Goal: Information Seeking & Learning: Understand process/instructions

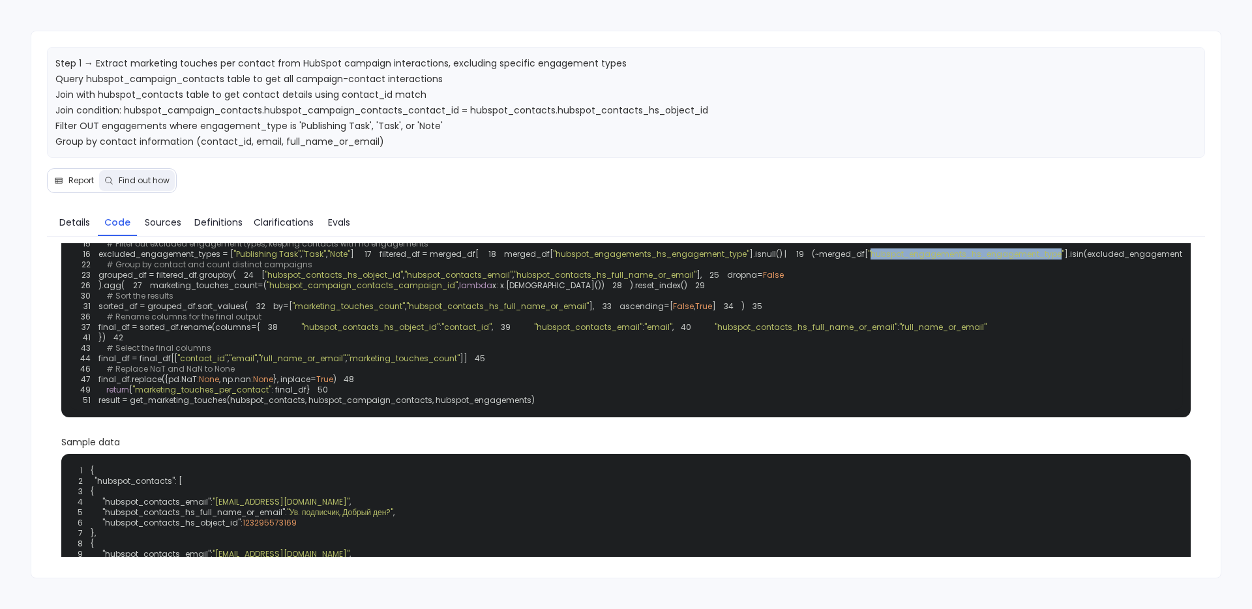
scroll to position [111, 0]
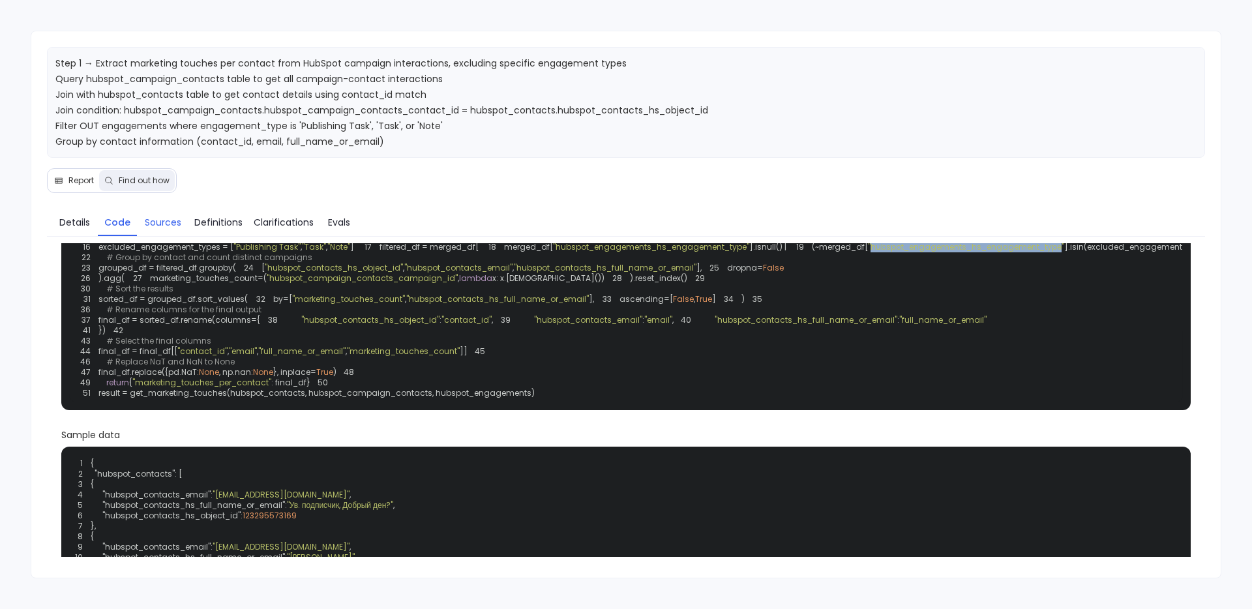
click at [151, 220] on span "Sources" at bounding box center [163, 222] width 37 height 14
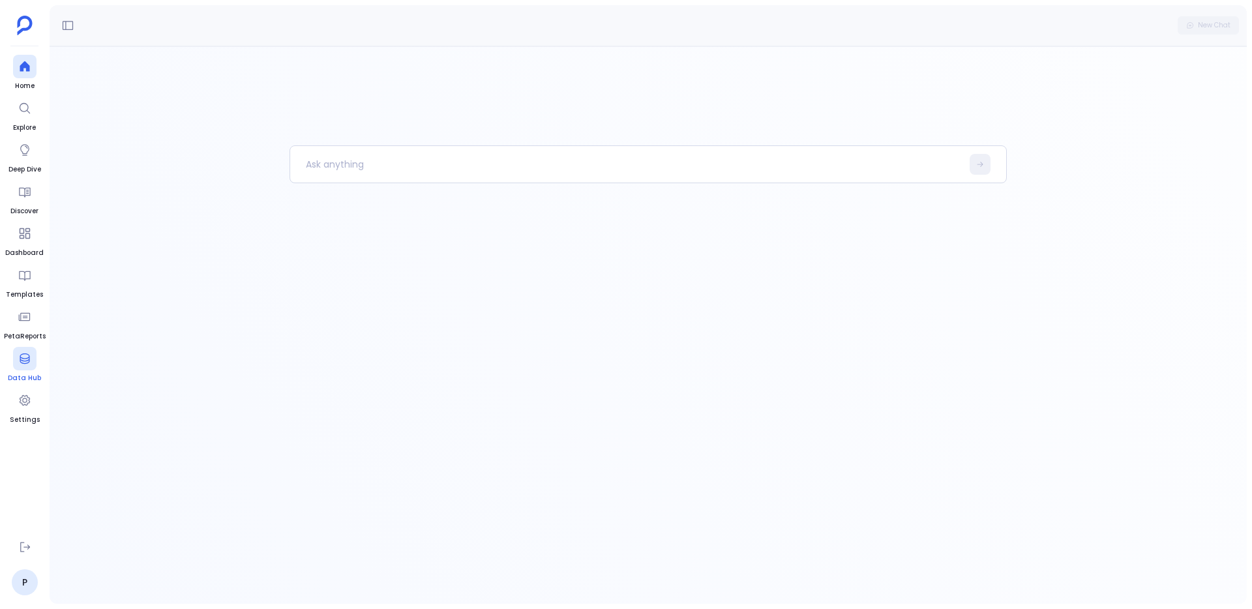
click at [15, 362] on div at bounding box center [24, 358] width 23 height 23
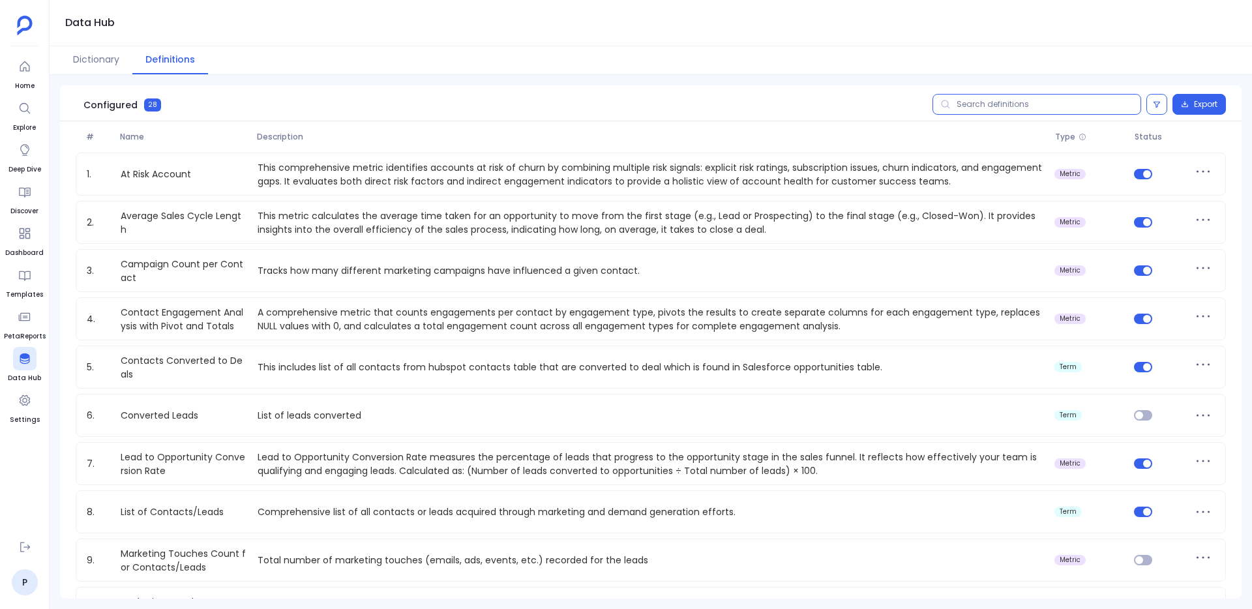
click at [976, 108] on input "text" at bounding box center [1036, 104] width 209 height 21
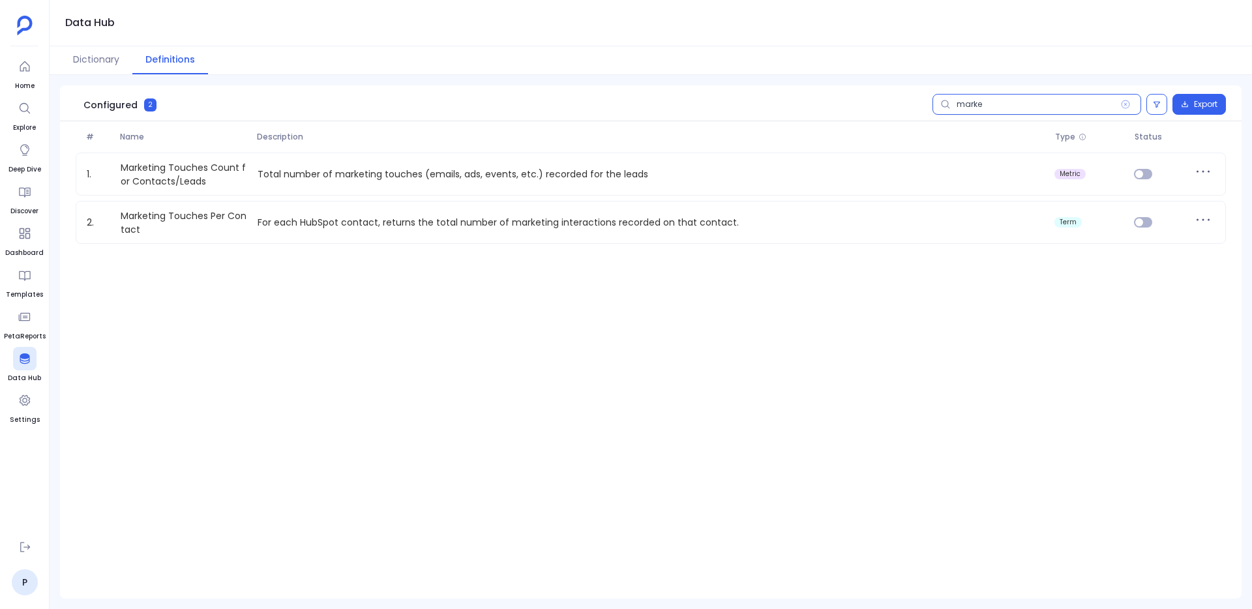
paste input "Contact Engagement Analysis with Pivot and Totals"
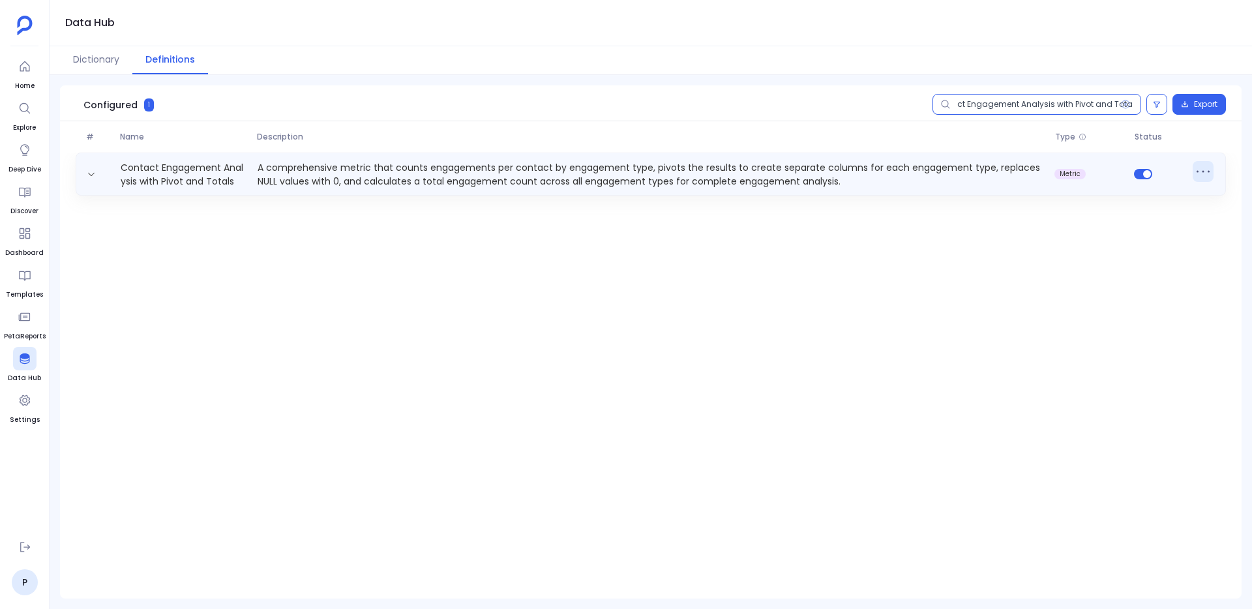
type input "Contact Engagement Analysis with Pivot and Totals"
click at [1204, 171] on icon at bounding box center [1202, 171] width 21 height 21
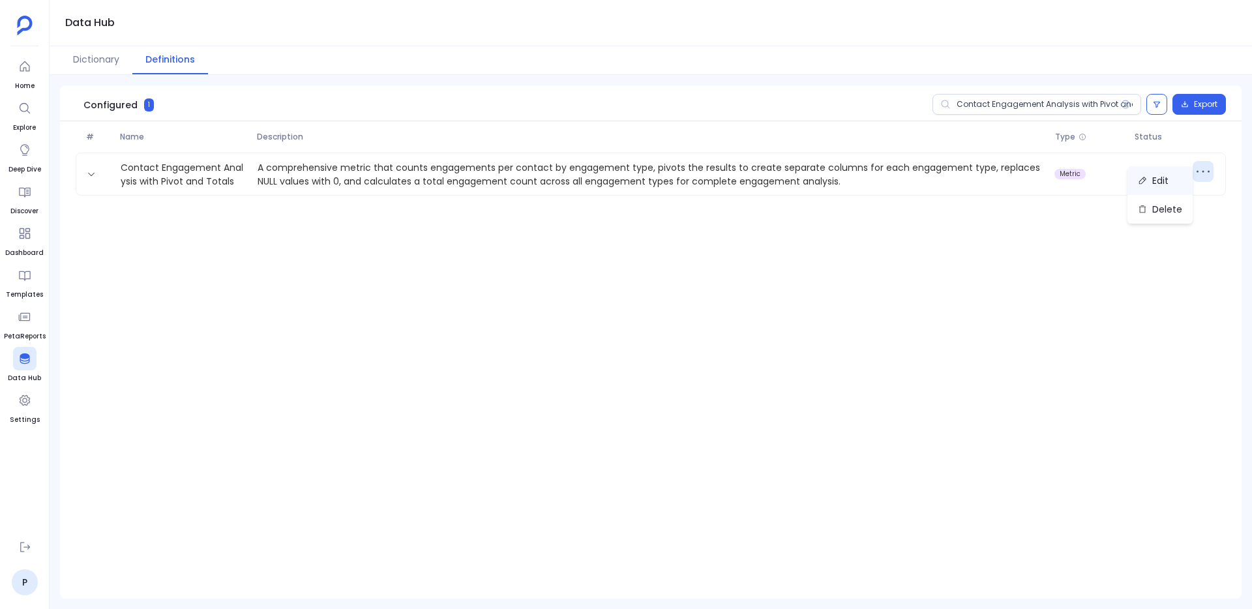
click at [1177, 181] on button "Edit" at bounding box center [1159, 180] width 65 height 29
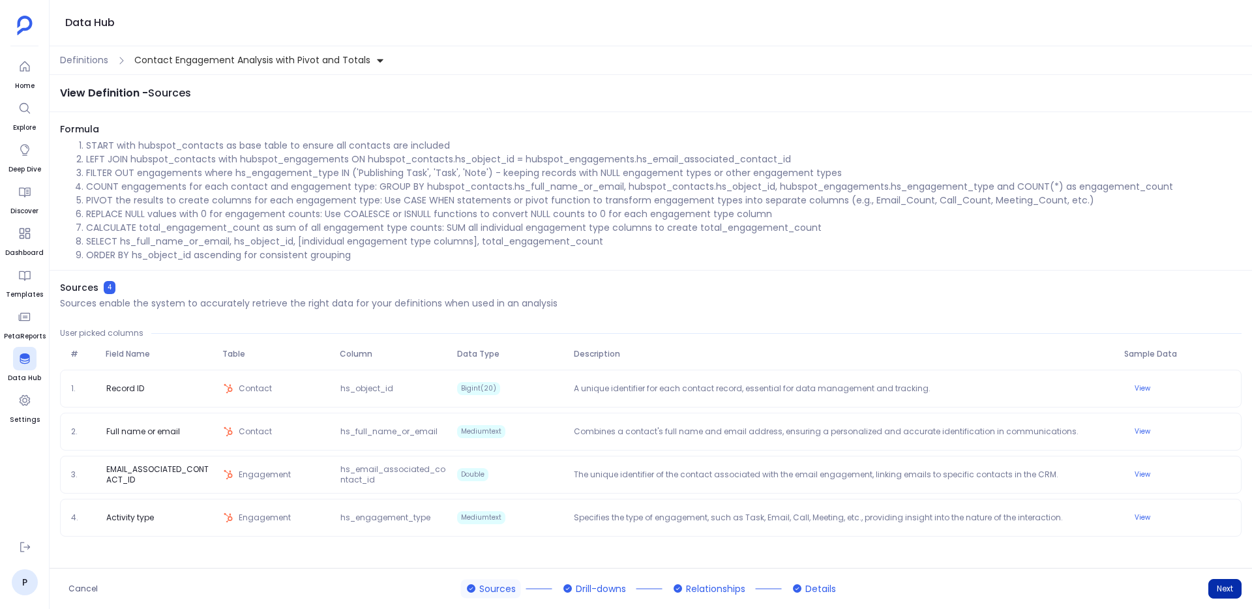
click at [1230, 598] on button "Next" at bounding box center [1224, 589] width 33 height 20
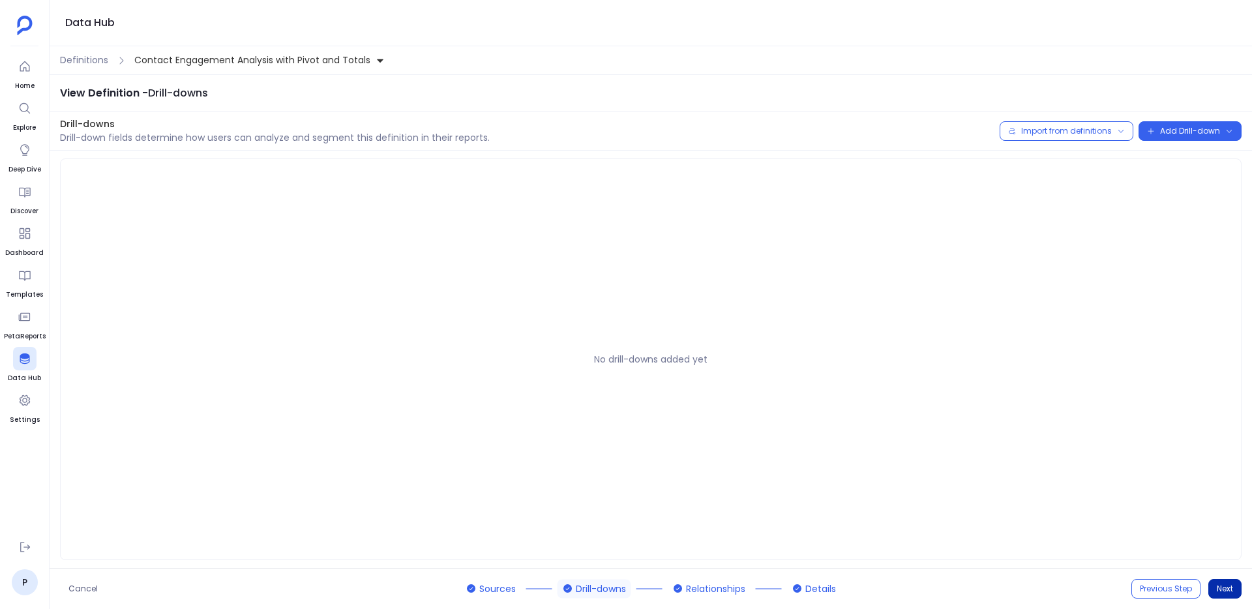
click at [1230, 598] on button "Next" at bounding box center [1224, 589] width 33 height 20
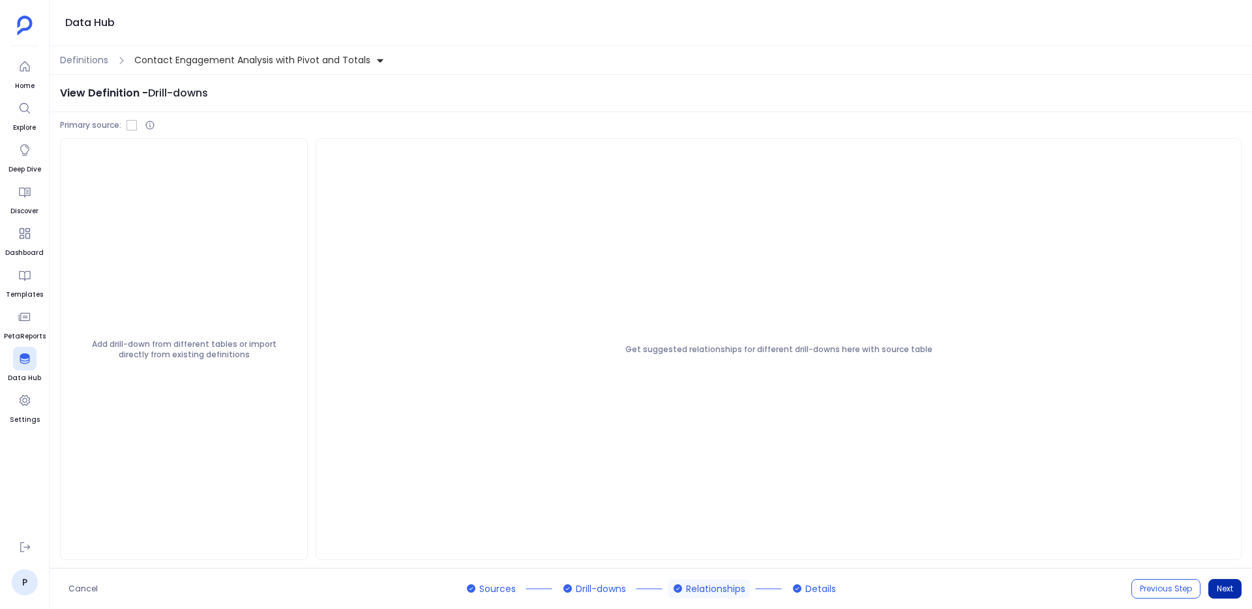
click at [1230, 598] on button "Next" at bounding box center [1224, 589] width 33 height 20
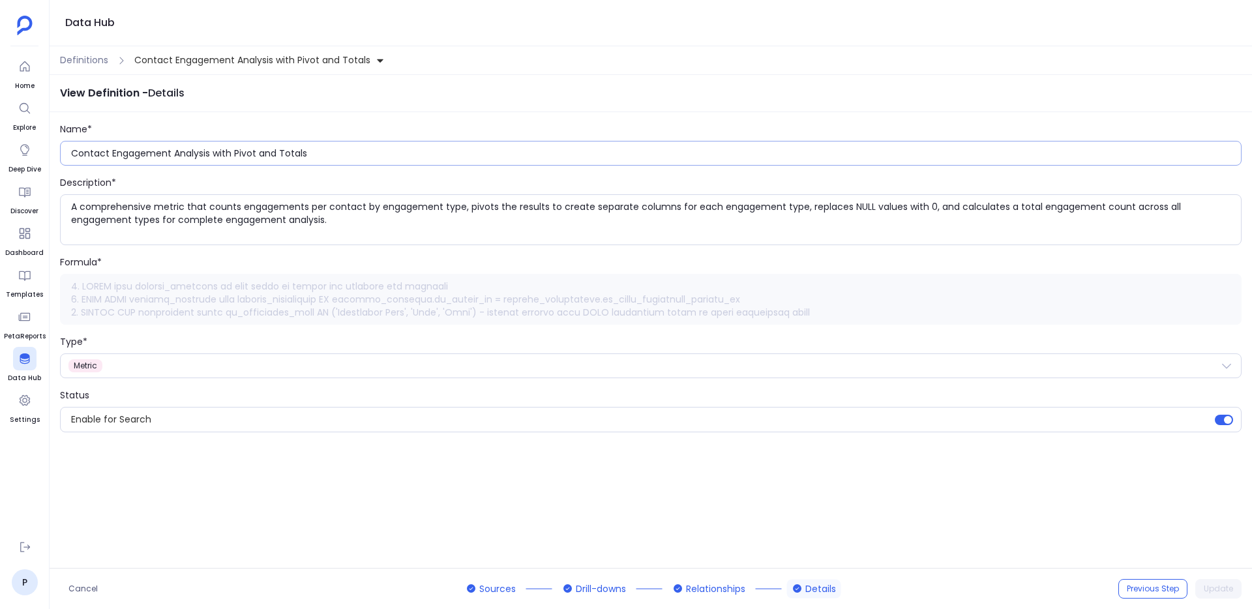
click at [344, 154] on input "Contact Engagement Analysis with Pivot and Totals" at bounding box center [655, 153] width 1169 height 13
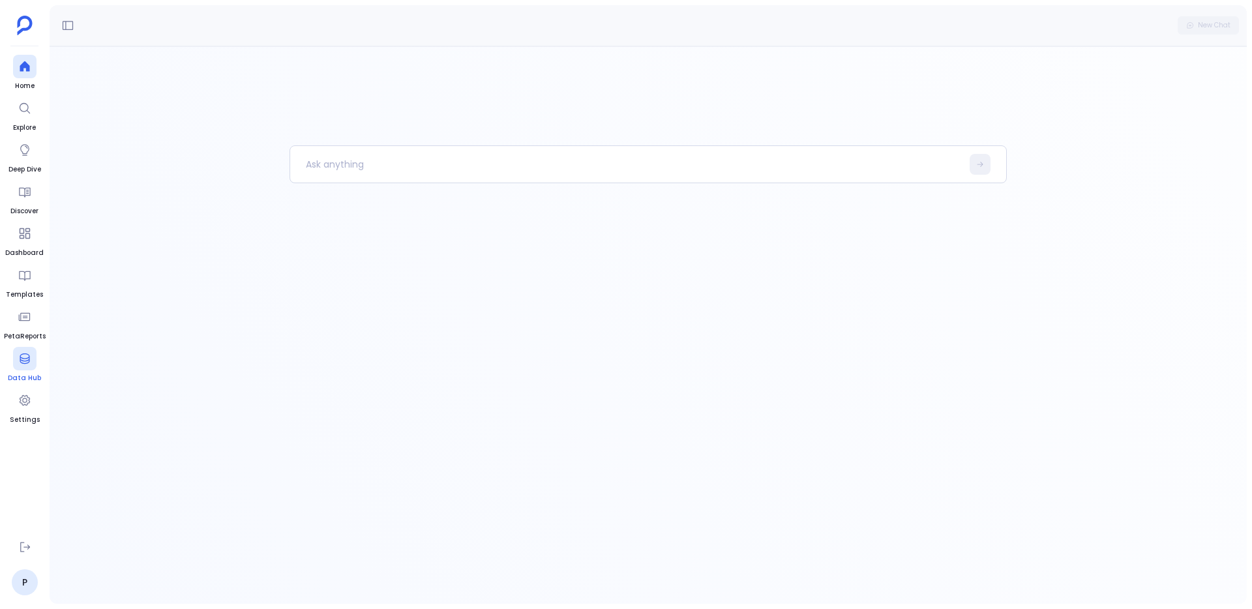
click at [28, 366] on div at bounding box center [24, 358] width 23 height 23
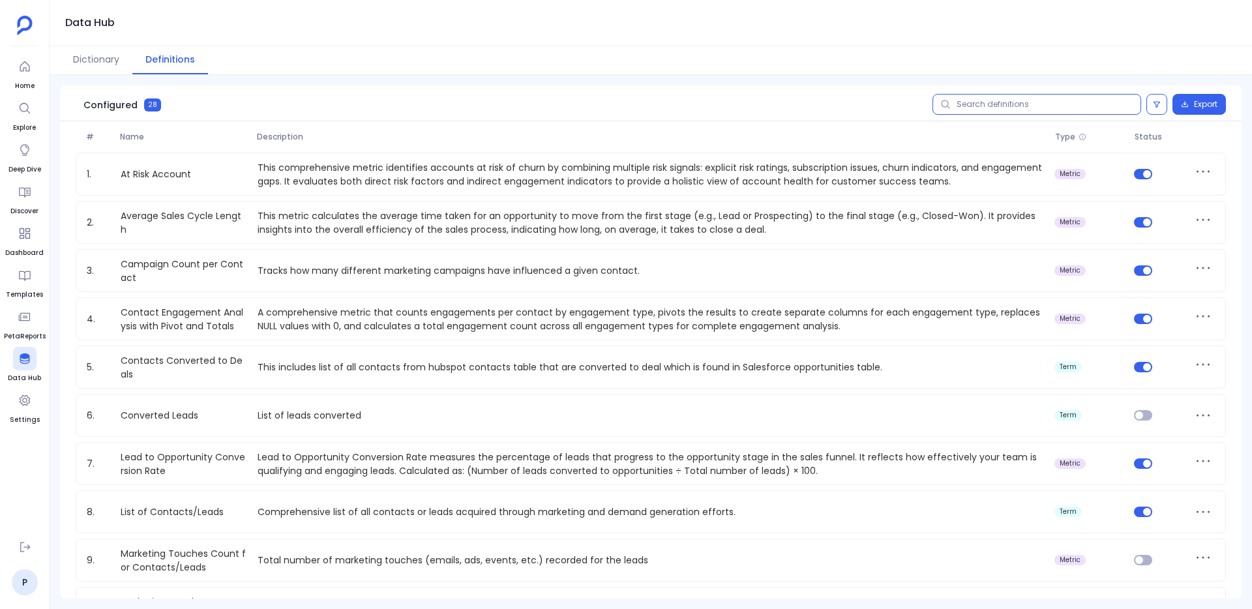
click at [978, 102] on input "text" at bounding box center [1036, 104] width 209 height 21
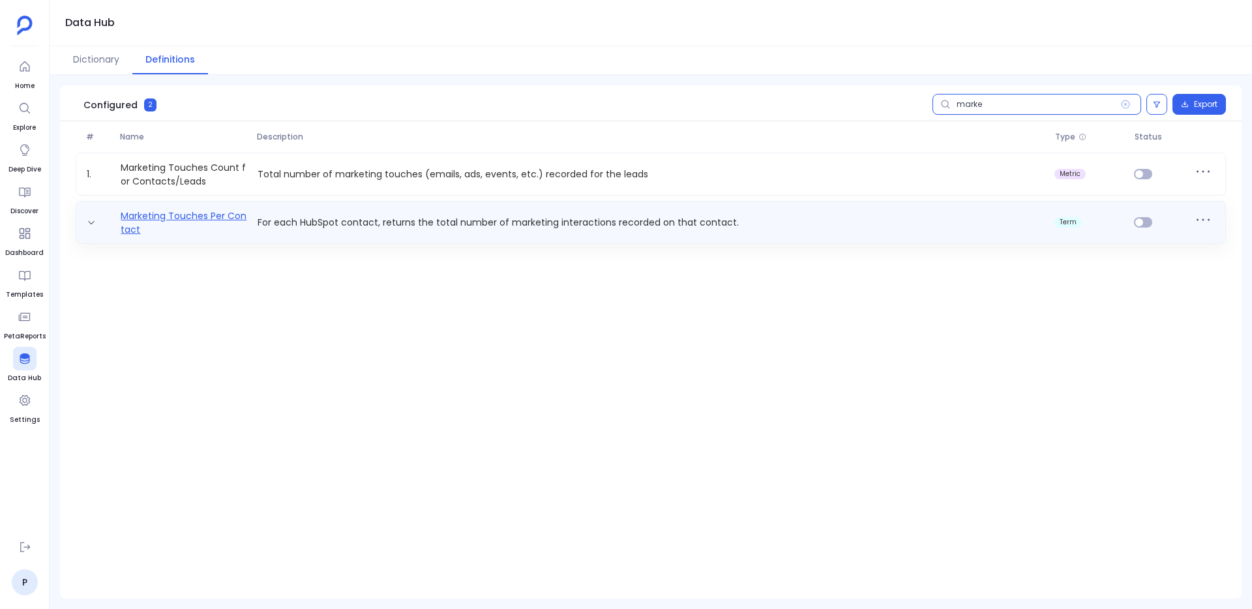
type input "marke"
click at [197, 231] on link "Marketing Touches Per Contact" at bounding box center [183, 222] width 137 height 26
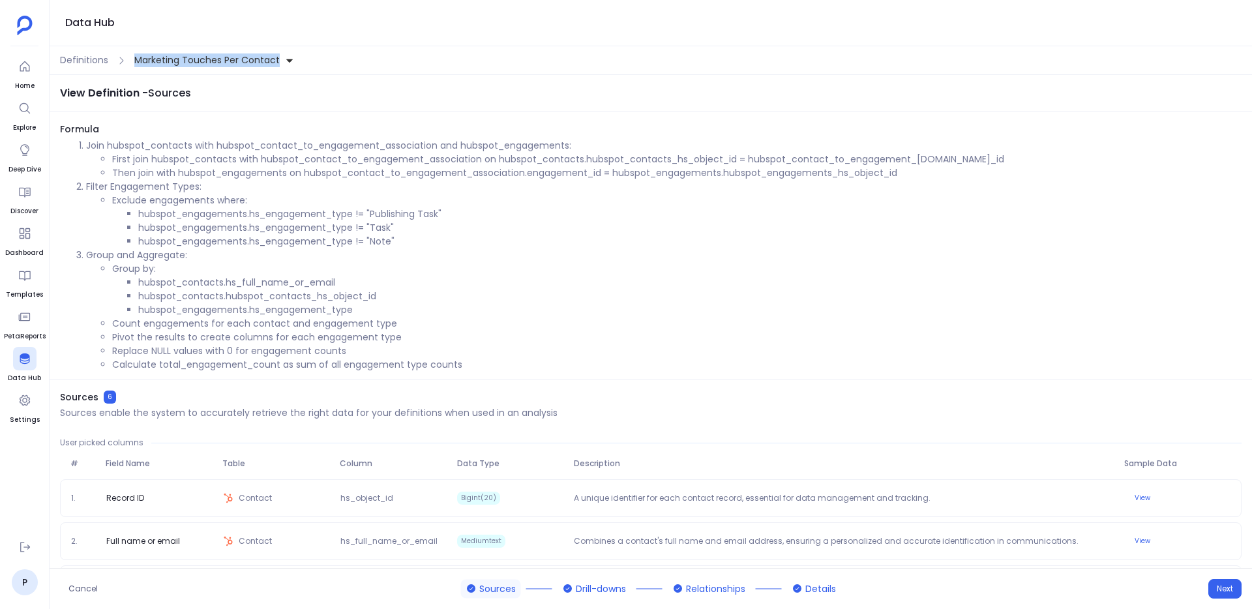
drag, startPoint x: 128, startPoint y: 52, endPoint x: 302, endPoint y: 52, distance: 174.7
click at [302, 52] on div "Definitions Marketing Touches Per Contact" at bounding box center [651, 60] width 1202 height 29
copy span "Marketing Touches Per Contact"
click at [102, 60] on span "Definitions" at bounding box center [84, 60] width 48 height 14
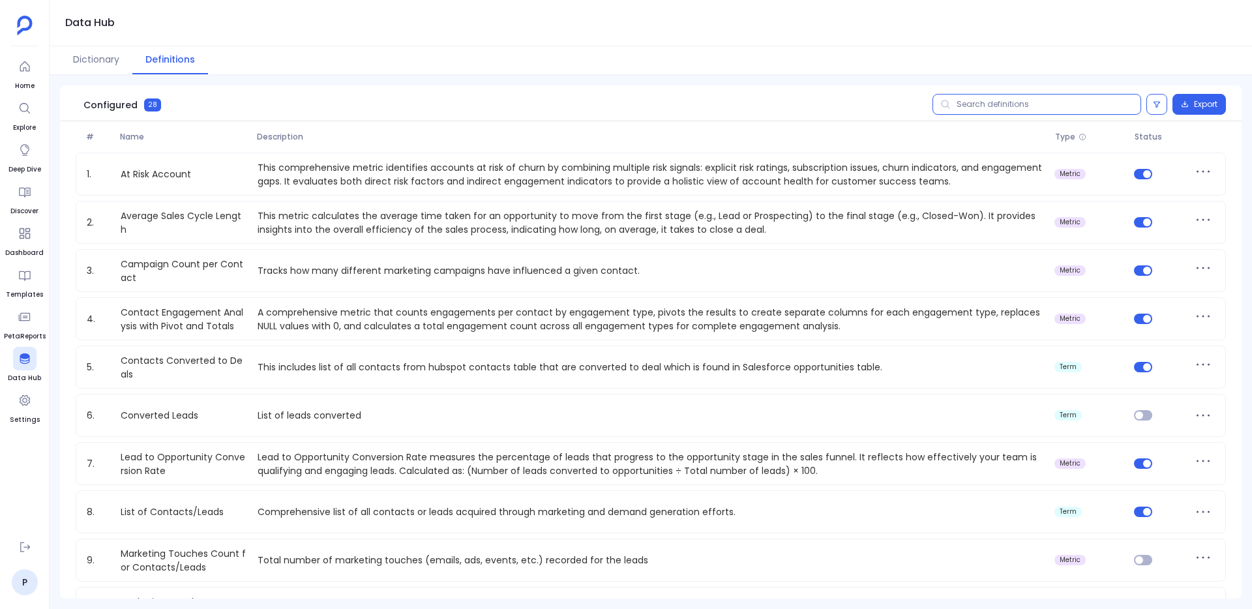
click at [973, 104] on input "text" at bounding box center [1036, 104] width 209 height 21
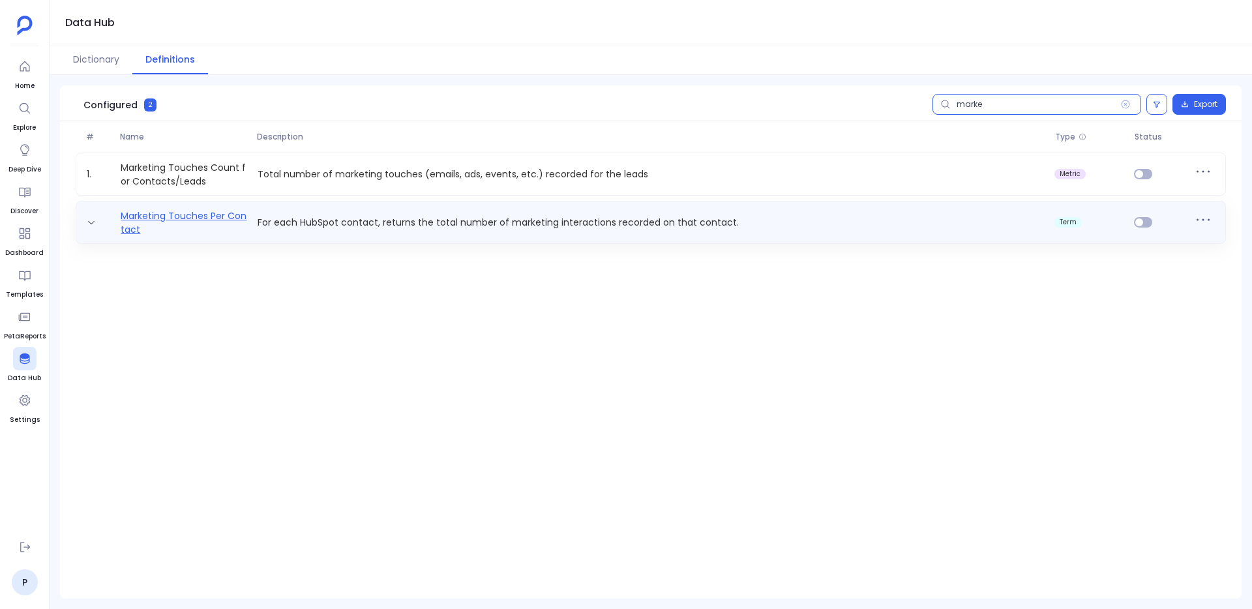
type input "marke"
drag, startPoint x: 115, startPoint y: 209, endPoint x: 223, endPoint y: 243, distance: 113.0
click at [223, 243] on div "Marketing Touches Per Contact For each HubSpot contact, returns the total numbe…" at bounding box center [651, 222] width 1150 height 43
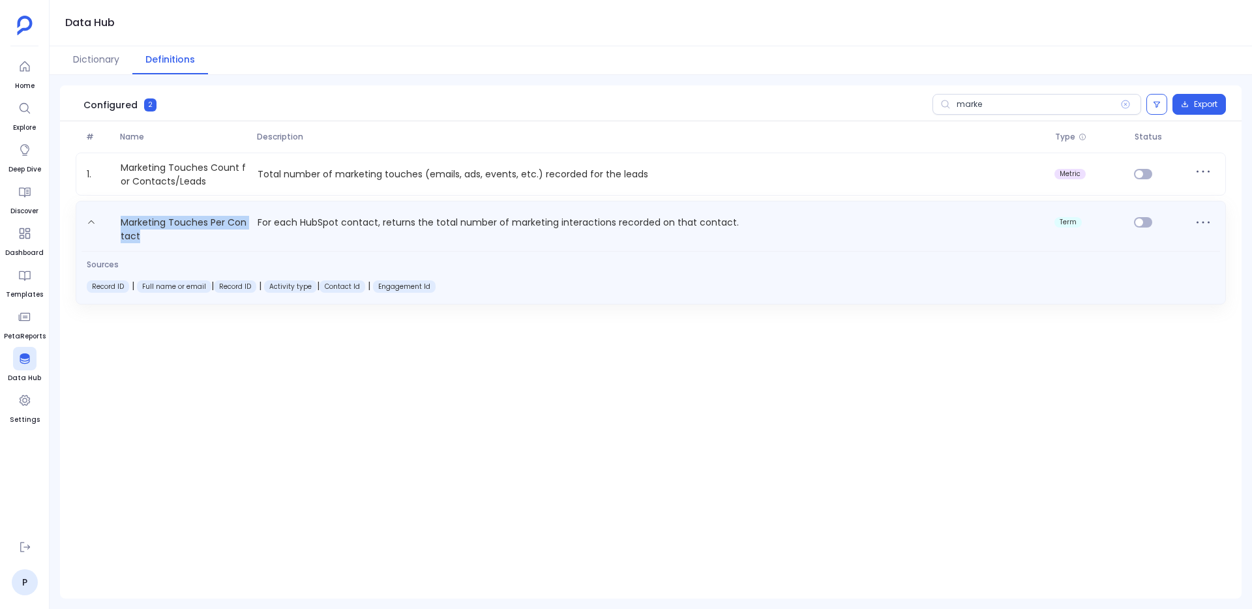
copy link "Marketing Touches Per Contact"
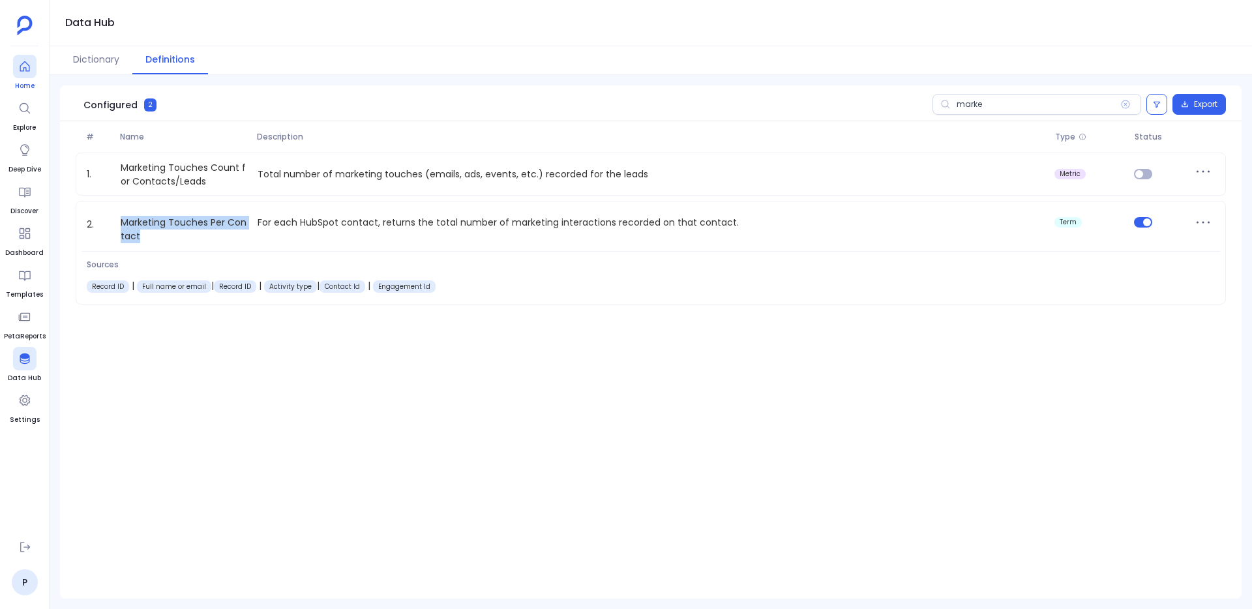
click at [23, 82] on span "Home" at bounding box center [24, 86] width 23 height 10
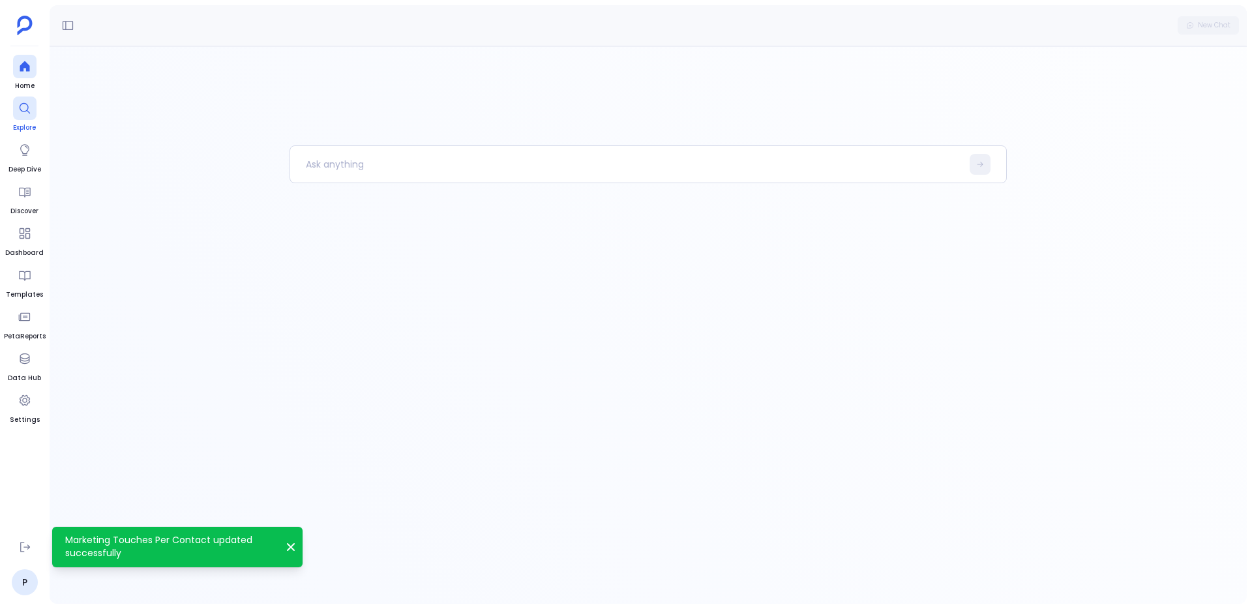
click at [29, 110] on icon at bounding box center [24, 108] width 13 height 13
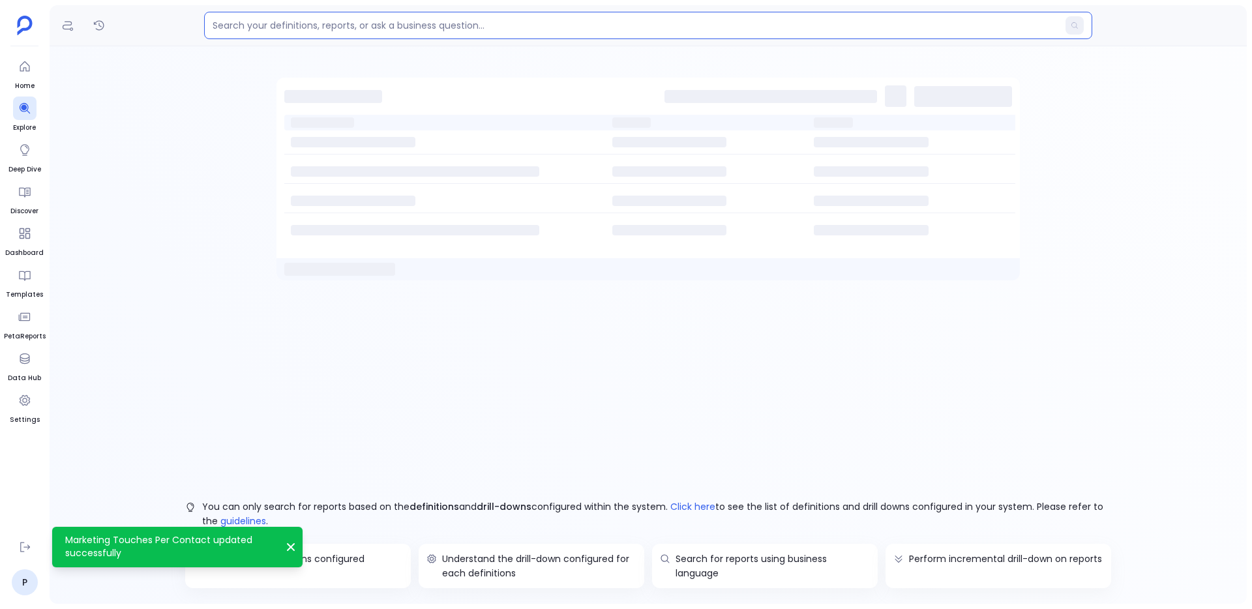
click at [307, 25] on input at bounding box center [634, 25] width 845 height 13
paste input "Marketing Touches Per Contact"
type input "Marketing Touches Per Contact"
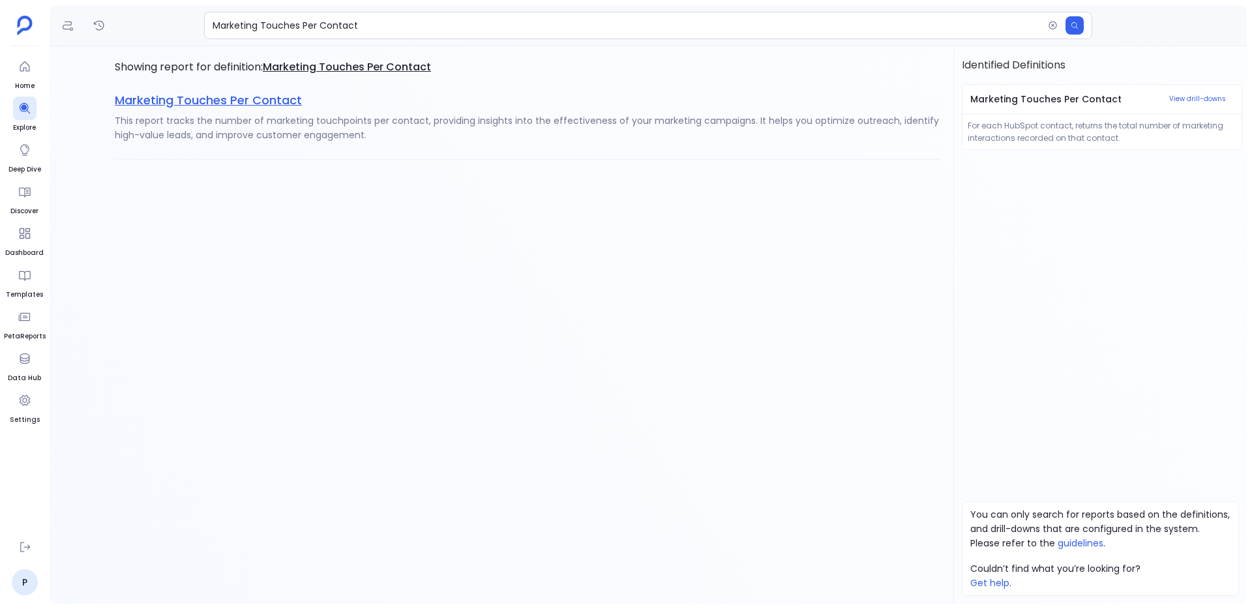
click at [244, 102] on span "Marketing Touches Per Contact" at bounding box center [208, 100] width 187 height 16
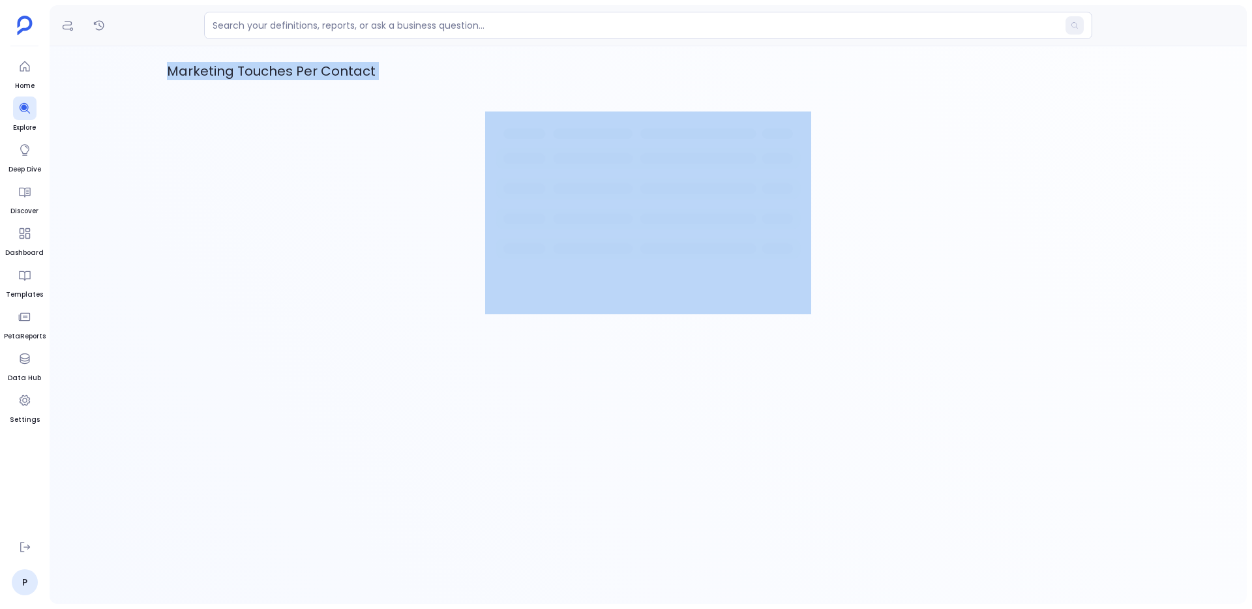
drag, startPoint x: 159, startPoint y: 72, endPoint x: 476, endPoint y: 130, distance: 321.9
click at [476, 130] on div "Marketing Touches Per Contact" at bounding box center [648, 324] width 1197 height 557
click at [476, 130] on div at bounding box center [648, 212] width 962 height 203
drag, startPoint x: 168, startPoint y: 69, endPoint x: 440, endPoint y: 95, distance: 273.0
click at [440, 95] on div "Marketing Touches Per Contact" at bounding box center [648, 188] width 962 height 252
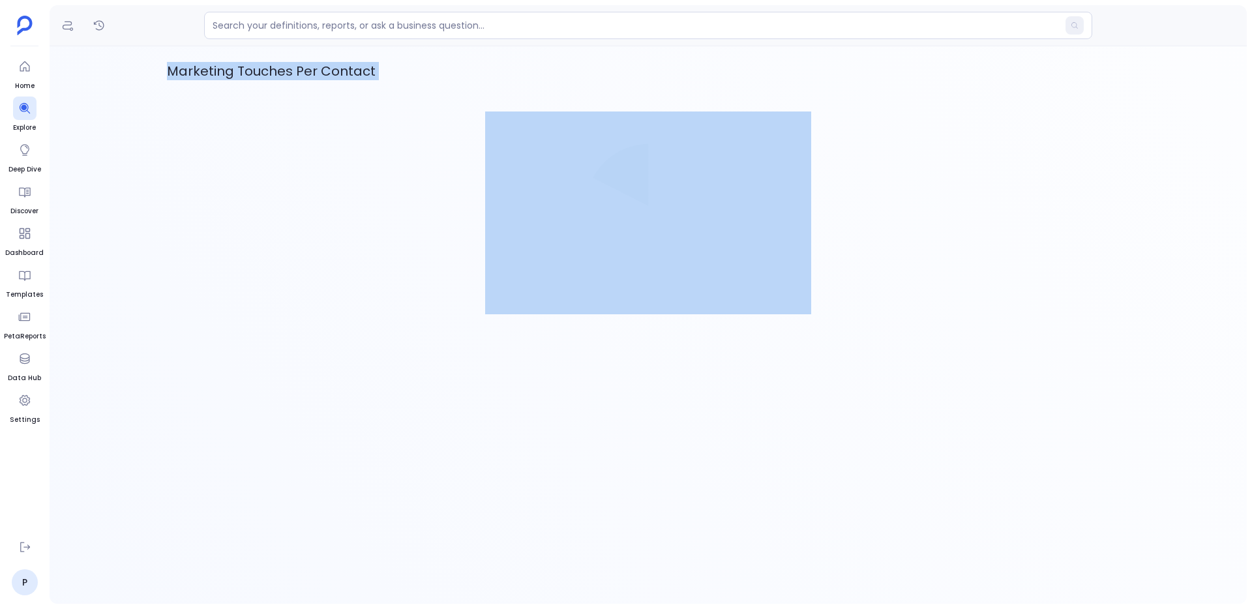
click at [440, 95] on div "Marketing Touches Per Contact" at bounding box center [648, 188] width 962 height 252
drag, startPoint x: 145, startPoint y: 72, endPoint x: 480, endPoint y: 129, distance: 339.9
click at [481, 130] on div "Marketing Touches Per Contact" at bounding box center [648, 324] width 1197 height 557
click at [480, 129] on div at bounding box center [648, 212] width 962 height 203
drag, startPoint x: 149, startPoint y: 69, endPoint x: 416, endPoint y: 98, distance: 268.9
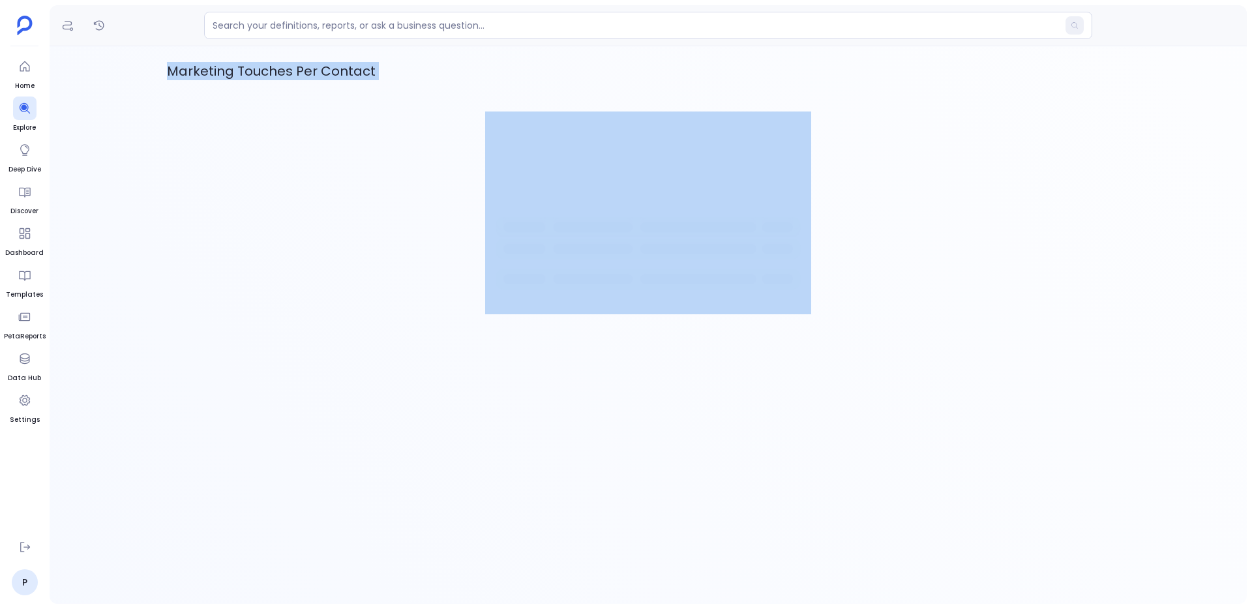
click at [417, 99] on div "Marketing Touches Per Contact" at bounding box center [648, 324] width 1197 height 557
click at [416, 98] on div "Marketing Touches Per Contact" at bounding box center [648, 188] width 962 height 252
drag, startPoint x: 164, startPoint y: 76, endPoint x: 444, endPoint y: 108, distance: 282.1
click at [444, 108] on div "Marketing Touches Per Contact" at bounding box center [648, 324] width 1197 height 557
click at [444, 108] on div "Marketing Touches Per Contact" at bounding box center [648, 188] width 962 height 252
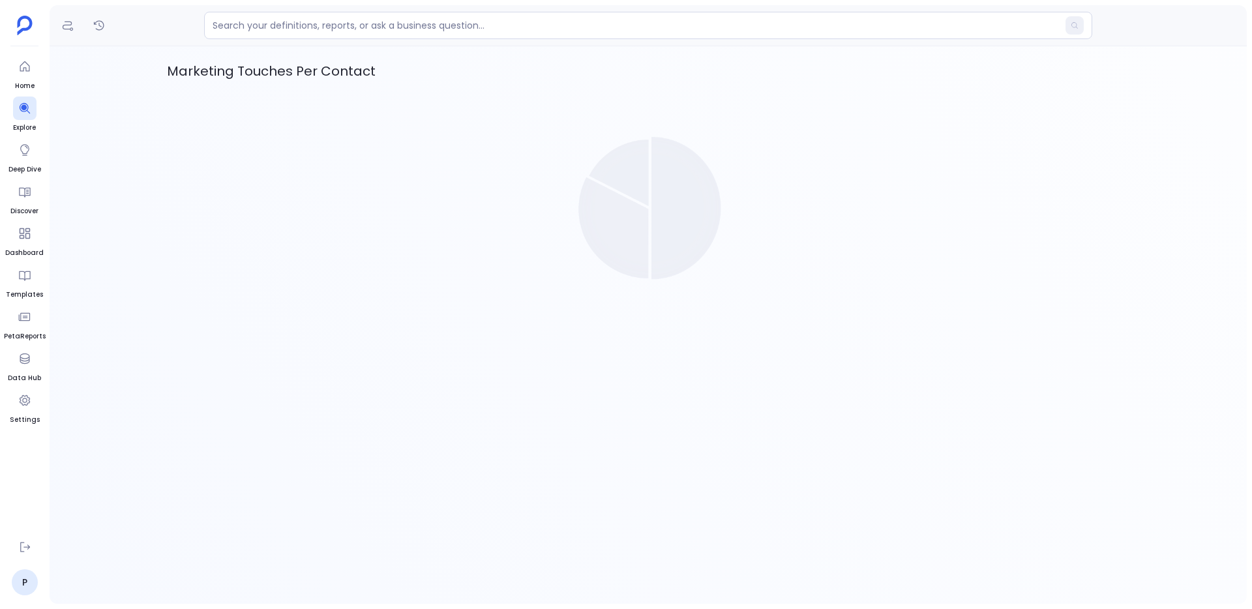
drag, startPoint x: 173, startPoint y: 83, endPoint x: 252, endPoint y: 204, distance: 144.1
click at [252, 204] on div "Marketing Touches Per Contact" at bounding box center [648, 188] width 962 height 252
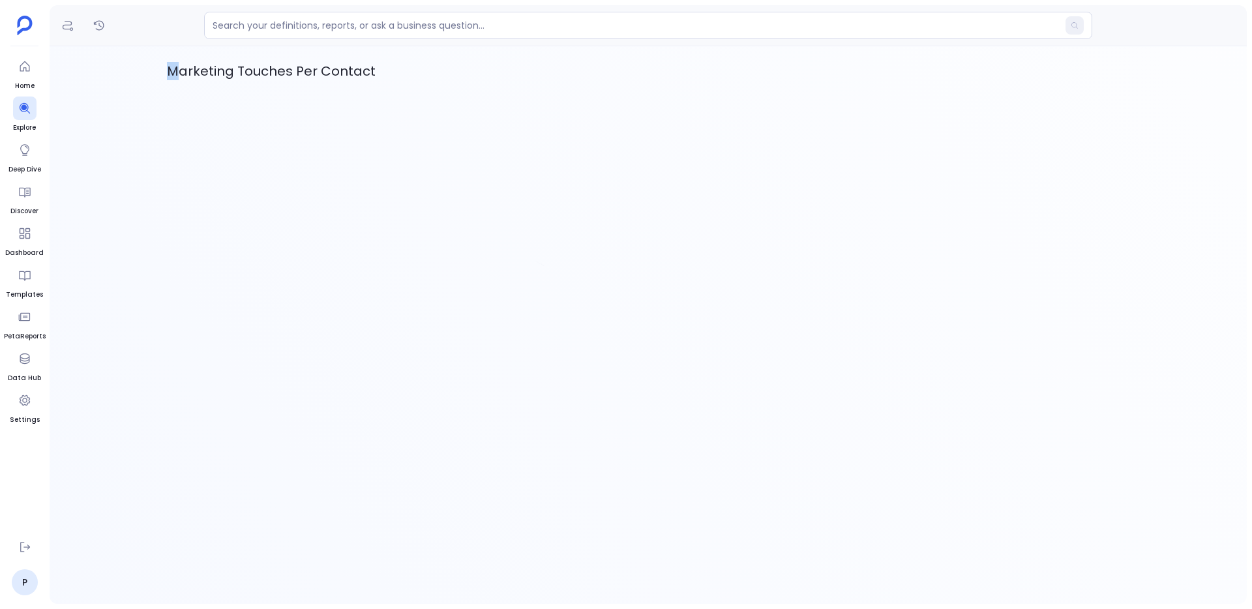
drag, startPoint x: 175, startPoint y: 66, endPoint x: 168, endPoint y: 66, distance: 7.2
click at [168, 66] on p "Marketing Touches Per Contact" at bounding box center [648, 71] width 962 height 18
click at [168, 64] on p "Marketing Touches Per Contact" at bounding box center [648, 71] width 962 height 18
click at [168, 63] on p "Marketing Touches Per Contact" at bounding box center [648, 71] width 962 height 18
click at [183, 66] on p "Marketing Touches Per Contact" at bounding box center [648, 71] width 962 height 18
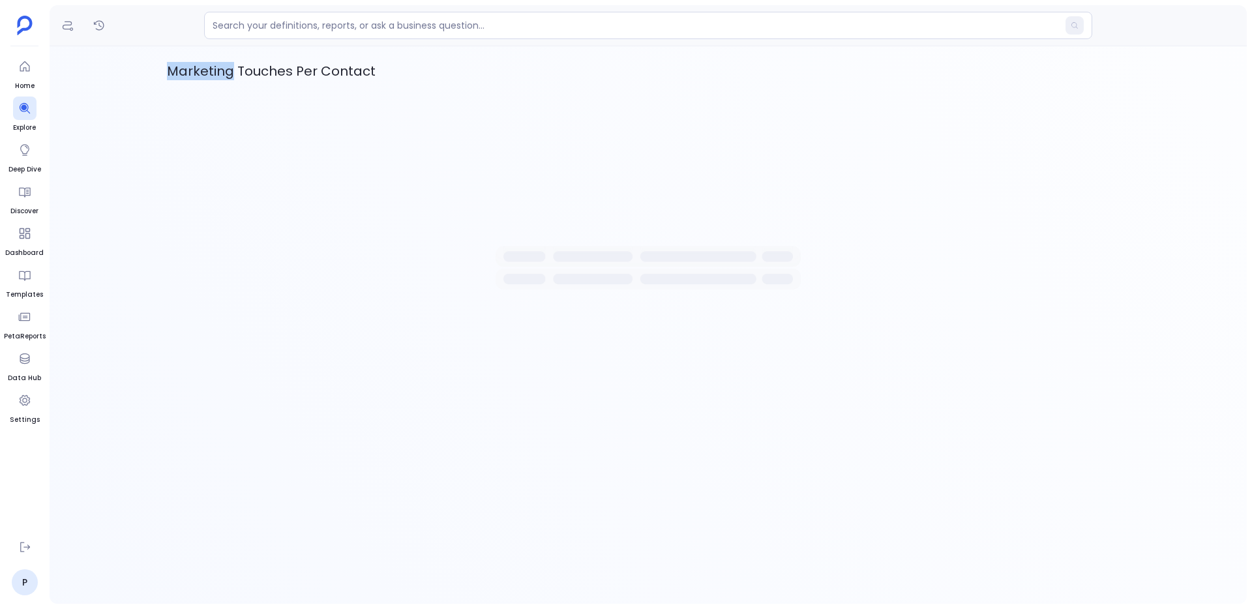
click at [183, 66] on p "Marketing Touches Per Contact" at bounding box center [648, 71] width 962 height 18
click at [723, 170] on img at bounding box center [648, 212] width 326 height 203
click at [622, 234] on img at bounding box center [648, 212] width 326 height 203
click at [229, 120] on div at bounding box center [648, 212] width 962 height 203
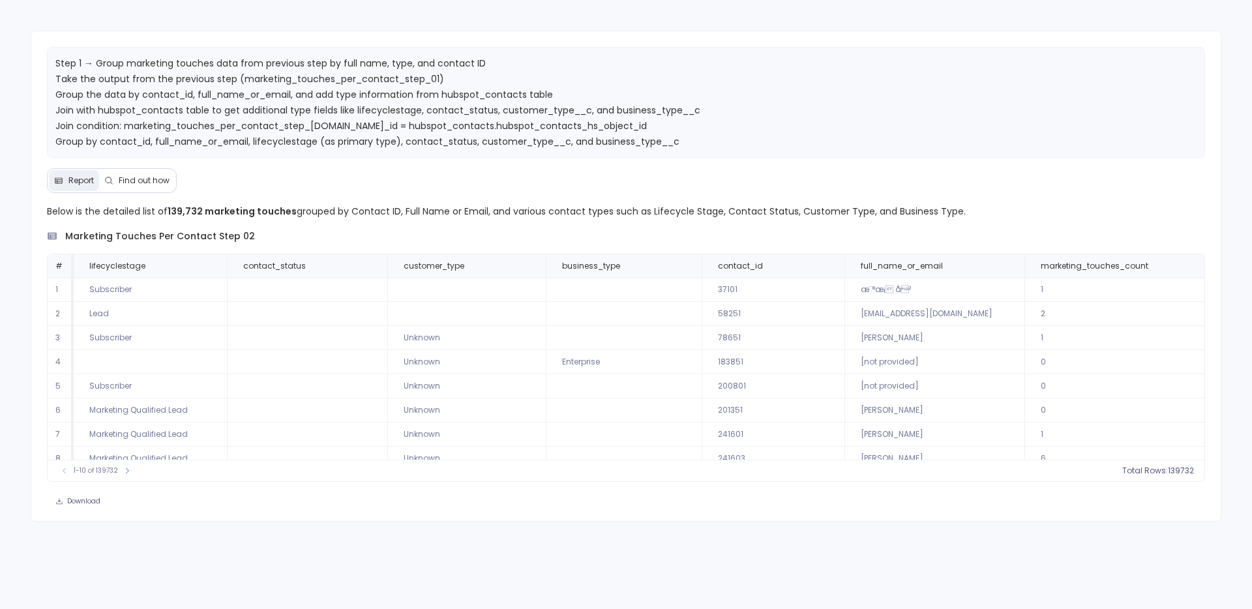
click at [146, 168] on div "Report Find out how" at bounding box center [112, 180] width 130 height 25
click at [656, 109] on span "Step 1 → Group marketing touches data from previous step by full name, type, an…" at bounding box center [377, 118] width 645 height 123
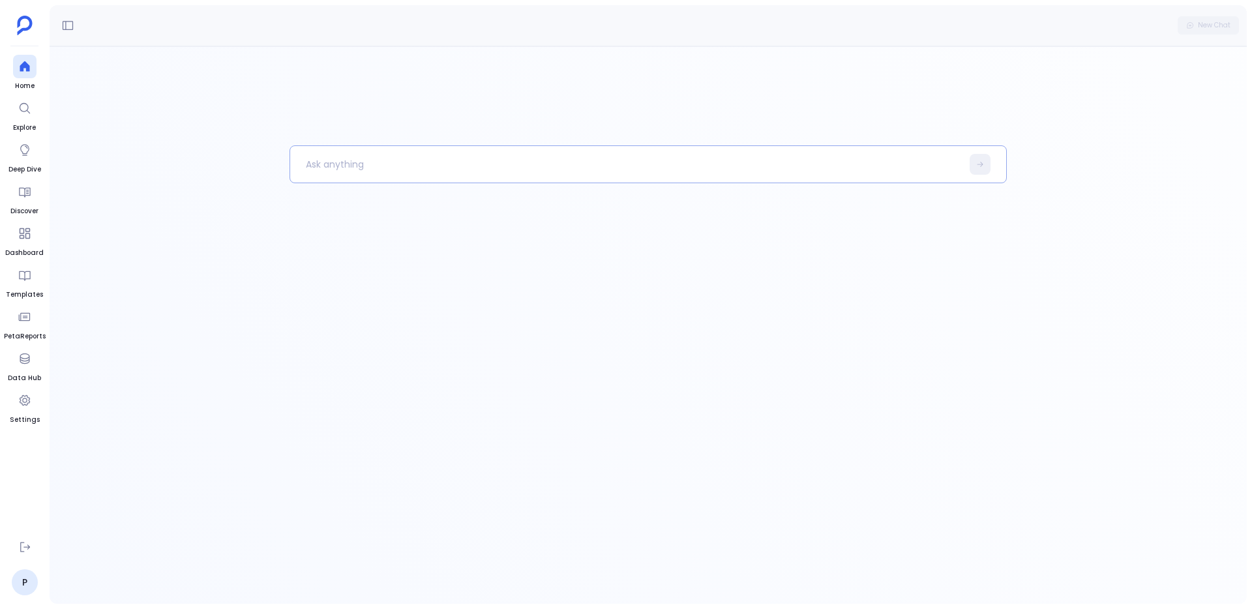
click at [600, 177] on p at bounding box center [625, 164] width 671 height 34
click at [602, 46] on div "Crunching the numbers — finishing up your analysis Marketing Touches Per Contact" at bounding box center [648, 125] width 1197 height 159
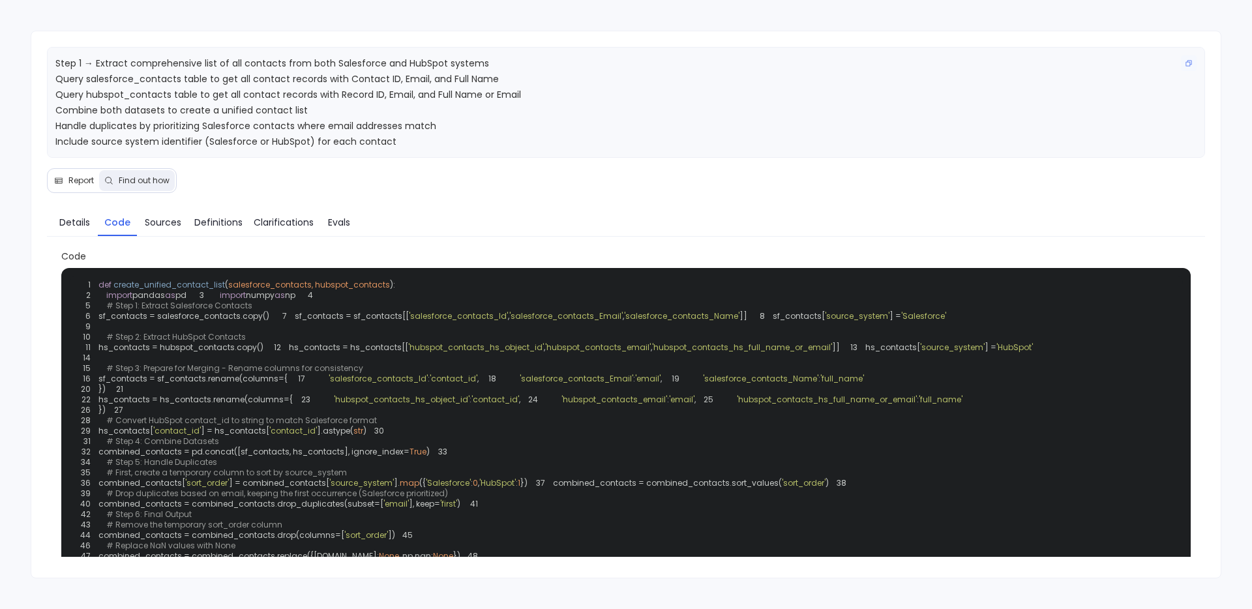
scroll to position [35, 0]
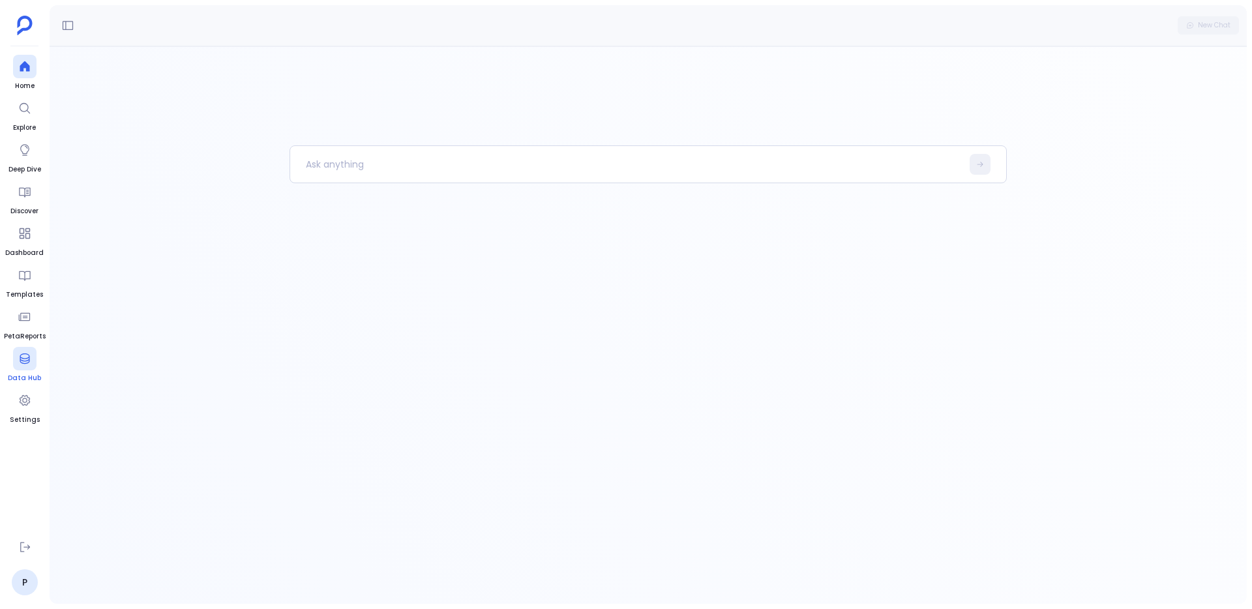
click at [19, 362] on icon at bounding box center [24, 358] width 13 height 13
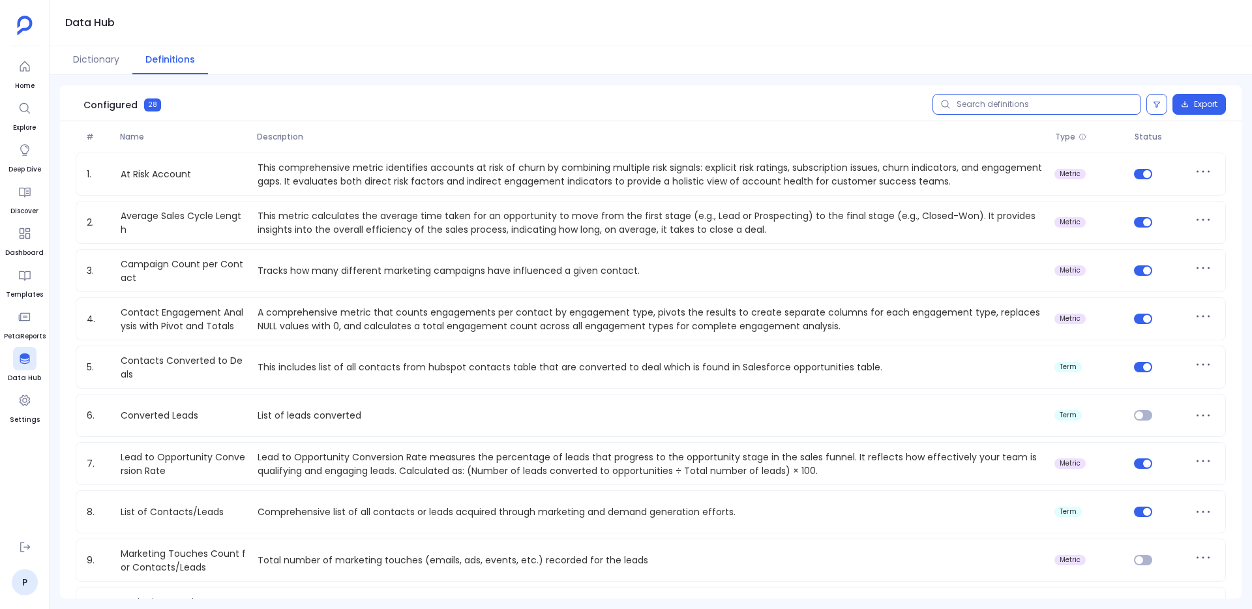
click at [1053, 113] on input "text" at bounding box center [1036, 104] width 209 height 21
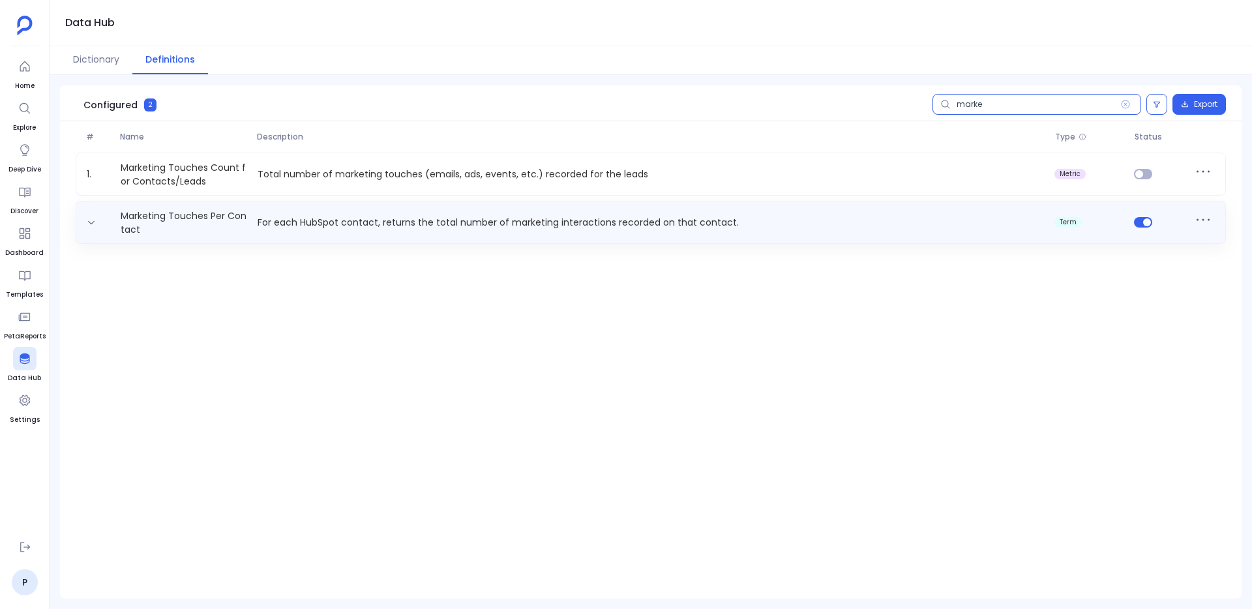
type input "marke"
click at [541, 216] on p "For each HubSpot contact, returns the total number of marketing interactions re…" at bounding box center [650, 223] width 797 height 14
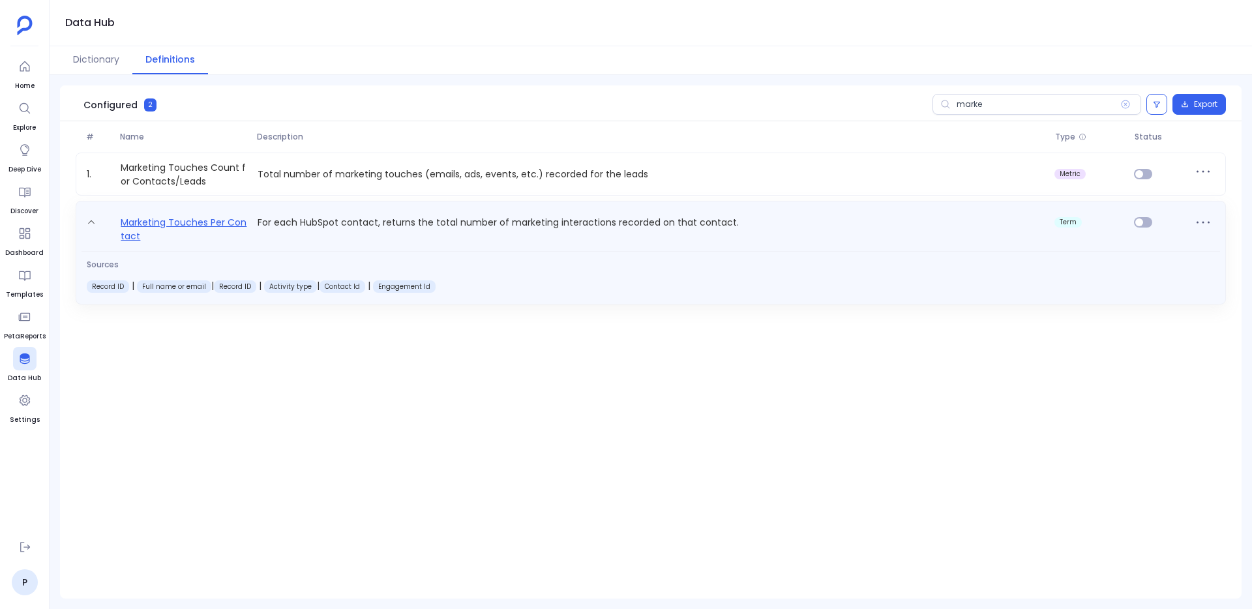
click at [146, 224] on link "Marketing Touches Per Contact" at bounding box center [183, 228] width 137 height 29
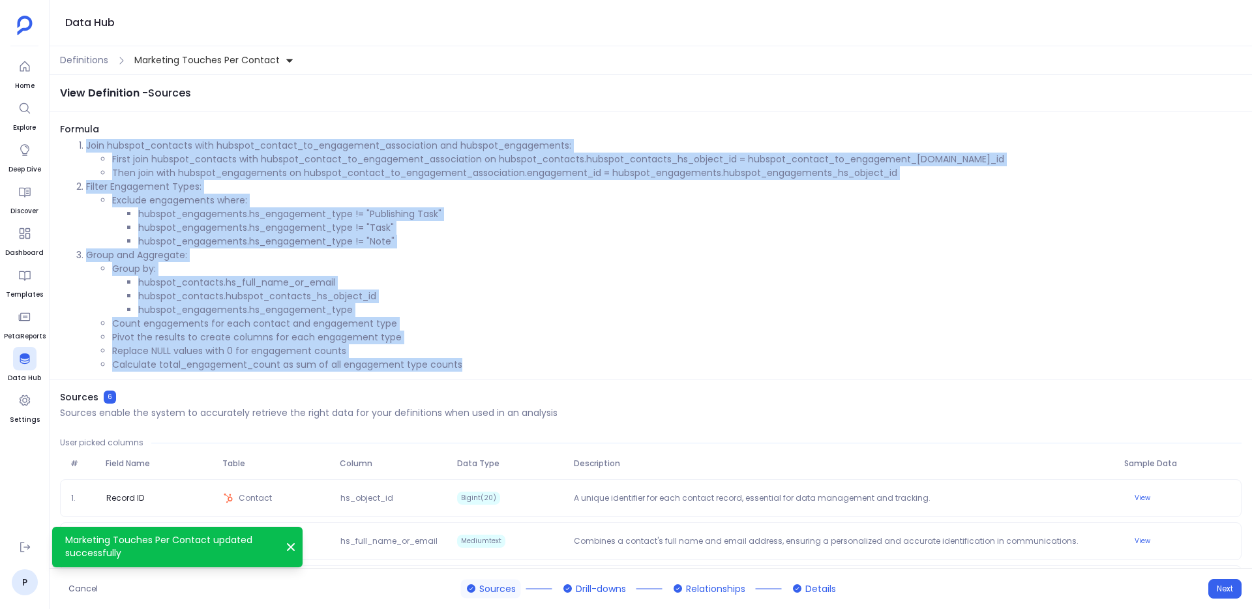
drag, startPoint x: 77, startPoint y: 138, endPoint x: 533, endPoint y: 360, distance: 507.5
click at [534, 360] on div "Formula Join hubspot_contacts with hubspot_contact_to_engagement_association an…" at bounding box center [651, 251] width 1202 height 257
copy ol "Join hubspot_contacts with hubspot_contact_to_engagement_association and hubspo…"
click at [533, 360] on li "Calculate total_engagement_count as sum of all engagement type counts" at bounding box center [676, 365] width 1129 height 14
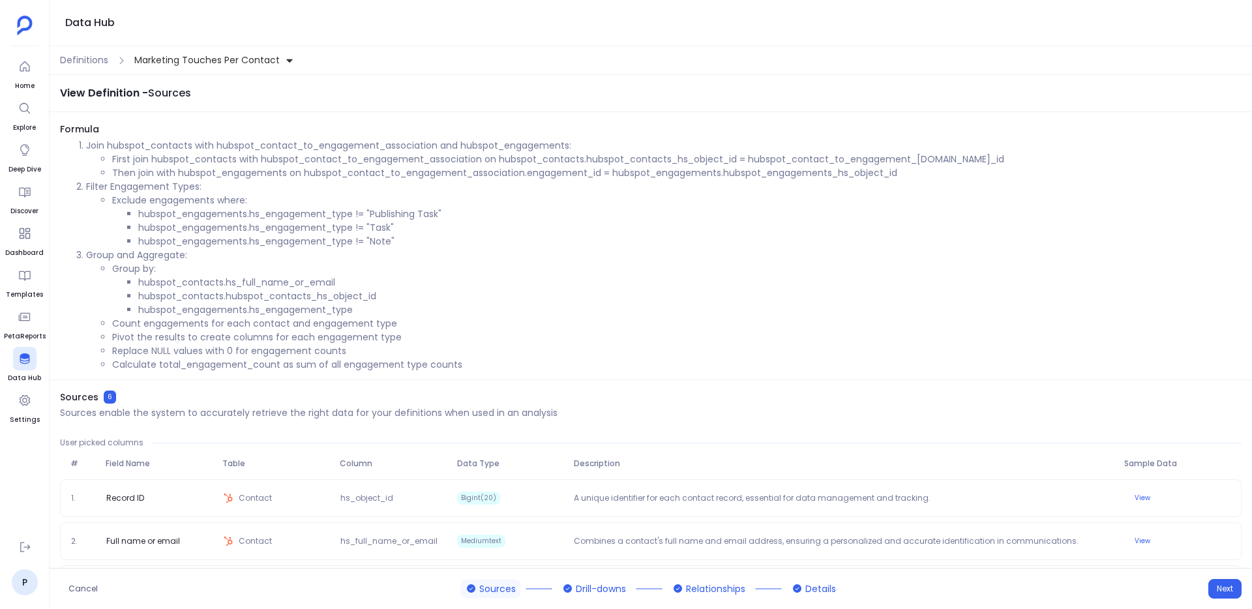
click at [82, 69] on div "Definitions Marketing Touches Per Contact" at bounding box center [651, 60] width 1202 height 29
click at [85, 62] on span "Definitions" at bounding box center [84, 60] width 48 height 14
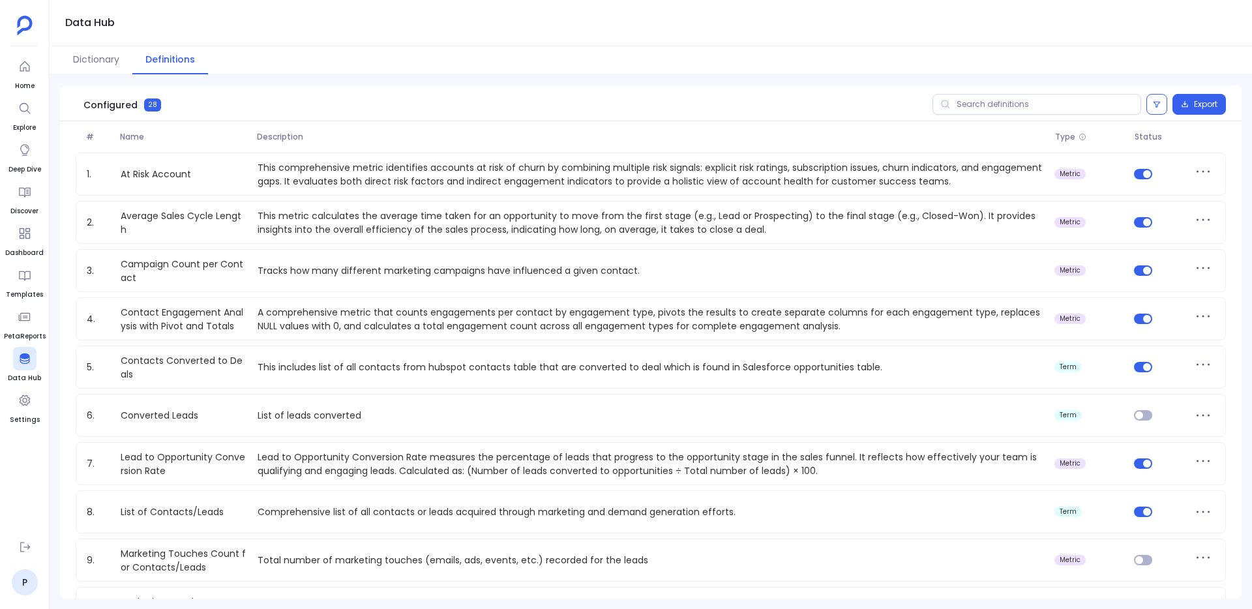
click at [941, 99] on icon at bounding box center [945, 104] width 10 height 10
click at [941, 98] on input "text" at bounding box center [1036, 104] width 209 height 21
click at [941, 101] on icon at bounding box center [945, 104] width 10 height 10
click at [941, 101] on input "text" at bounding box center [1036, 104] width 209 height 21
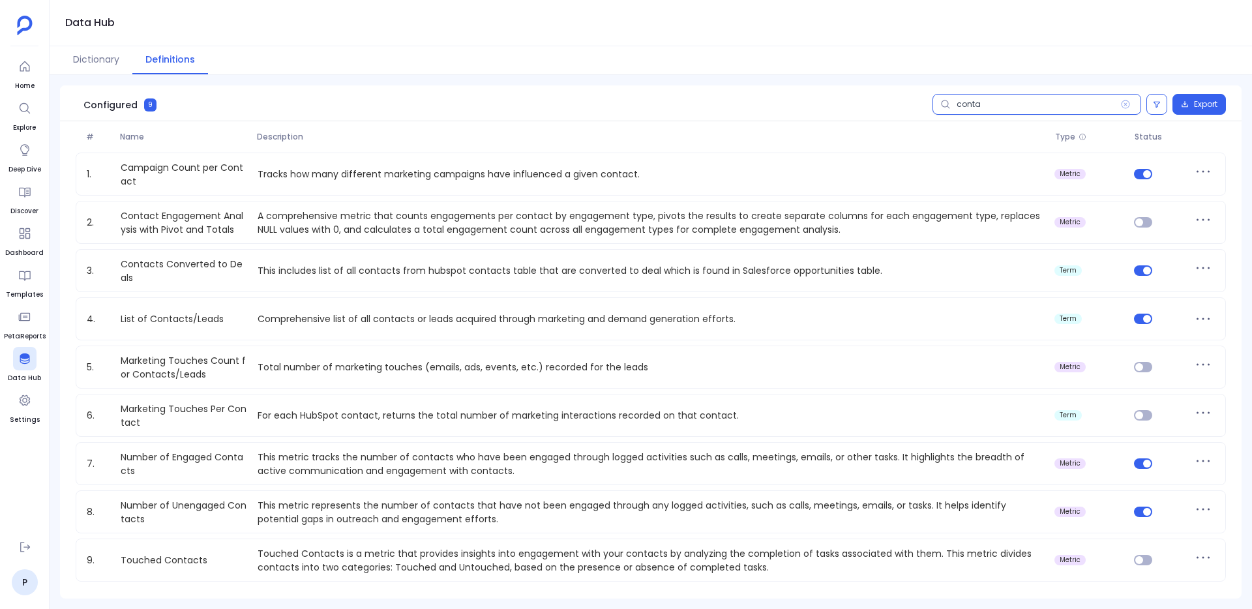
click at [1008, 106] on input "conta" at bounding box center [1036, 104] width 209 height 21
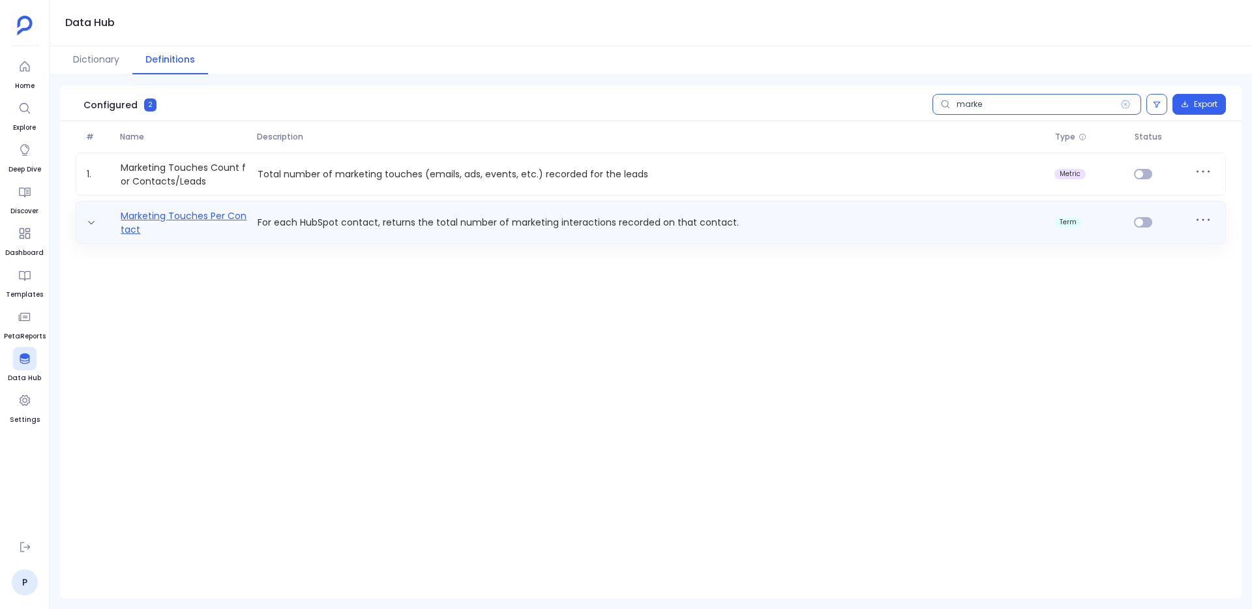
type input "marke"
click at [165, 214] on link "Marketing Touches Per Contact" at bounding box center [183, 222] width 137 height 26
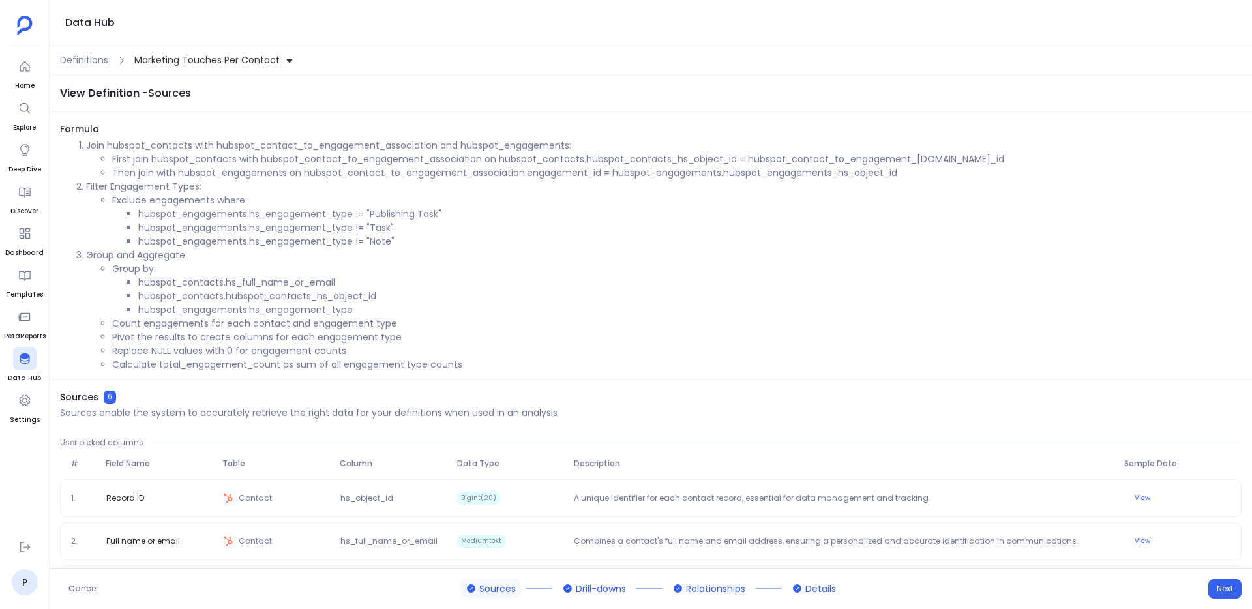
click at [90, 139] on p "Join hubspot_contacts with hubspot_contact_to_engagement_association and hubspo…" at bounding box center [663, 146] width 1155 height 14
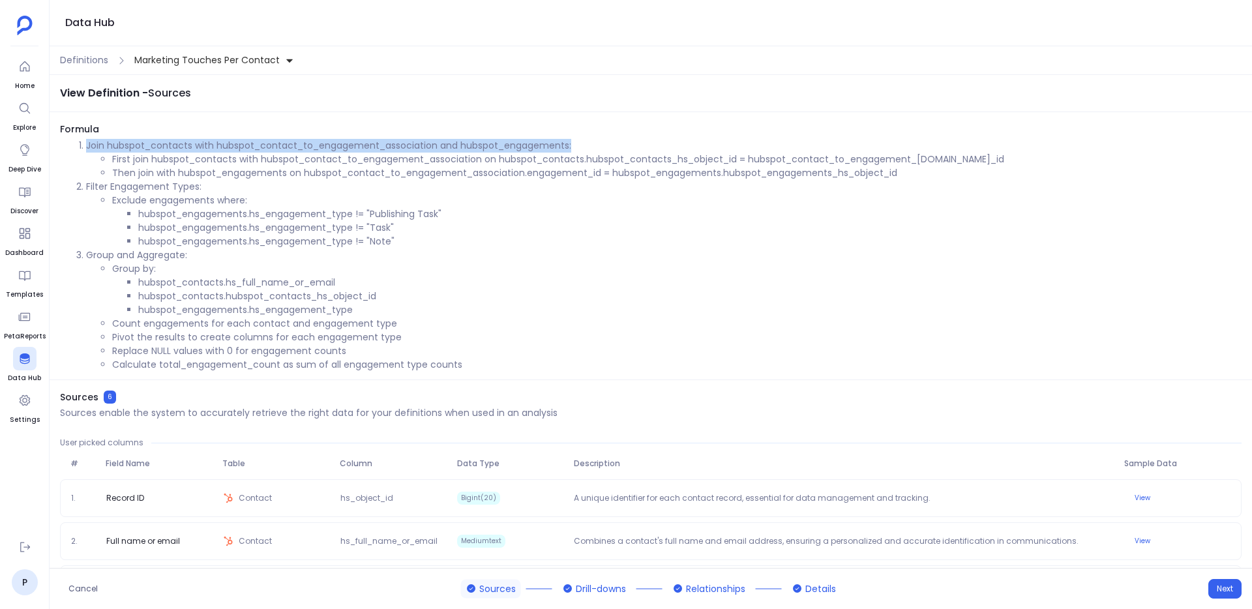
drag, startPoint x: 86, startPoint y: 141, endPoint x: 768, endPoint y: 151, distance: 681.9
click at [768, 151] on p "Join hubspot_contacts with hubspot_contact_to_engagement_association and hubspo…" at bounding box center [663, 146] width 1155 height 14
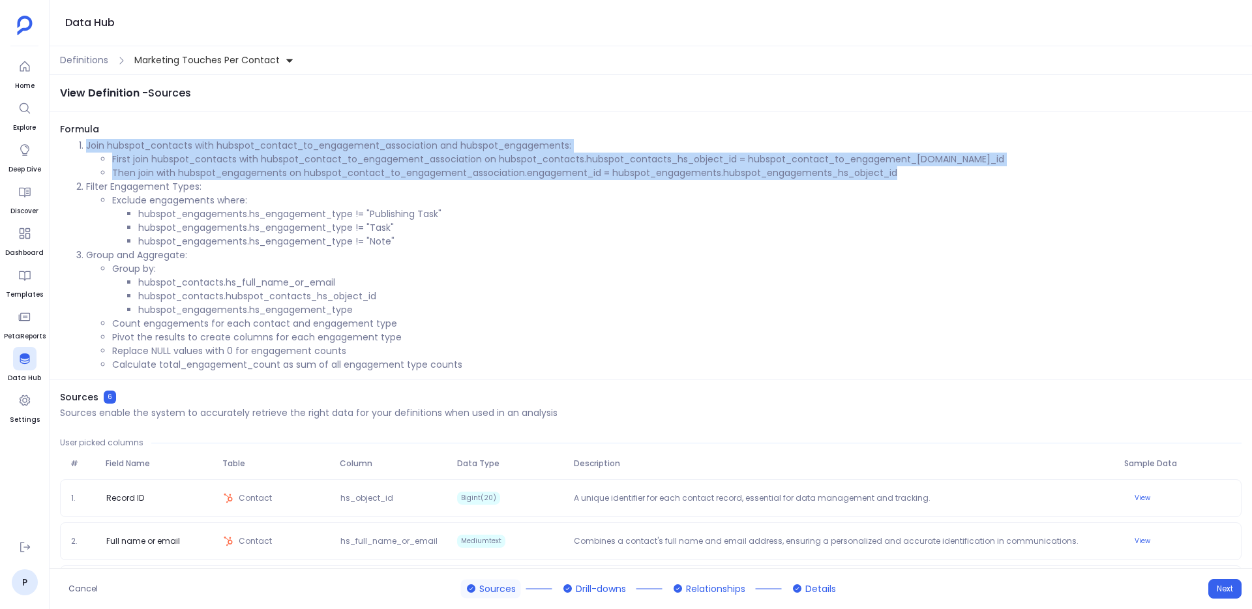
click at [947, 173] on li "Then join with hubspot_engagements on hubspot_contact_to_engagement_association…" at bounding box center [676, 173] width 1129 height 14
copy li "Join hubspot_contacts with hubspot_contact_to_engagement_association and hubspo…"
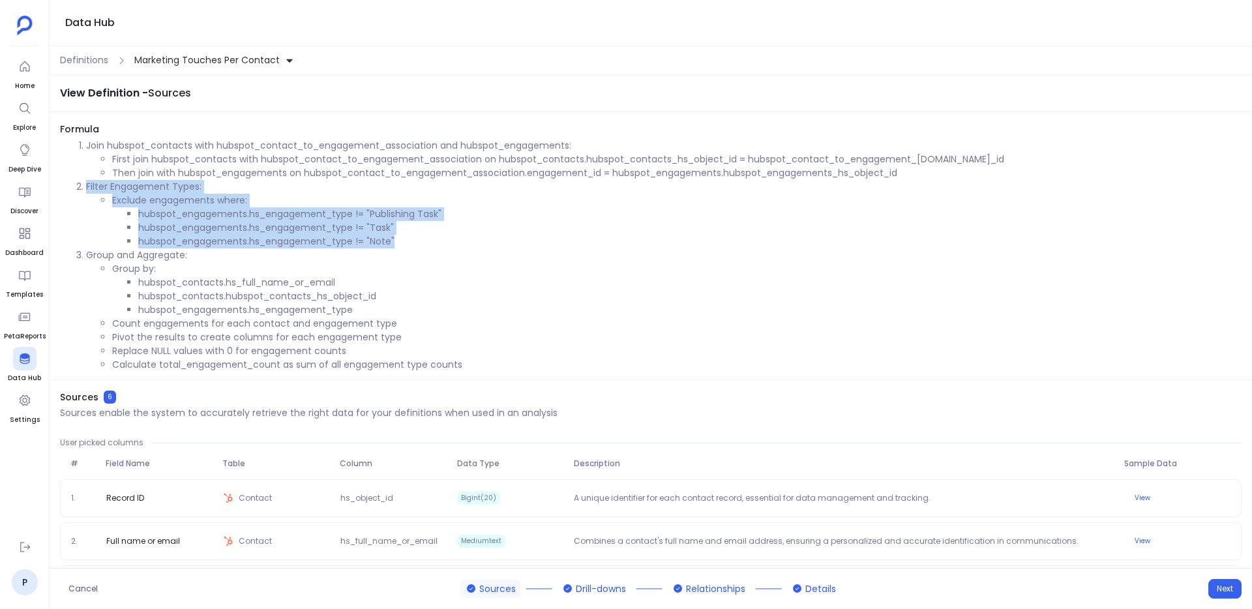
drag, startPoint x: 86, startPoint y: 181, endPoint x: 396, endPoint y: 239, distance: 315.1
click at [396, 239] on li "Filter Engagement Types: Exclude engagements where: hubspot_engagements.hs_enga…" at bounding box center [663, 214] width 1155 height 68
copy li "Filter Engagement Types: Exclude engagements where: hubspot_engagements.hs_enga…"
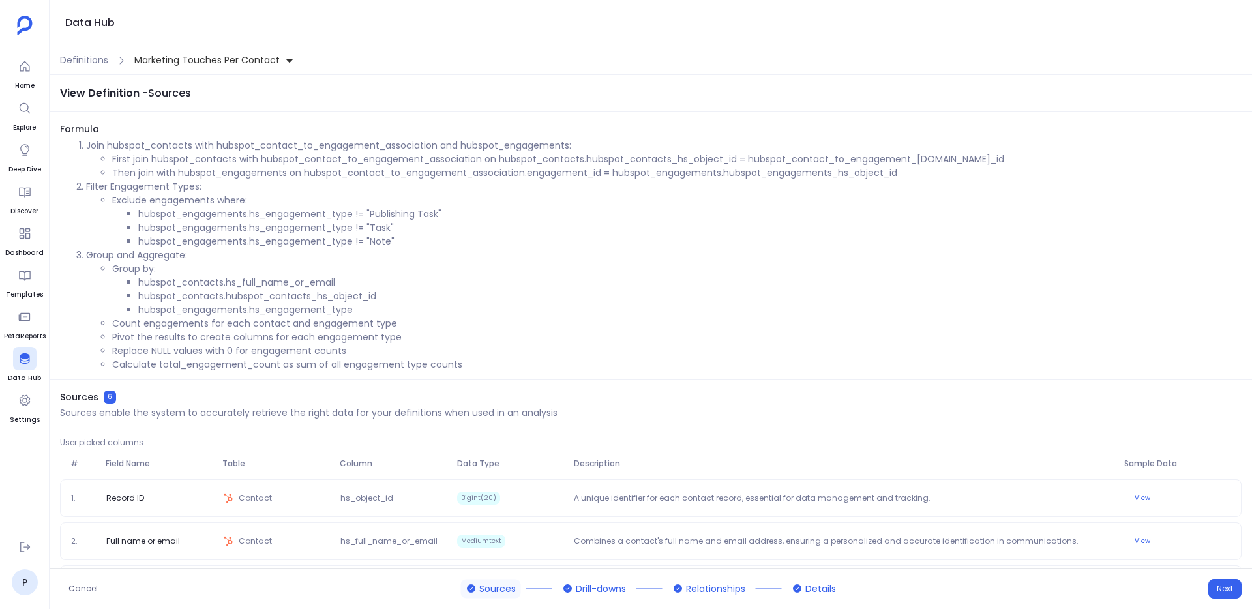
click at [177, 329] on li "Count engagements for each contact and engagement type" at bounding box center [676, 324] width 1129 height 14
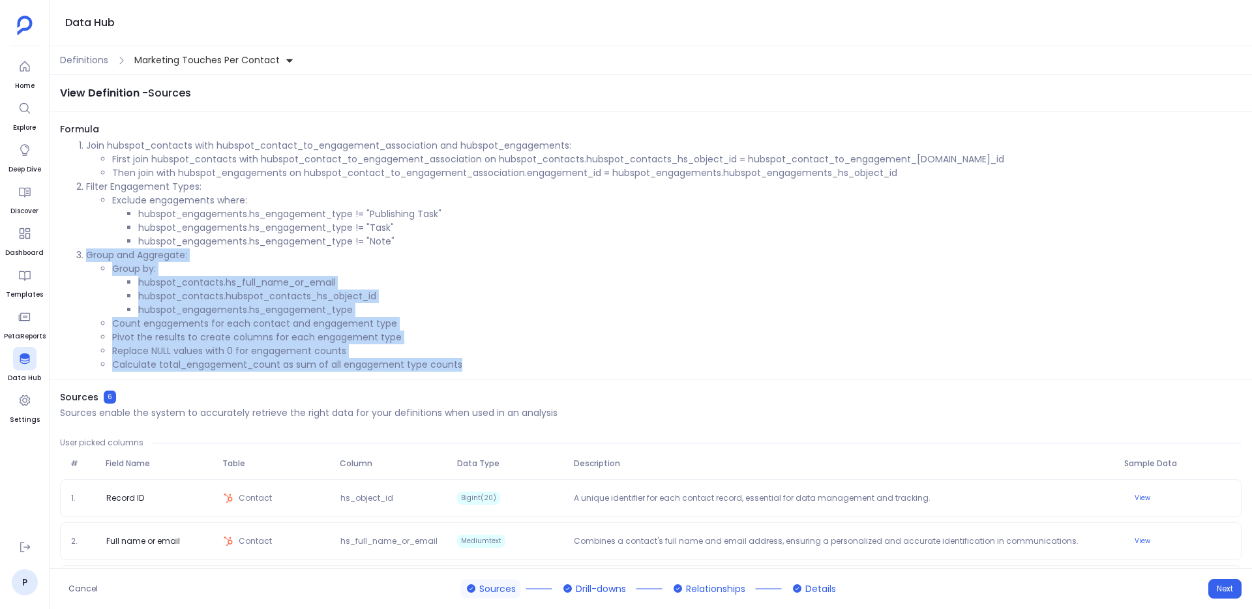
drag, startPoint x: 80, startPoint y: 252, endPoint x: 470, endPoint y: 373, distance: 409.0
click at [470, 373] on div "Formula Join hubspot_contacts with hubspot_contact_to_engagement_association an…" at bounding box center [651, 251] width 1202 height 257
copy li "Group and Aggregate: Group by: hubspot_contacts.hs_full_name_or_email hubspot_c…"
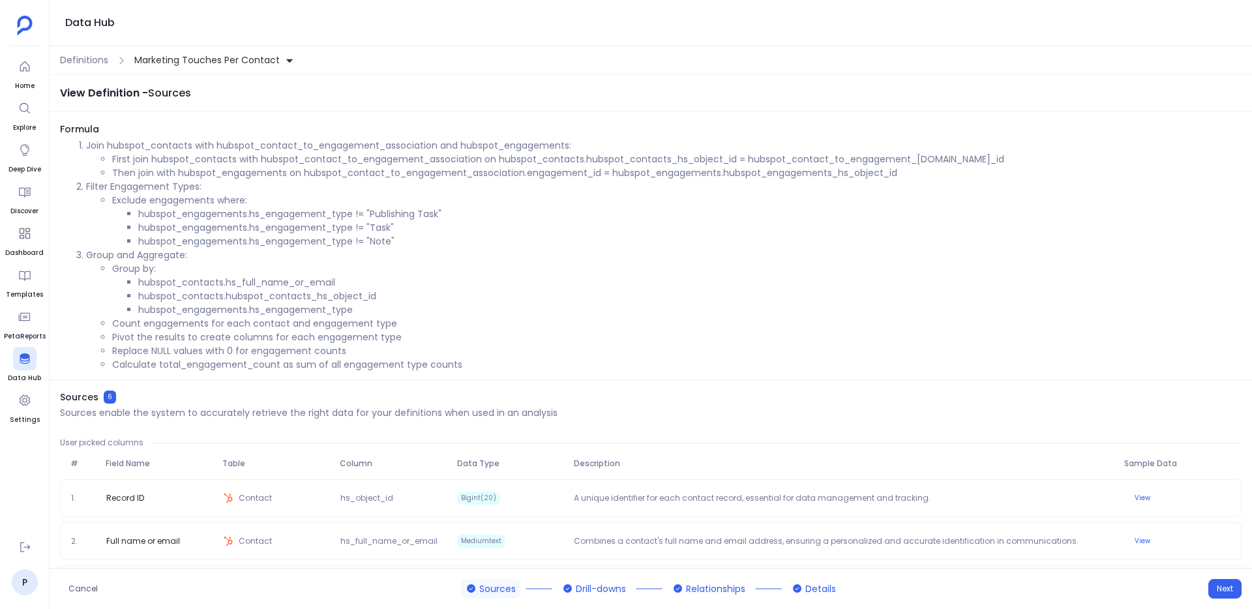
click at [212, 325] on li "Count engagements for each contact and engagement type" at bounding box center [676, 324] width 1129 height 14
click at [376, 218] on li "hubspot_engagements.hs_engagement_type != "Publishing Task"" at bounding box center [689, 214] width 1103 height 14
click at [420, 218] on li "hubspot_engagements.hs_engagement_type != "Publishing Task"" at bounding box center [689, 214] width 1103 height 14
copy li "Publishing Task"
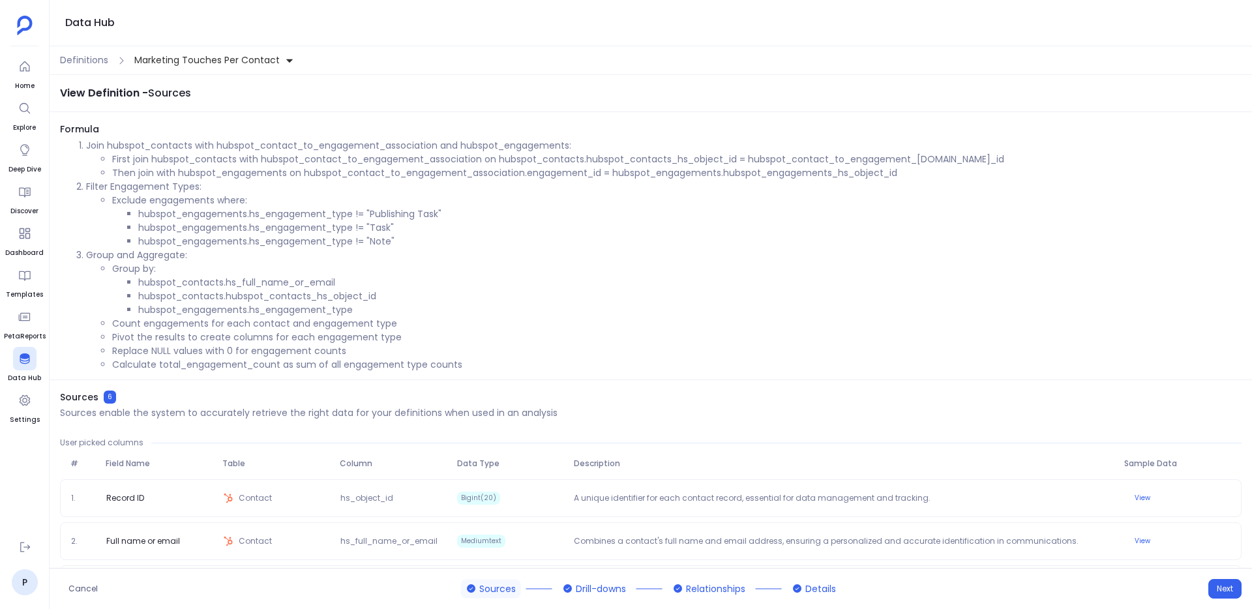
click at [196, 326] on li "Count engagements for each contact and engagement type" at bounding box center [676, 324] width 1129 height 14
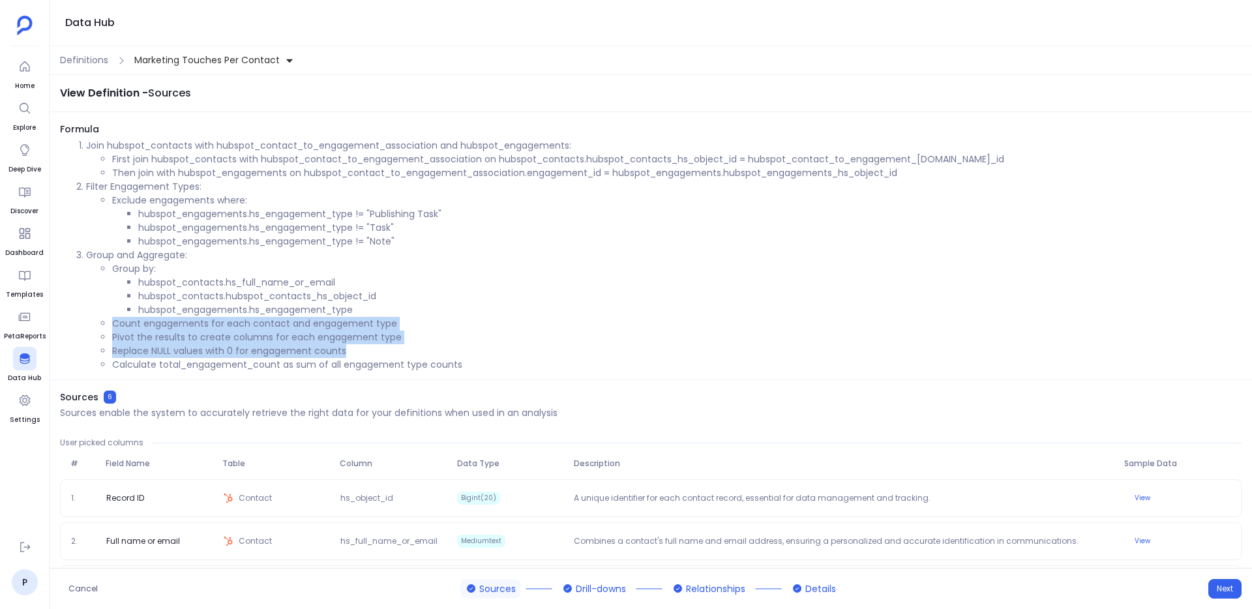
drag, startPoint x: 112, startPoint y: 326, endPoint x: 404, endPoint y: 329, distance: 292.0
click at [404, 329] on ul "Group by: hubspot_contacts.hs_full_name_or_email hubspot_contacts.hubspot_conta…" at bounding box center [663, 317] width 1155 height 110
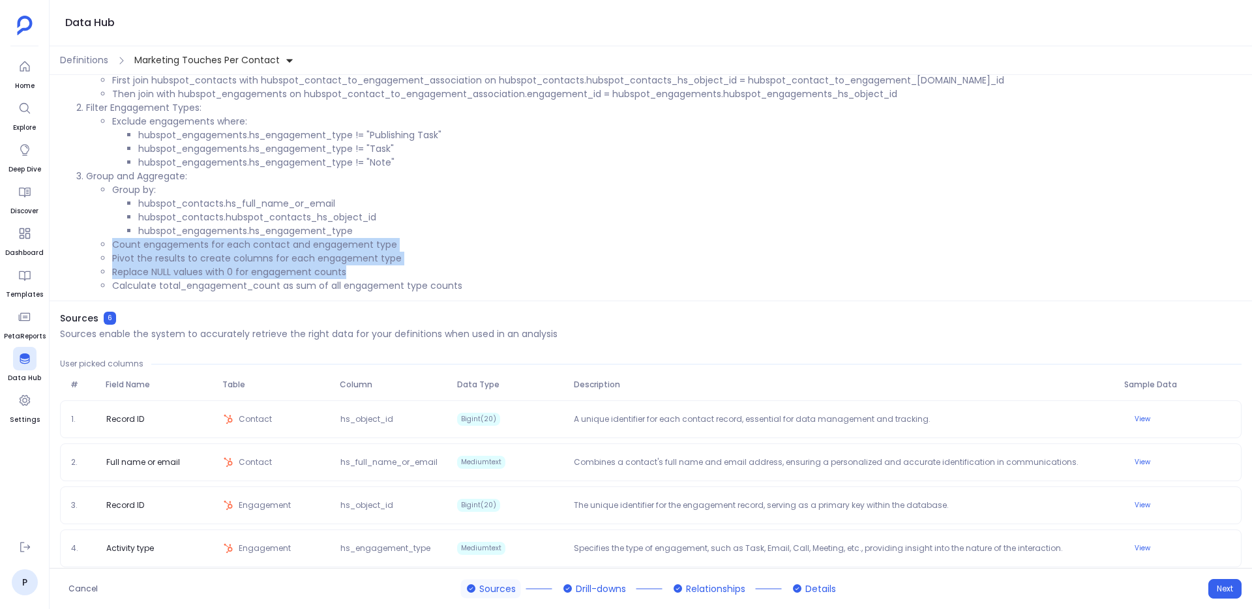
scroll to position [175, 0]
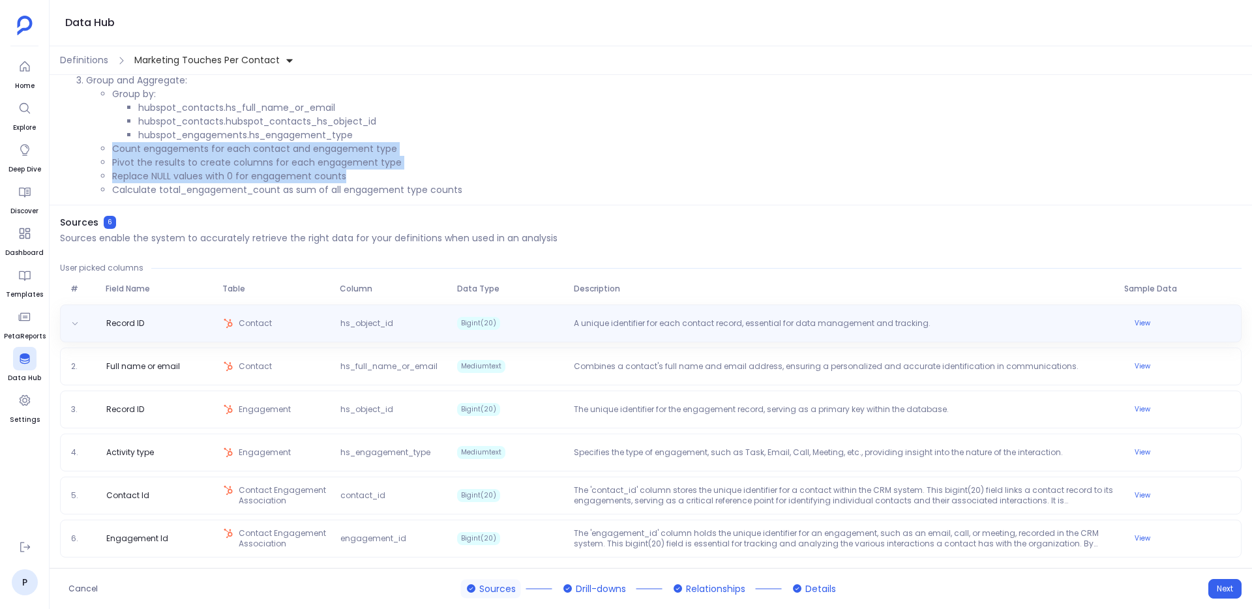
copy ul "Count engagements for each contact and engagement type Pivot the results to cre…"
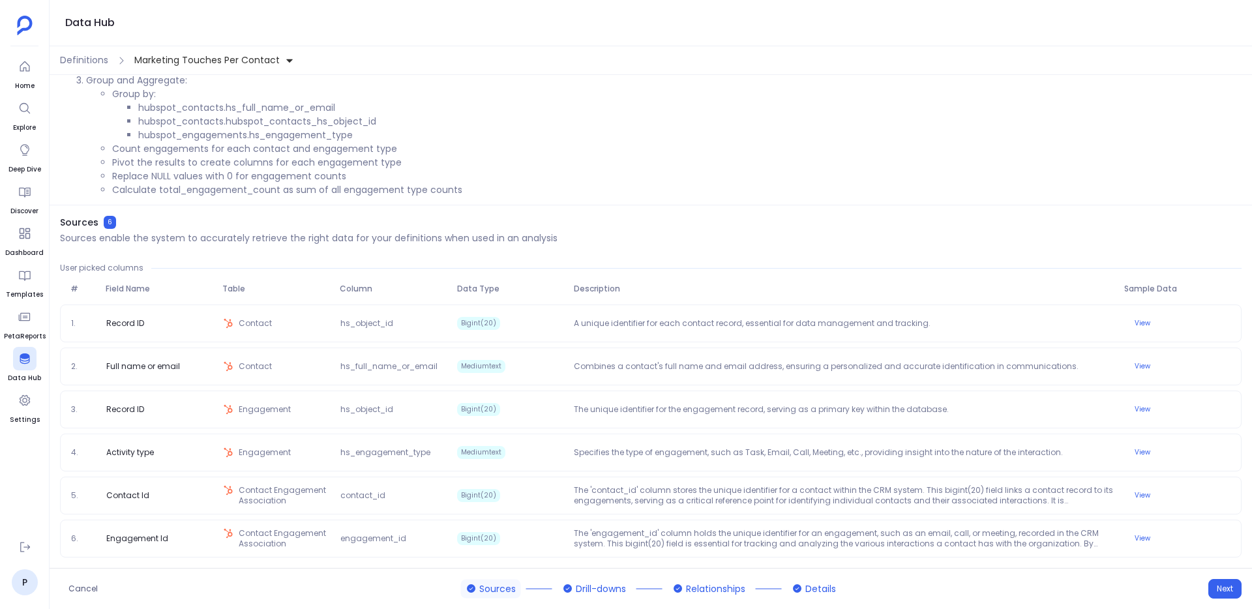
click at [235, 204] on div "Formula Join hubspot_contacts with hubspot_contact_to_engagement_association an…" at bounding box center [651, 76] width 1202 height 257
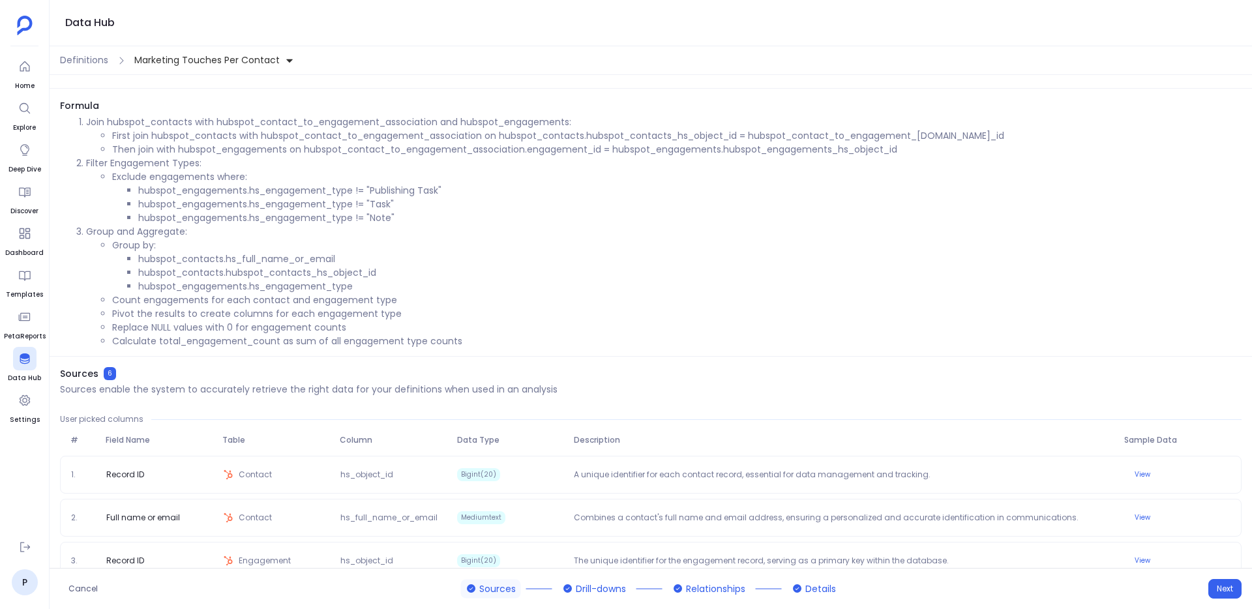
scroll to position [8, 0]
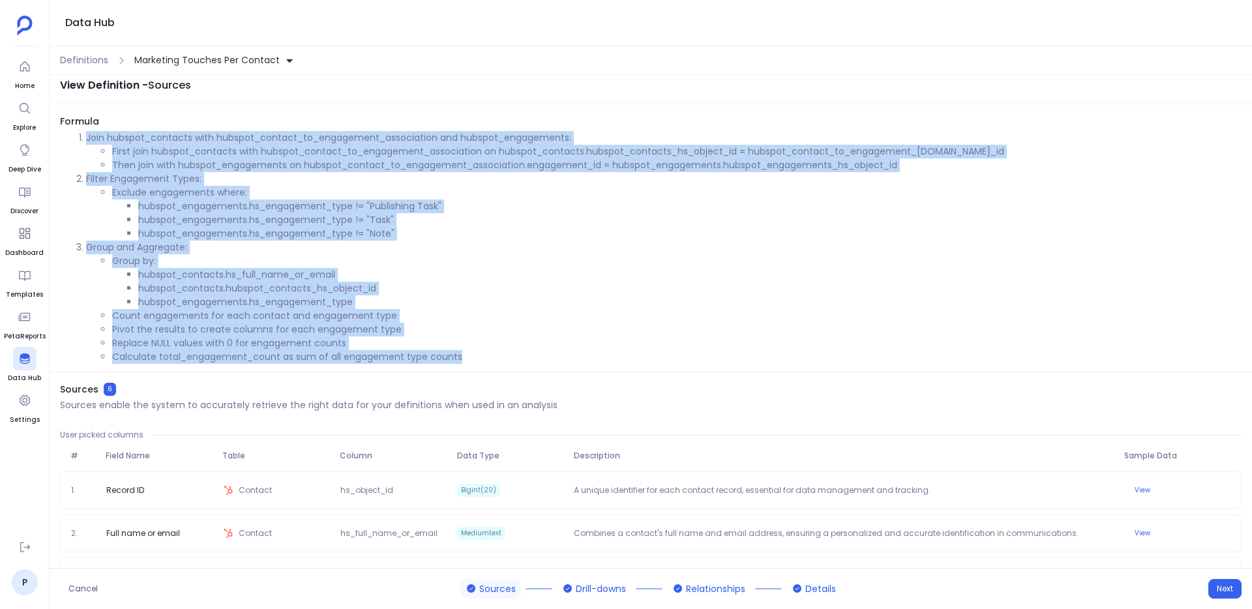
drag, startPoint x: 78, startPoint y: 135, endPoint x: 540, endPoint y: 370, distance: 518.3
click at [540, 370] on div "Formula Join hubspot_contacts with hubspot_contact_to_engagement_association an…" at bounding box center [651, 243] width 1202 height 257
copy ol "Join hubspot_contacts with hubspot_contact_to_engagement_association and hubspo…"
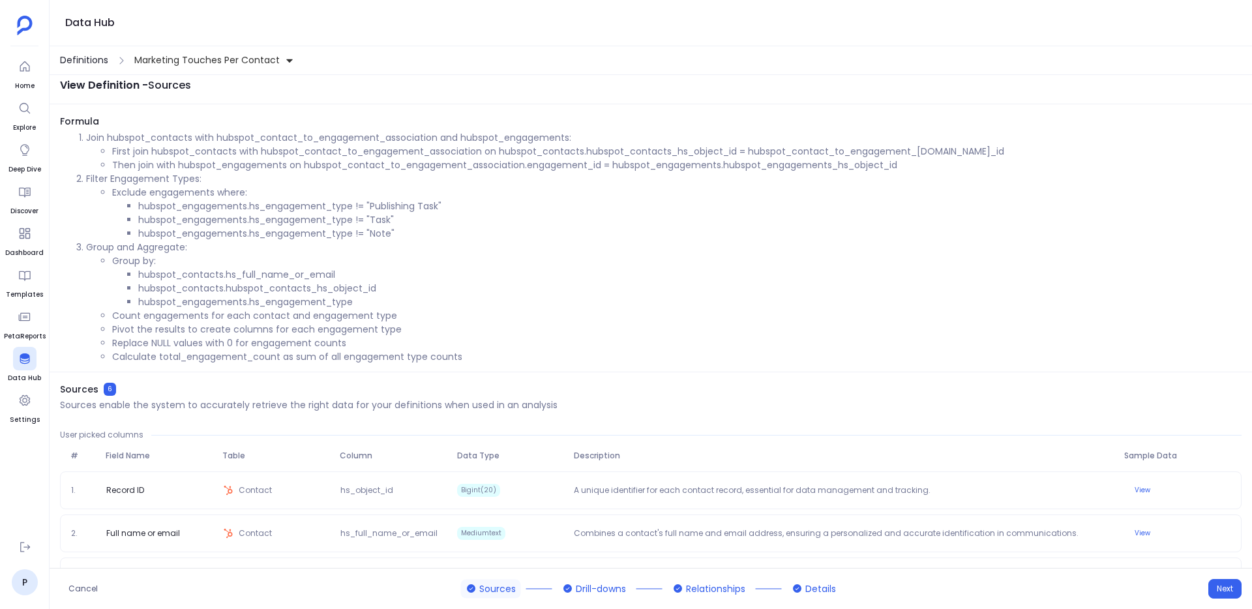
click at [93, 53] on span "Definitions" at bounding box center [84, 60] width 48 height 14
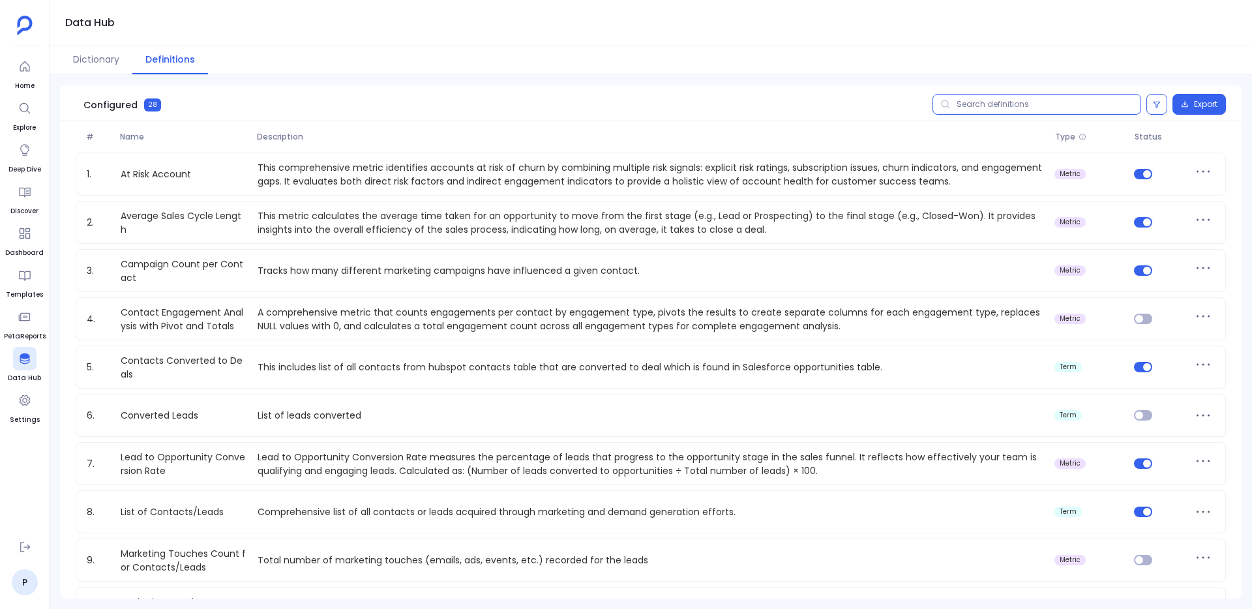
click at [992, 110] on input "text" at bounding box center [1036, 104] width 209 height 21
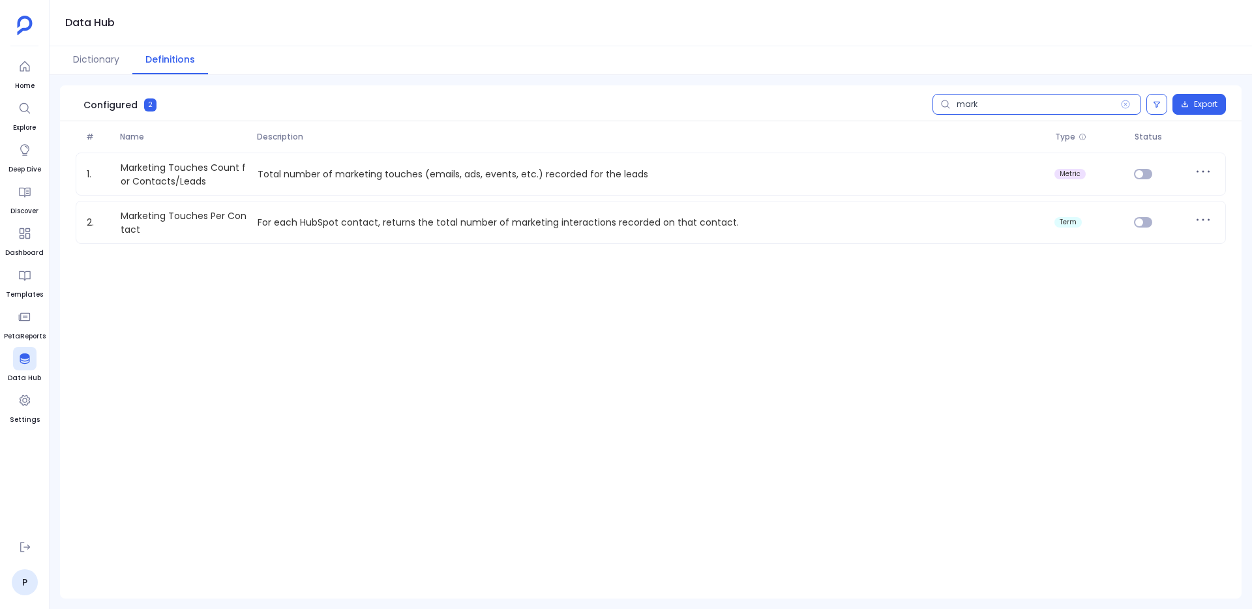
type input "marke"
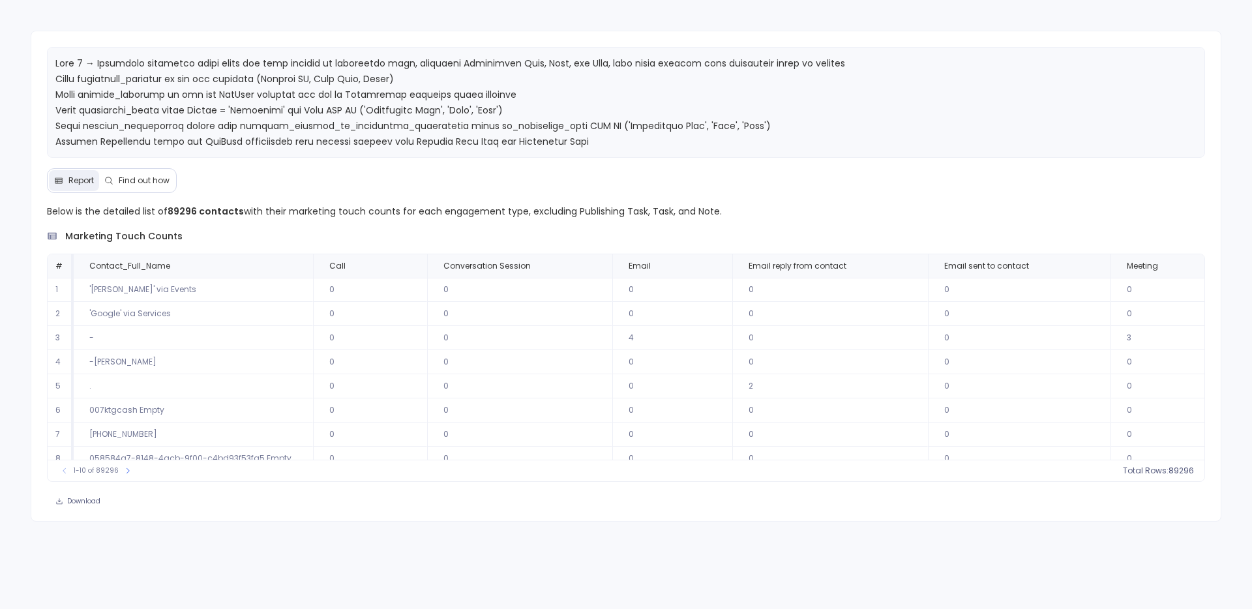
scroll to position [0, 138]
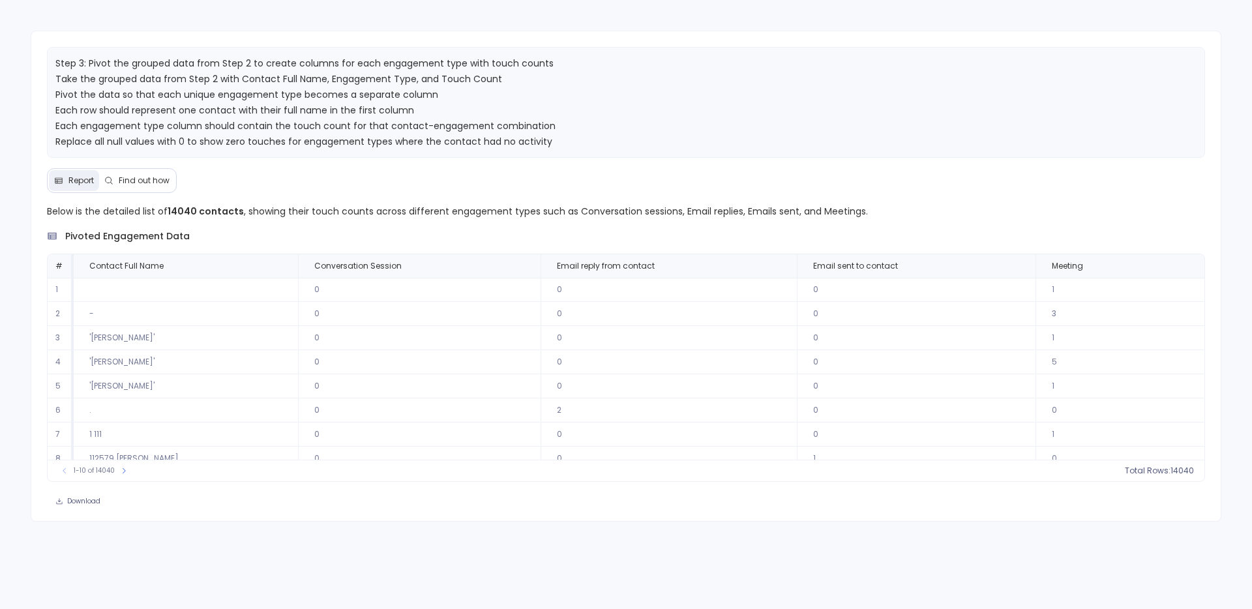
scroll to position [59, 0]
click at [779, 260] on button at bounding box center [780, 266] width 16 height 16
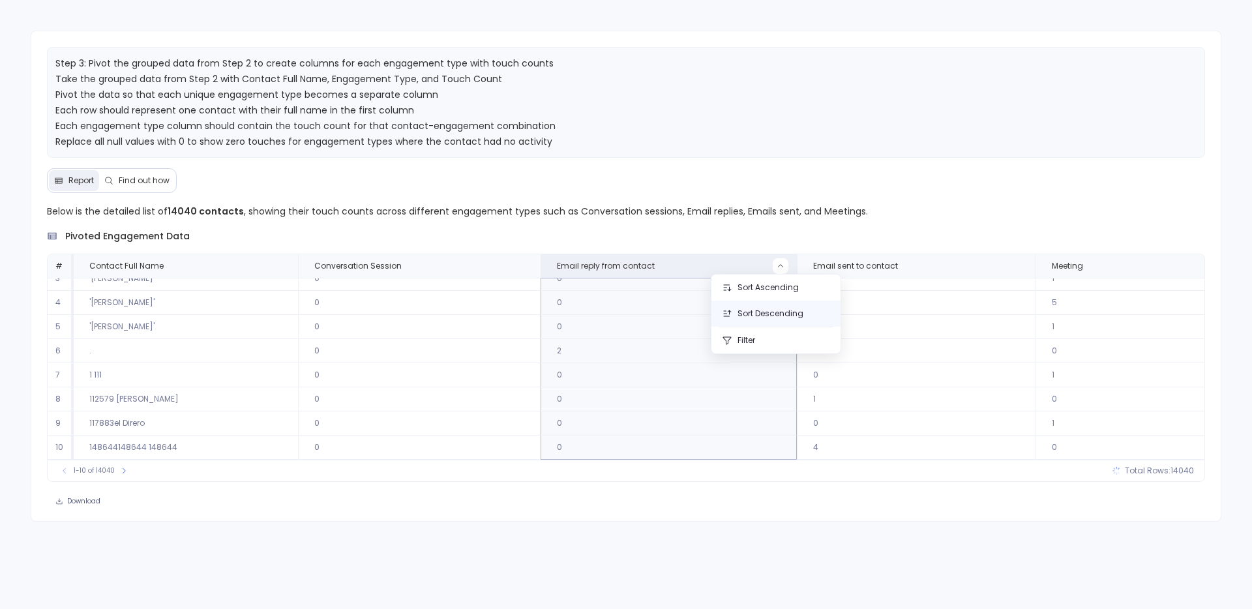
click at [769, 308] on button "Sort Descending" at bounding box center [775, 313] width 129 height 26
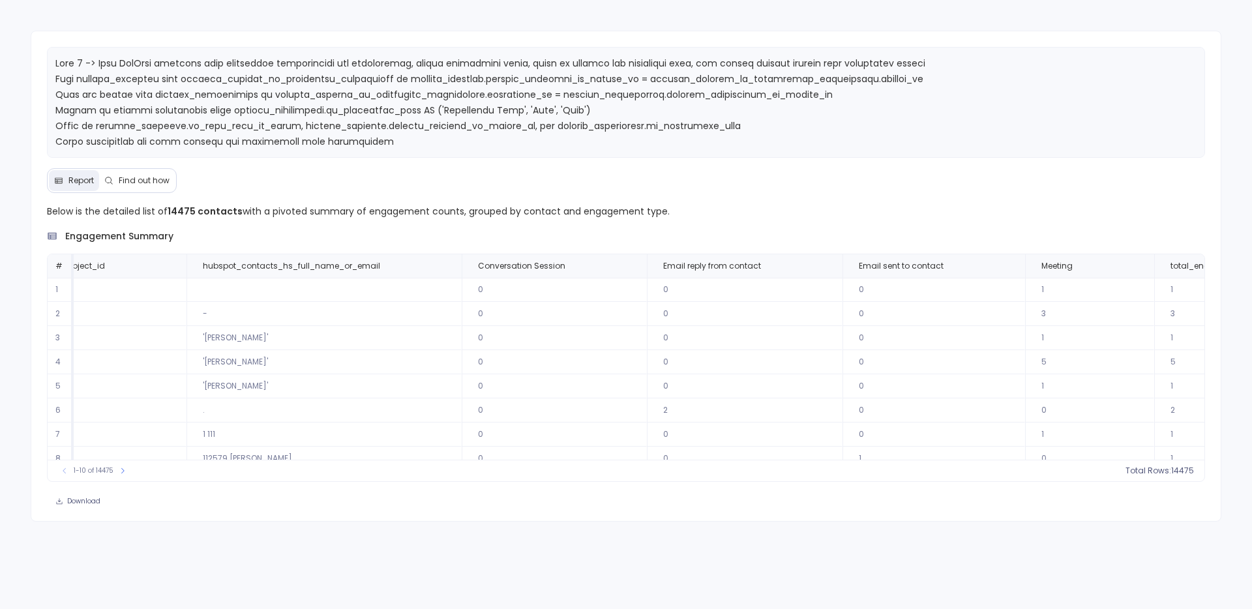
scroll to position [0, 259]
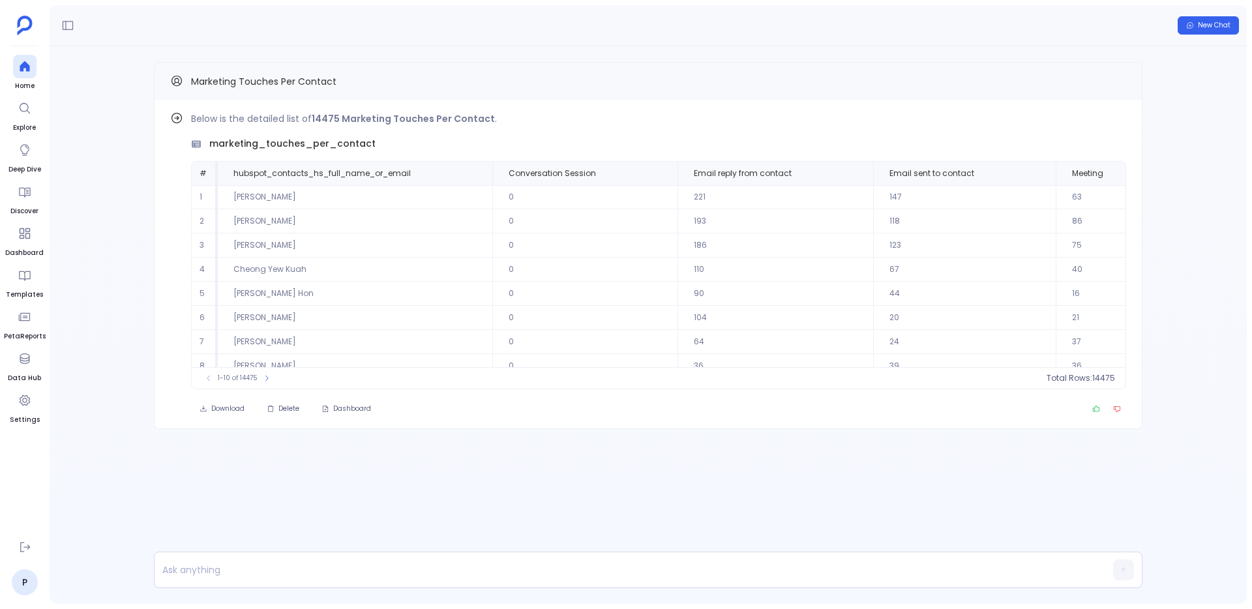
click at [131, 282] on div "Find out how Below is the detailed list of 14475 Marketing Touches Per Contact …" at bounding box center [648, 271] width 1197 height 450
click at [265, 379] on icon at bounding box center [267, 378] width 8 height 8
click at [207, 384] on button at bounding box center [208, 378] width 13 height 13
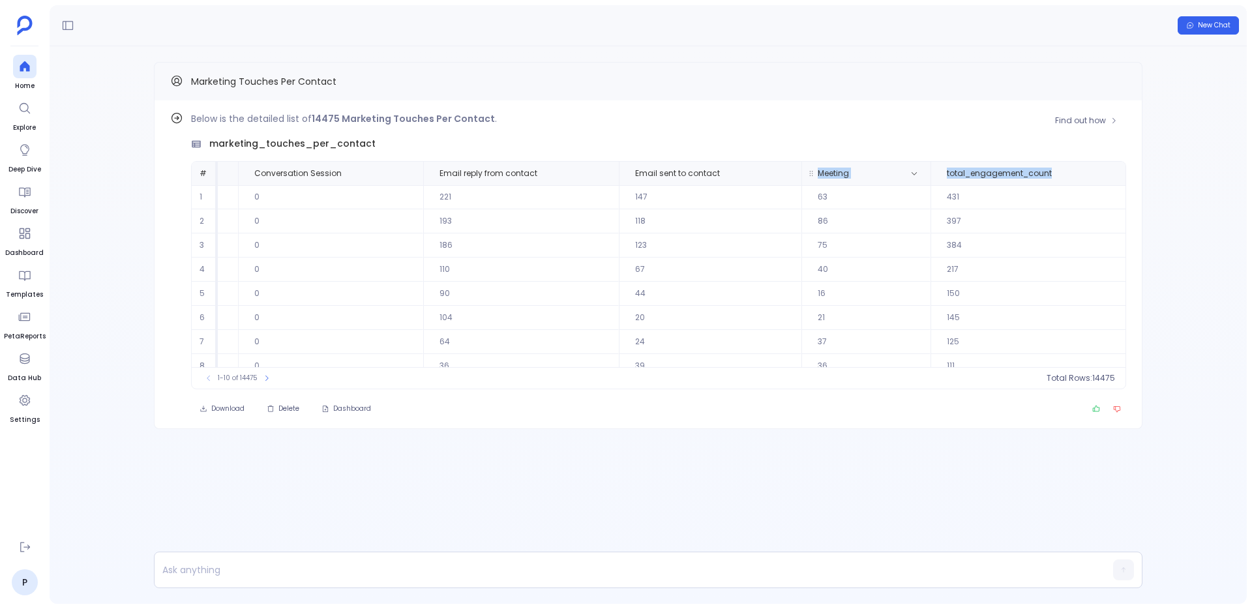
drag, startPoint x: 1046, startPoint y: 168, endPoint x: 885, endPoint y: 168, distance: 161.0
click at [885, 168] on tr "# hubspot_contacts_hs_full_name_or_email Conversation Session Email reply from …" at bounding box center [534, 173] width 1195 height 23
click at [1047, 165] on th "total_engagement_count" at bounding box center [1031, 173] width 203 height 23
drag, startPoint x: 1055, startPoint y: 180, endPoint x: 933, endPoint y: 176, distance: 122.0
click at [933, 176] on th "total_engagement_count" at bounding box center [1031, 173] width 203 height 23
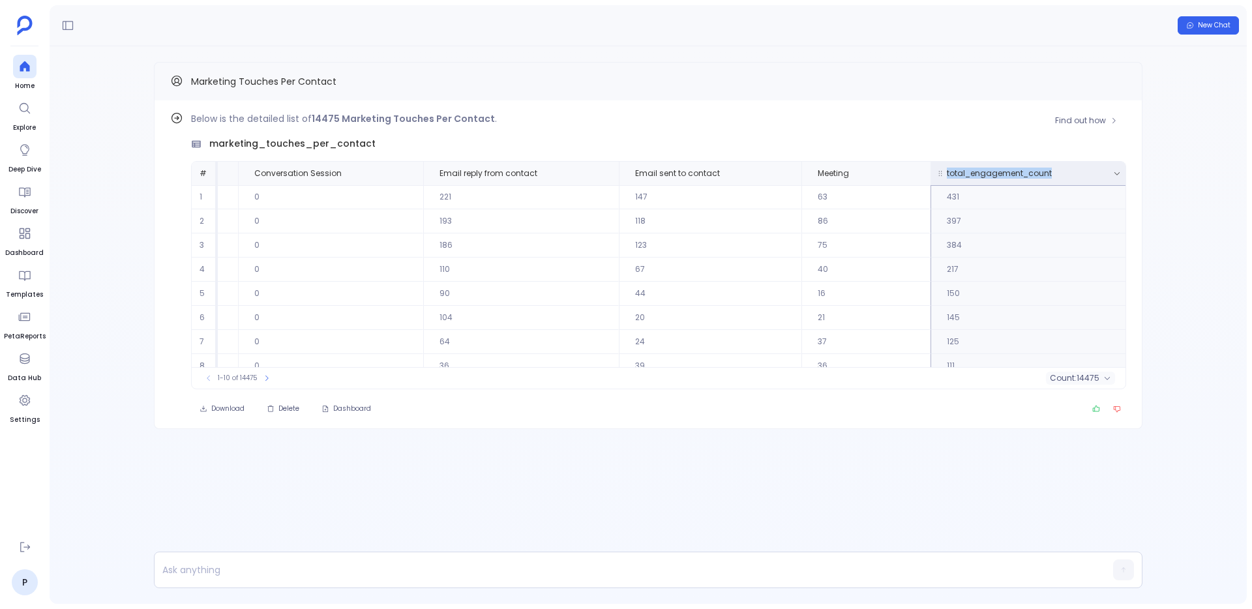
copy span "total_engagement_count"
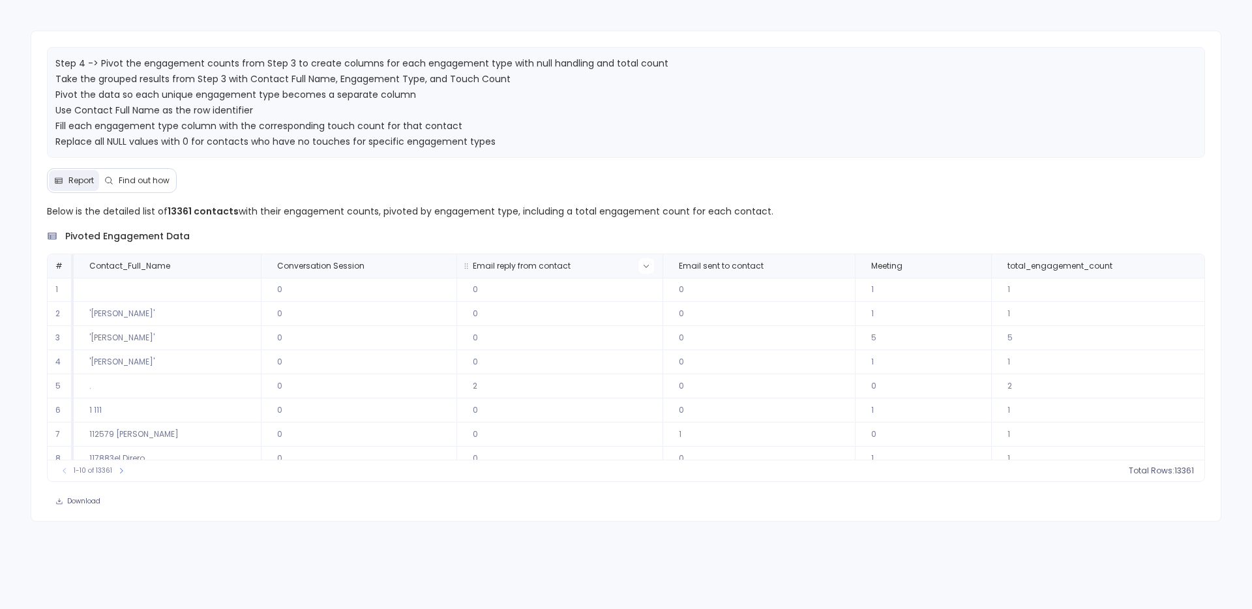
click at [647, 265] on button at bounding box center [646, 266] width 16 height 16
click at [619, 311] on button "Sort Descending" at bounding box center [642, 313] width 129 height 26
click at [642, 269] on icon at bounding box center [646, 266] width 8 height 8
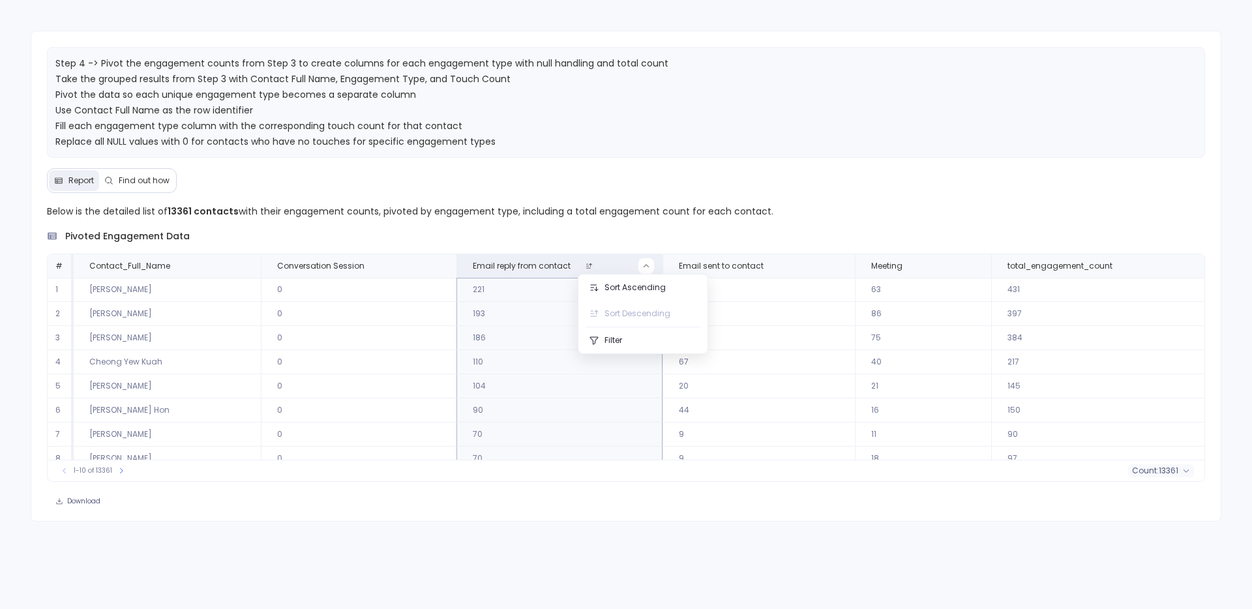
click at [531, 320] on td "193" at bounding box center [559, 314] width 206 height 24
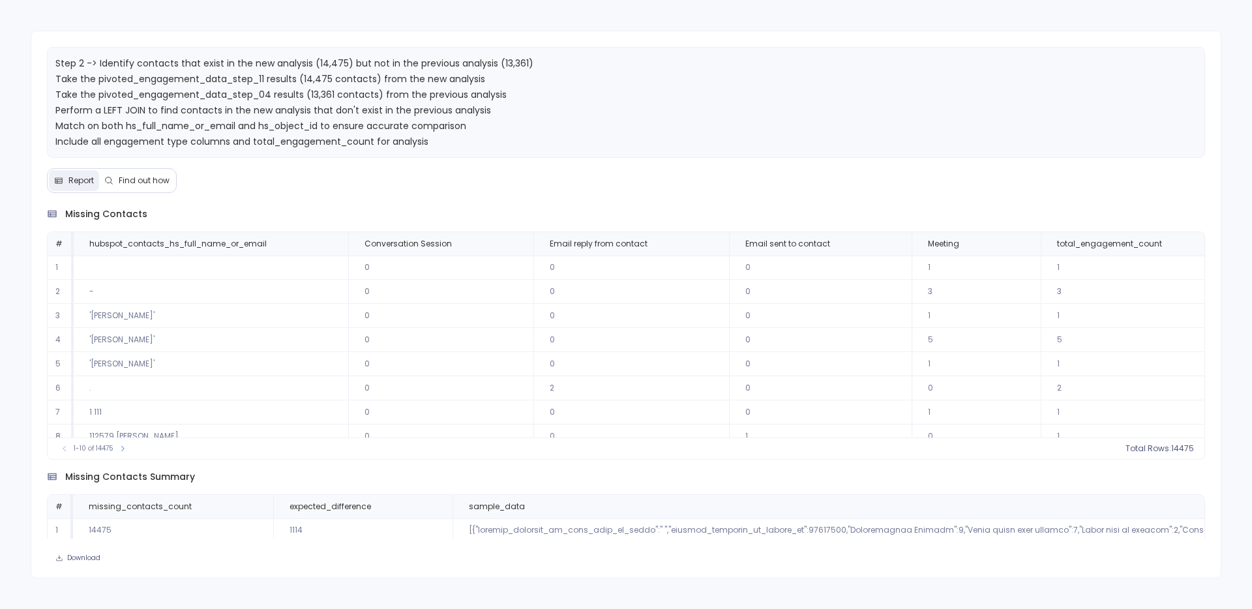
scroll to position [12, 0]
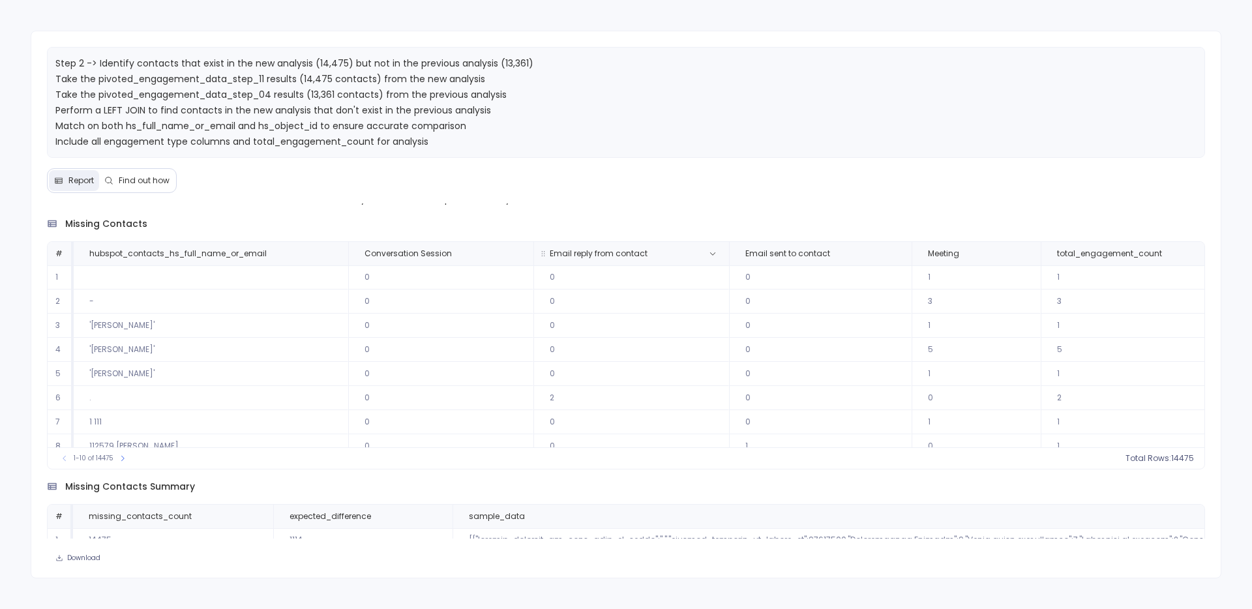
click at [716, 252] on th "Email reply from contact" at bounding box center [631, 253] width 196 height 23
click at [707, 258] on button at bounding box center [713, 254] width 16 height 16
click at [690, 303] on button "Sort Descending" at bounding box center [704, 301] width 129 height 26
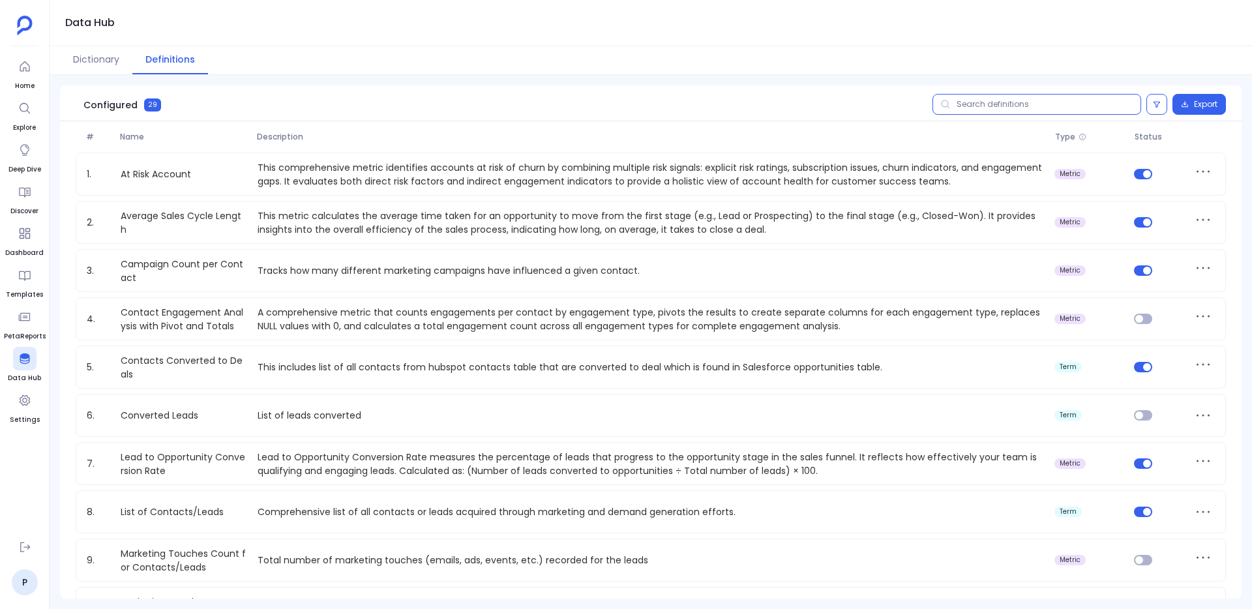
click at [1026, 108] on input "text" at bounding box center [1036, 104] width 209 height 21
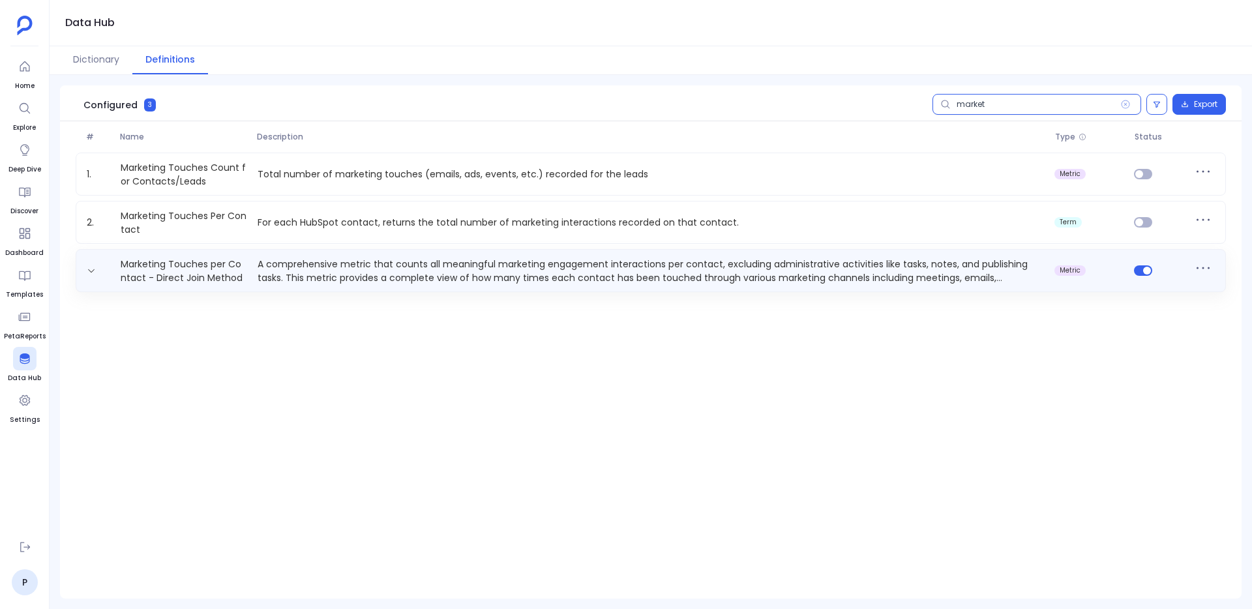
type input "market"
click at [625, 284] on div "Marketing Touches per Contact - Direct Join Method A comprehensive metric that …" at bounding box center [651, 270] width 1150 height 43
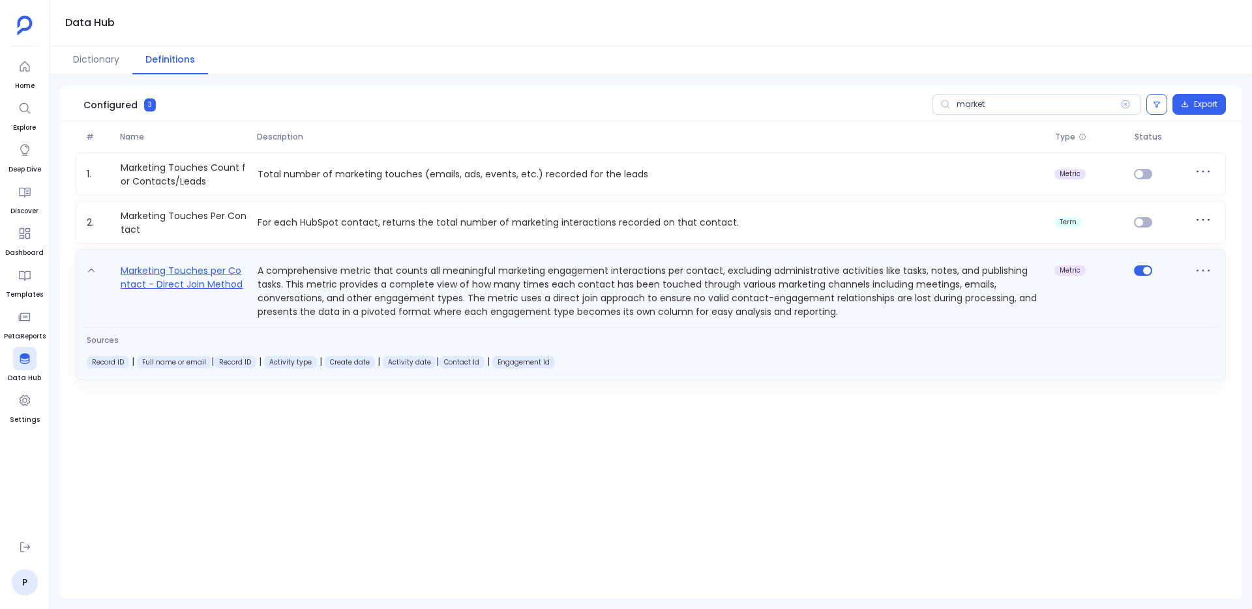
click at [166, 266] on link "Marketing Touches per Contact - Direct Join Method" at bounding box center [183, 291] width 137 height 56
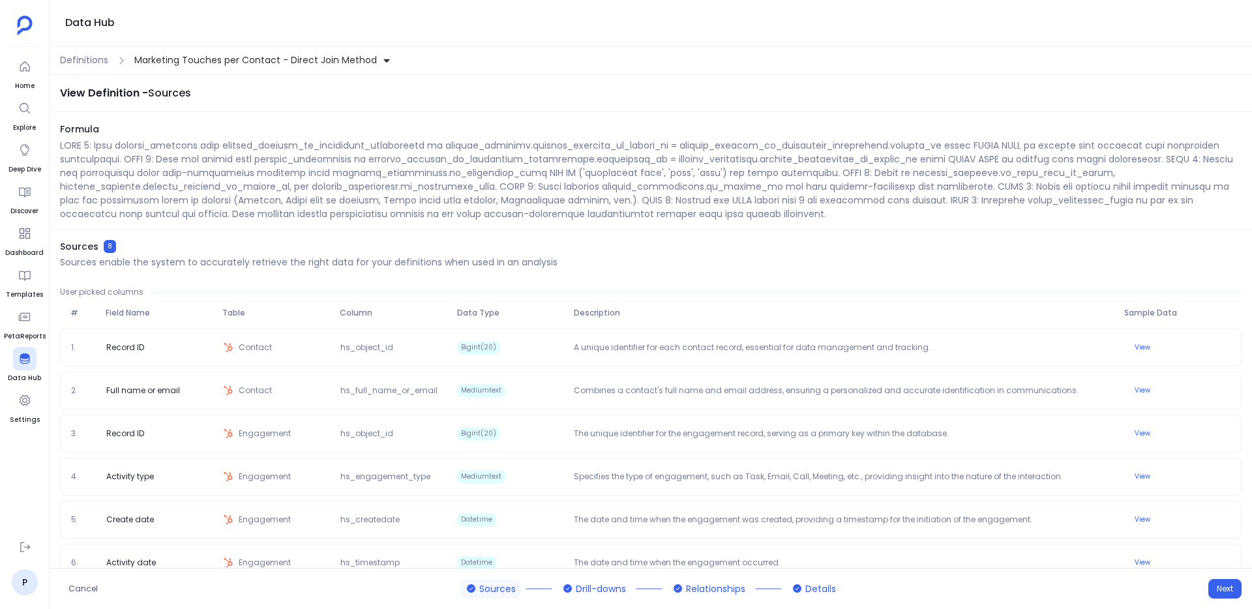
drag, startPoint x: 132, startPoint y: 60, endPoint x: 415, endPoint y: 68, distance: 283.7
click at [414, 69] on div "Definitions Marketing Touches per Contact - Direct Join Method" at bounding box center [651, 60] width 1202 height 29
drag, startPoint x: 415, startPoint y: 68, endPoint x: 137, endPoint y: 52, distance: 278.8
click at [137, 52] on div "Definitions Marketing Touches per Contact - Direct Join Method" at bounding box center [651, 60] width 1202 height 29
copy span "Marketing Touches per Contact - Direct Join Method"
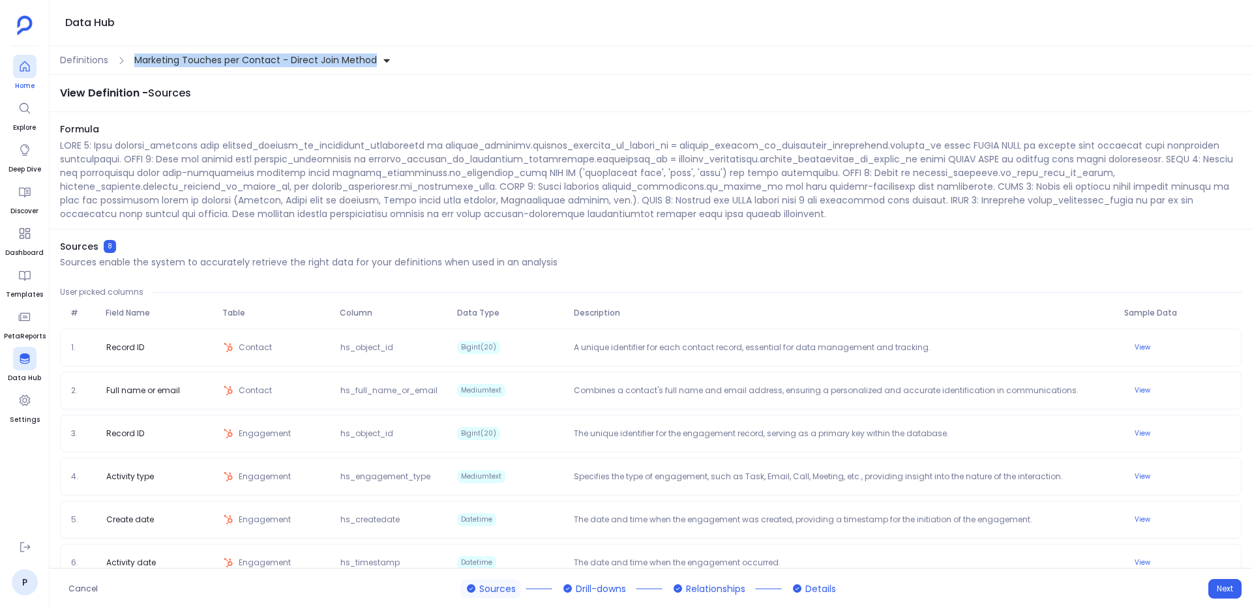
click at [16, 76] on div at bounding box center [24, 66] width 23 height 23
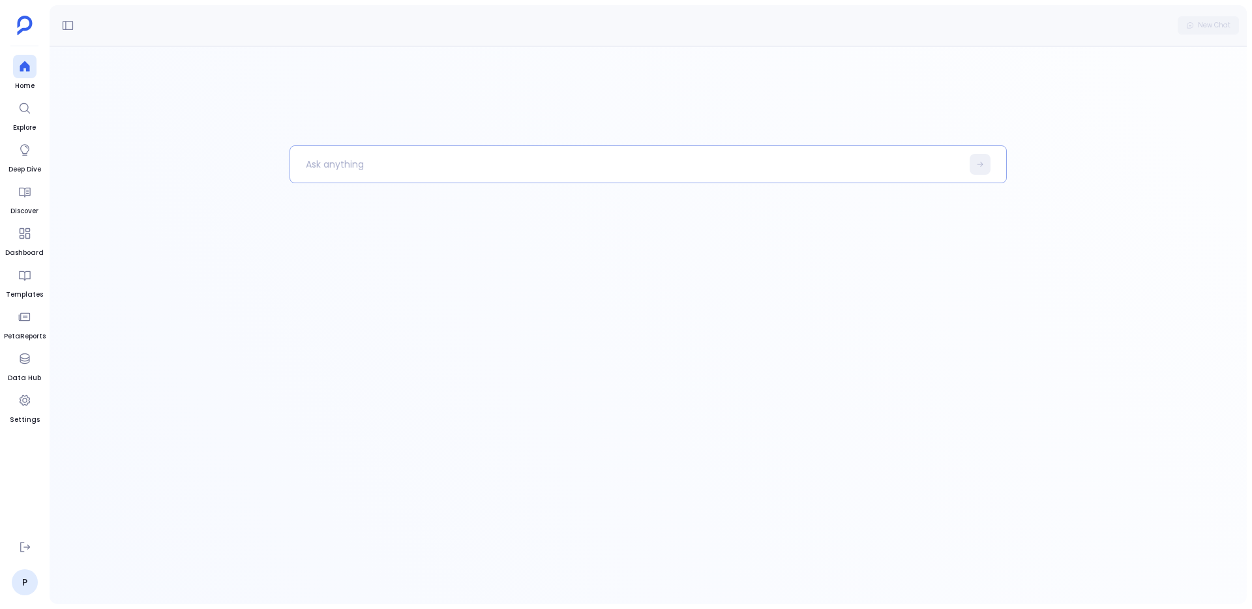
click at [420, 165] on p at bounding box center [625, 164] width 671 height 34
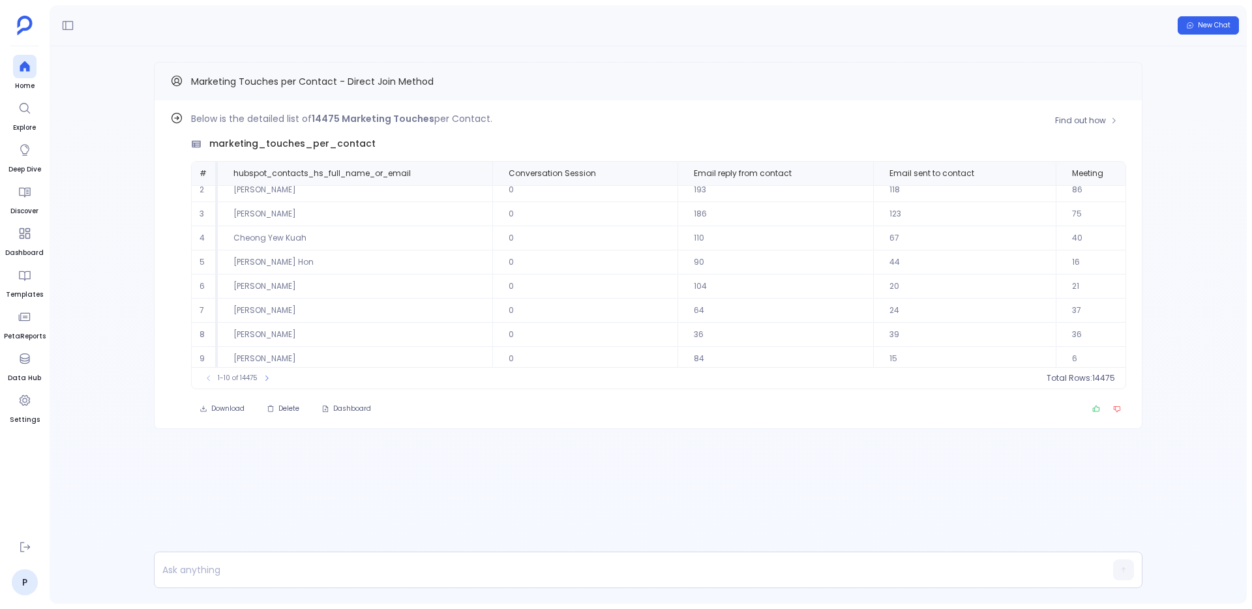
scroll to position [48, 0]
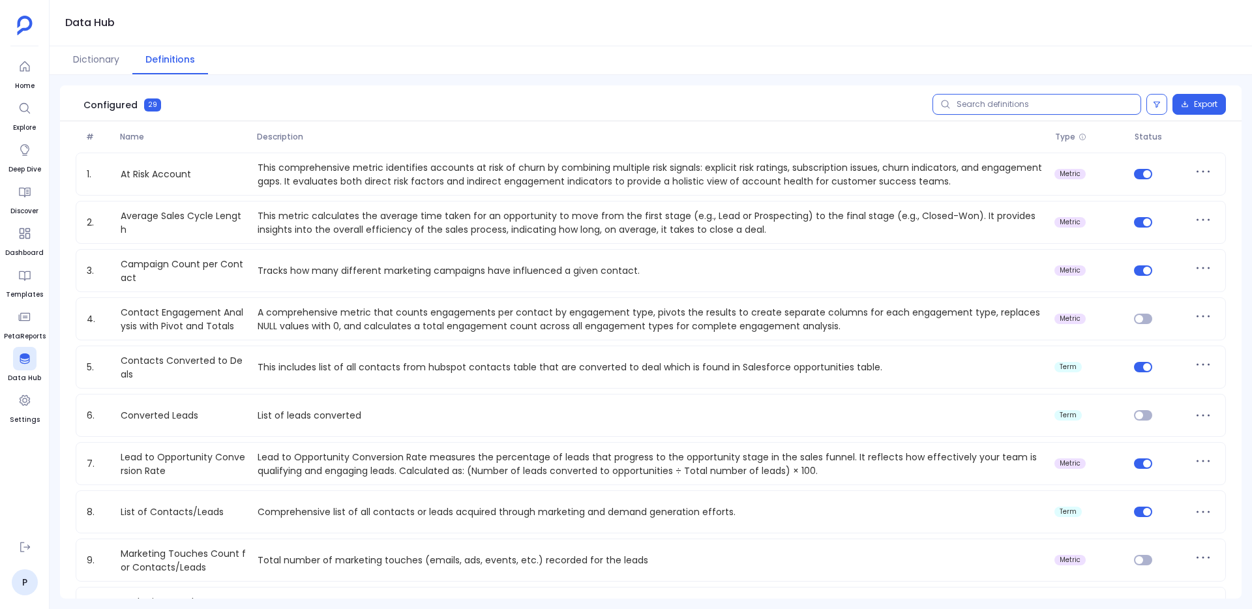
click at [1069, 109] on input "text" at bounding box center [1036, 104] width 209 height 21
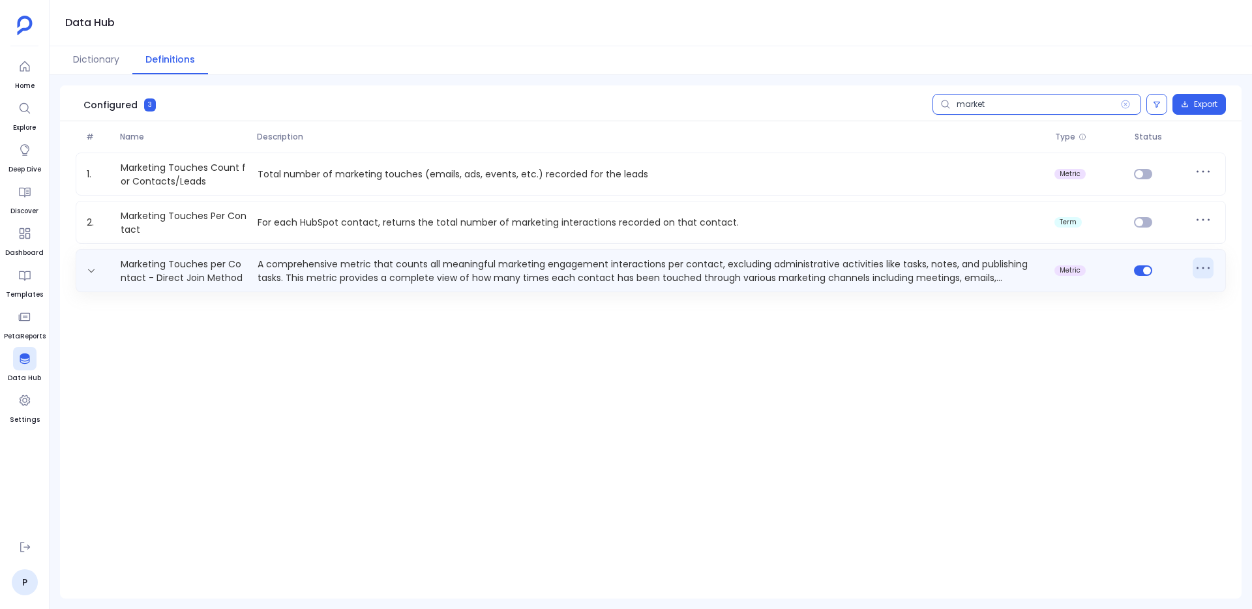
type input "market"
click at [1193, 269] on icon at bounding box center [1202, 267] width 21 height 21
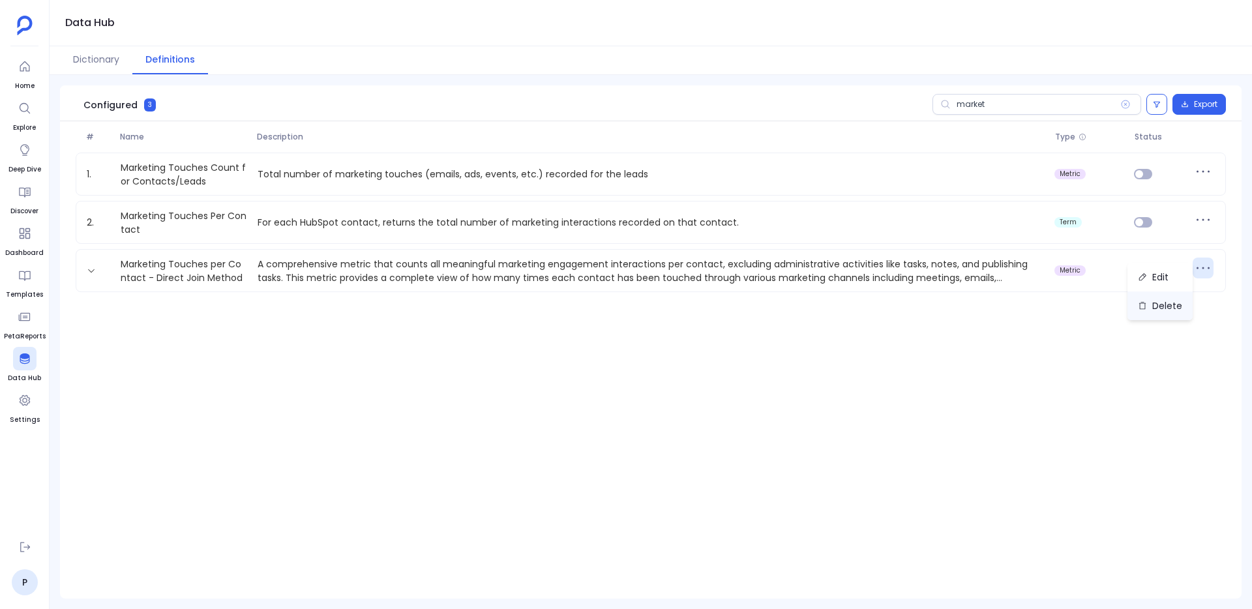
click at [1167, 307] on button "Delete" at bounding box center [1159, 305] width 65 height 29
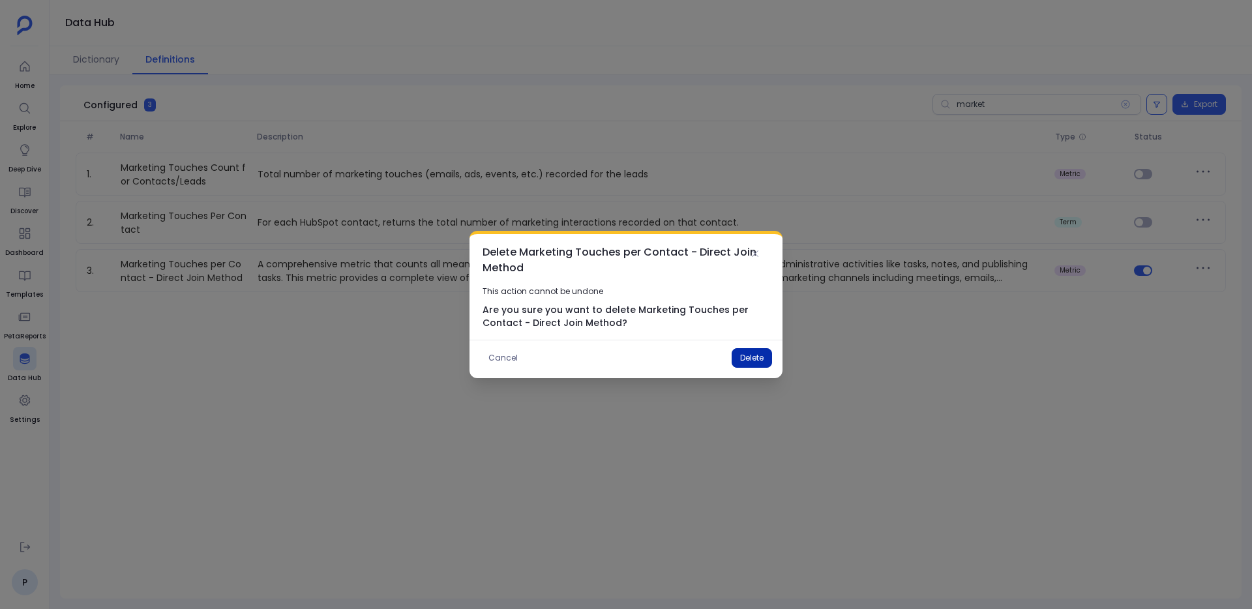
click at [749, 355] on button "Delete" at bounding box center [751, 358] width 40 height 20
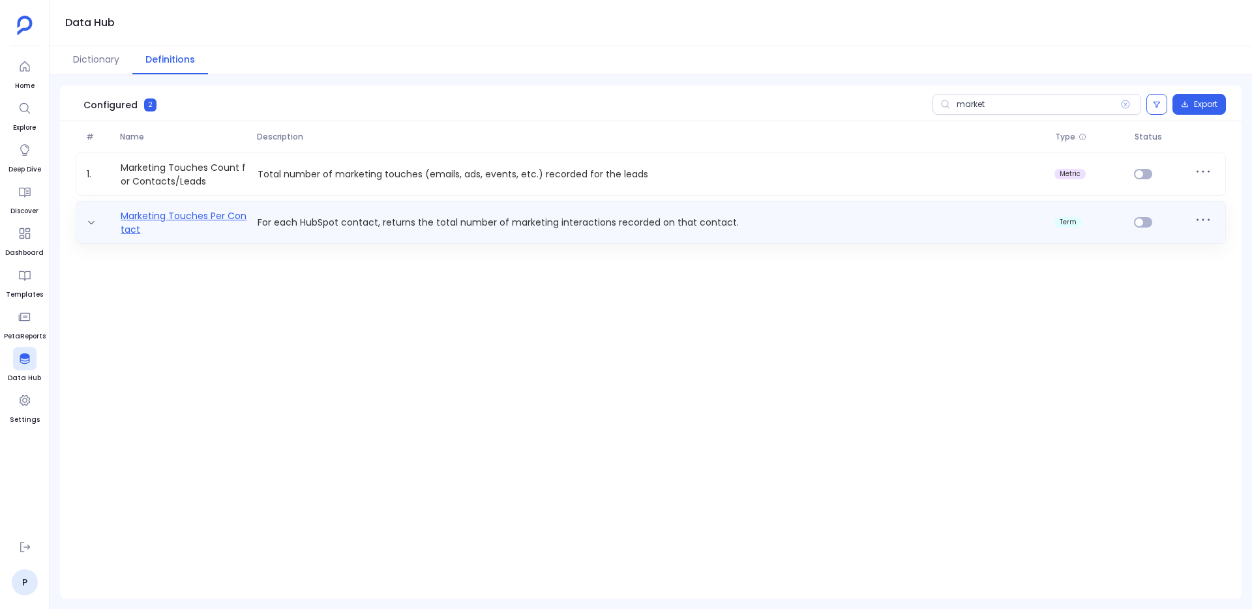
click at [222, 211] on link "Marketing Touches Per Contact" at bounding box center [183, 222] width 137 height 26
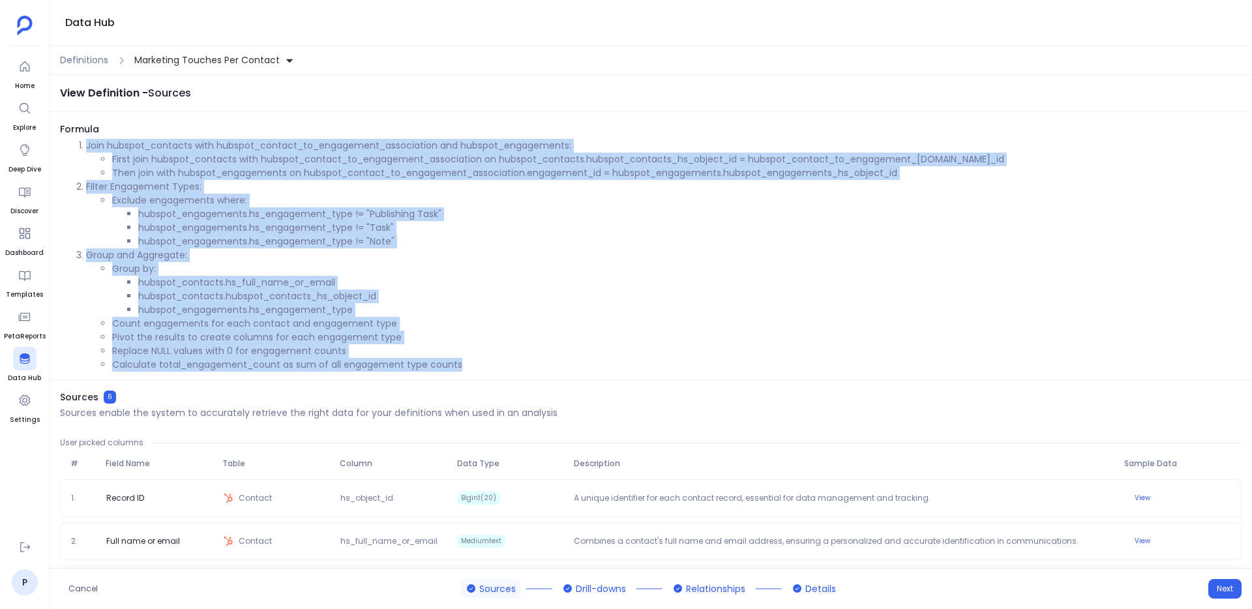
drag, startPoint x: 469, startPoint y: 365, endPoint x: 72, endPoint y: 142, distance: 455.3
click at [72, 142] on ol "Join hubspot_contacts with hubspot_contact_to_engagement_association and hubspo…" at bounding box center [650, 255] width 1181 height 233
copy ol "Join hubspot_contacts with hubspot_contact_to_engagement_association and hubspo…"
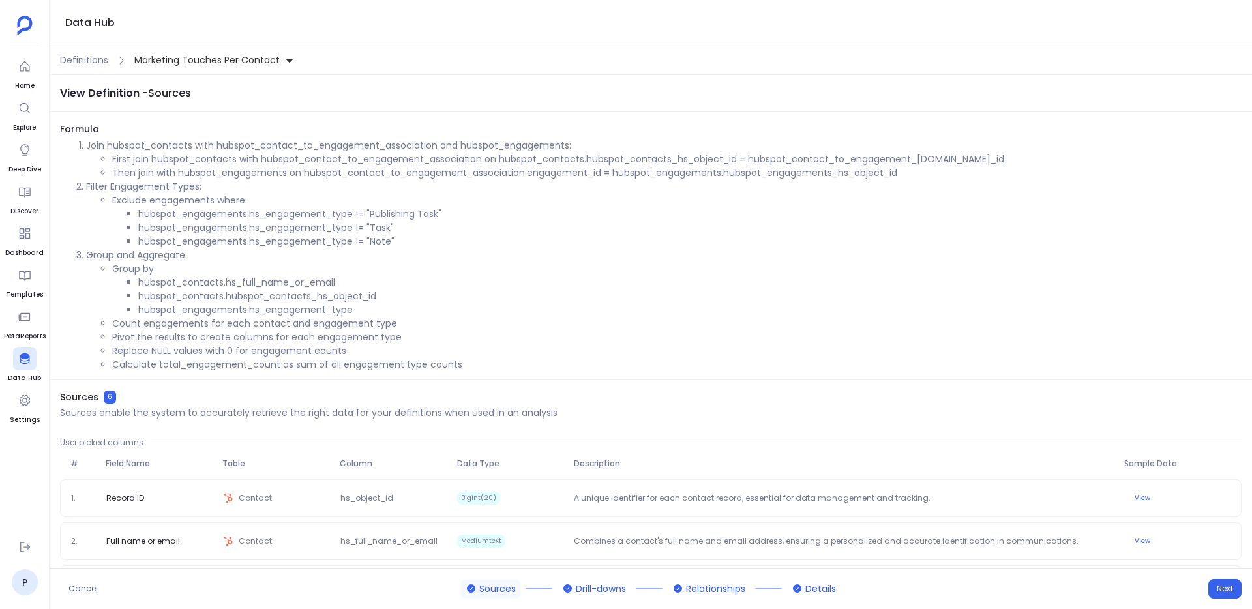
click at [368, 195] on li "Exclude engagements where: hubspot_engagements.hs_engagement_type != "Publishin…" at bounding box center [676, 221] width 1129 height 55
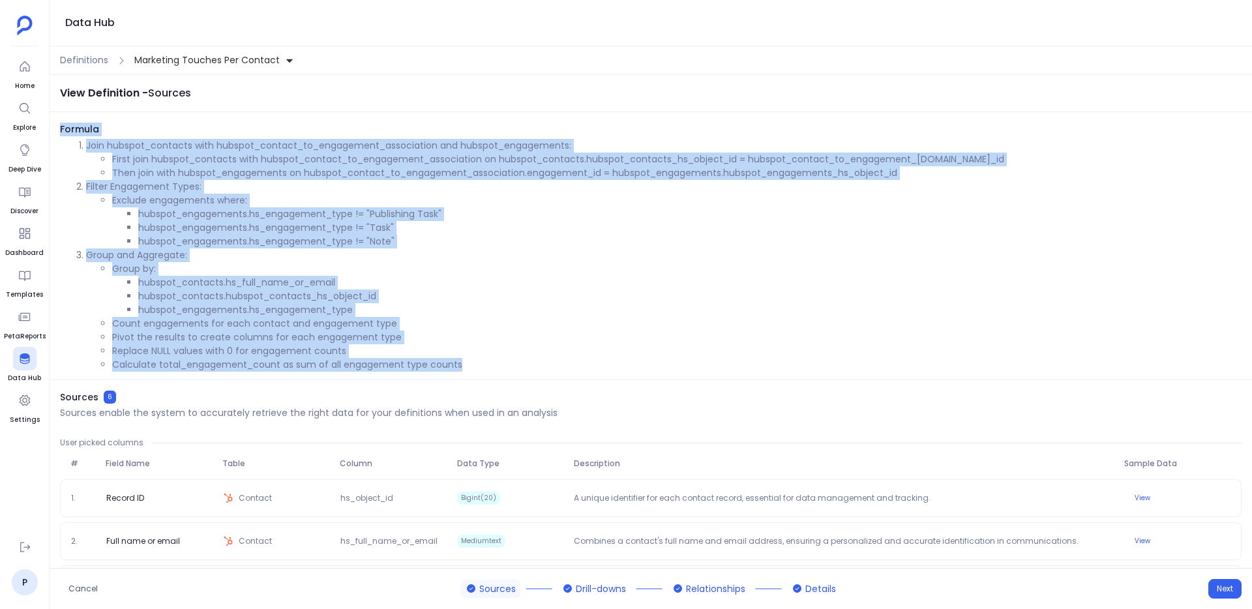
drag, startPoint x: 60, startPoint y: 124, endPoint x: 506, endPoint y: 369, distance: 508.8
click at [506, 369] on div "Formula Join hubspot_contacts with hubspot_contact_to_engagement_association an…" at bounding box center [651, 251] width 1202 height 257
copy div "Formula Join hubspot_contacts with hubspot_contact_to_engagement_association an…"
click at [81, 53] on span "Definitions" at bounding box center [84, 60] width 48 height 14
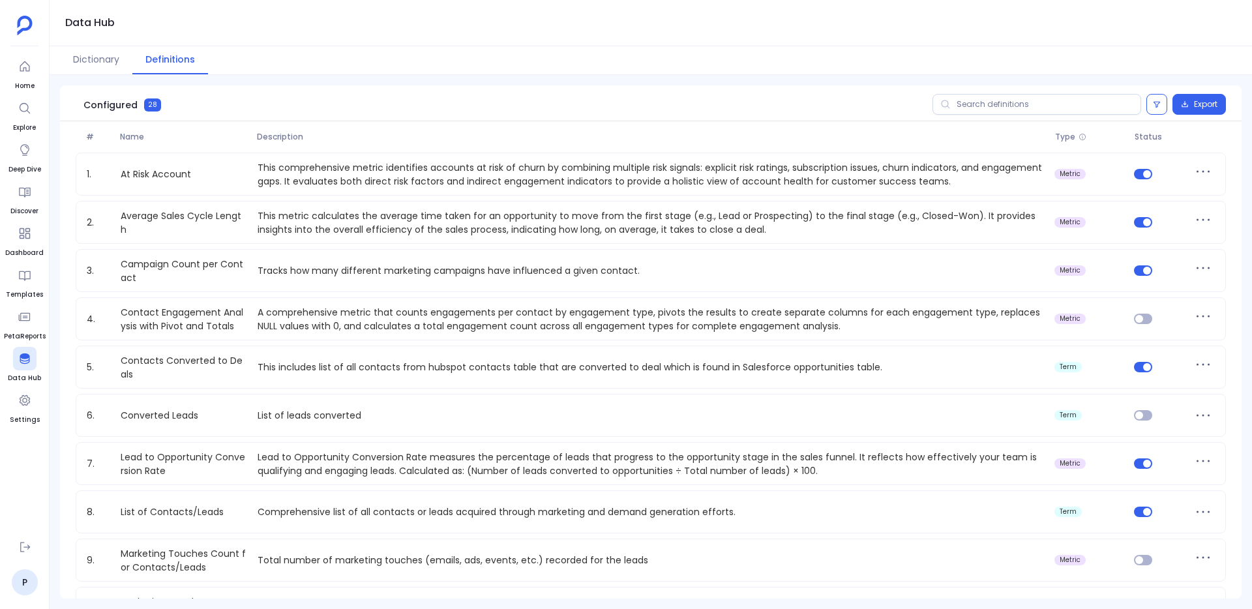
click at [1034, 115] on div "Configured 28 Export" at bounding box center [650, 103] width 1181 height 36
click at [1031, 112] on input "text" at bounding box center [1036, 104] width 209 height 21
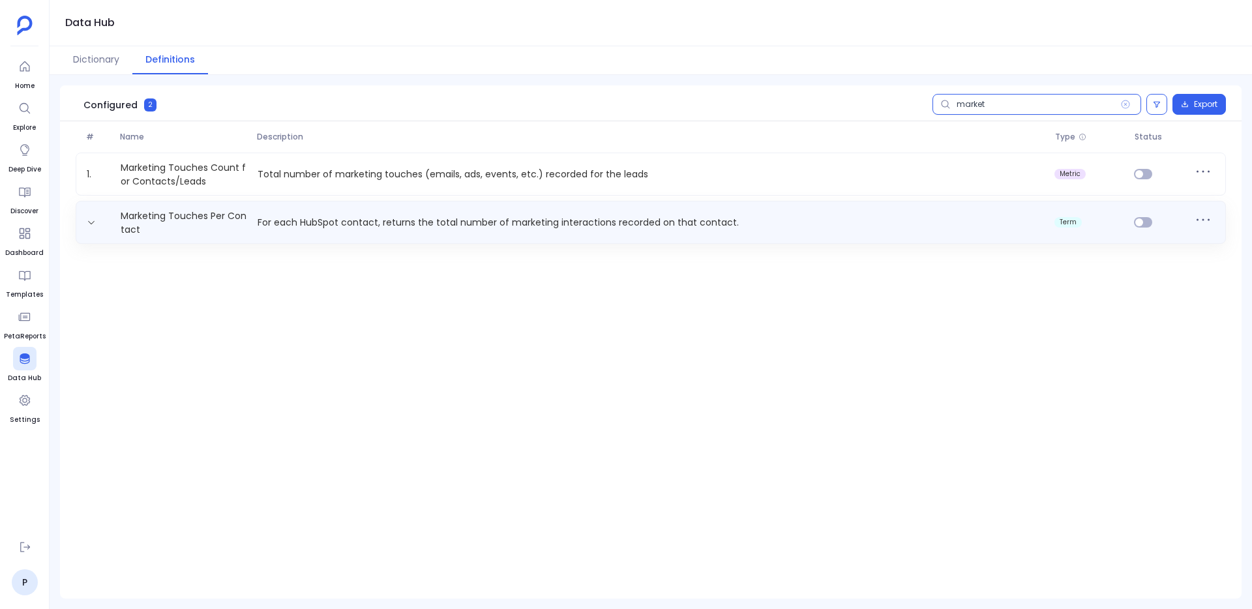
type input "market"
click at [1189, 216] on span at bounding box center [1203, 222] width 34 height 26
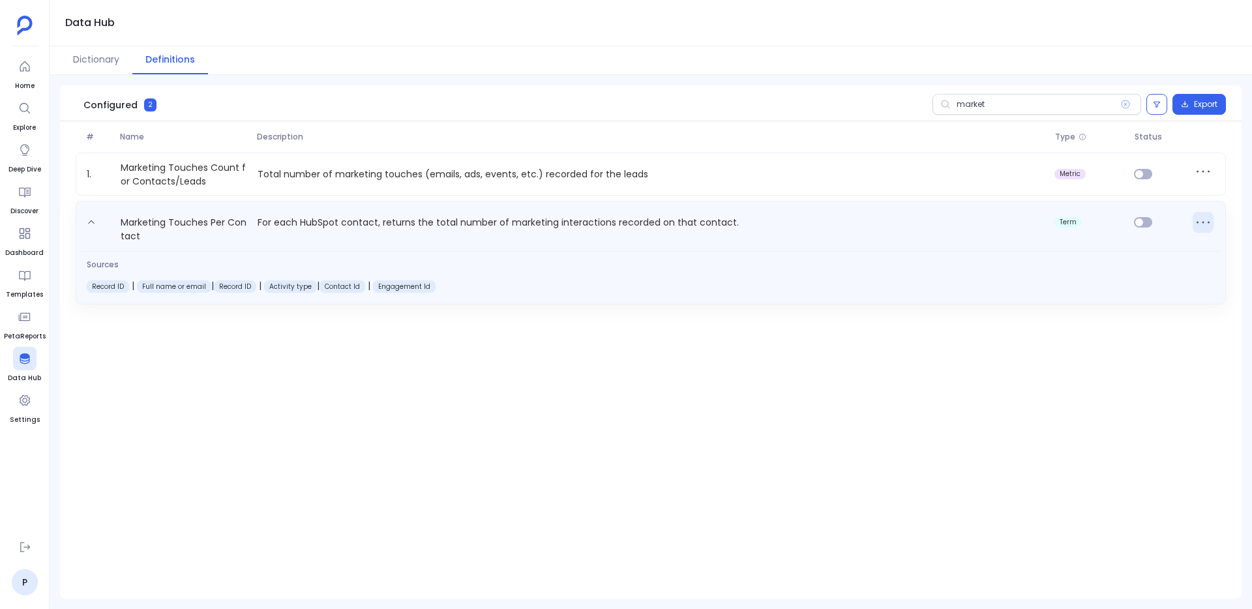
click at [1198, 218] on icon at bounding box center [1202, 222] width 21 height 21
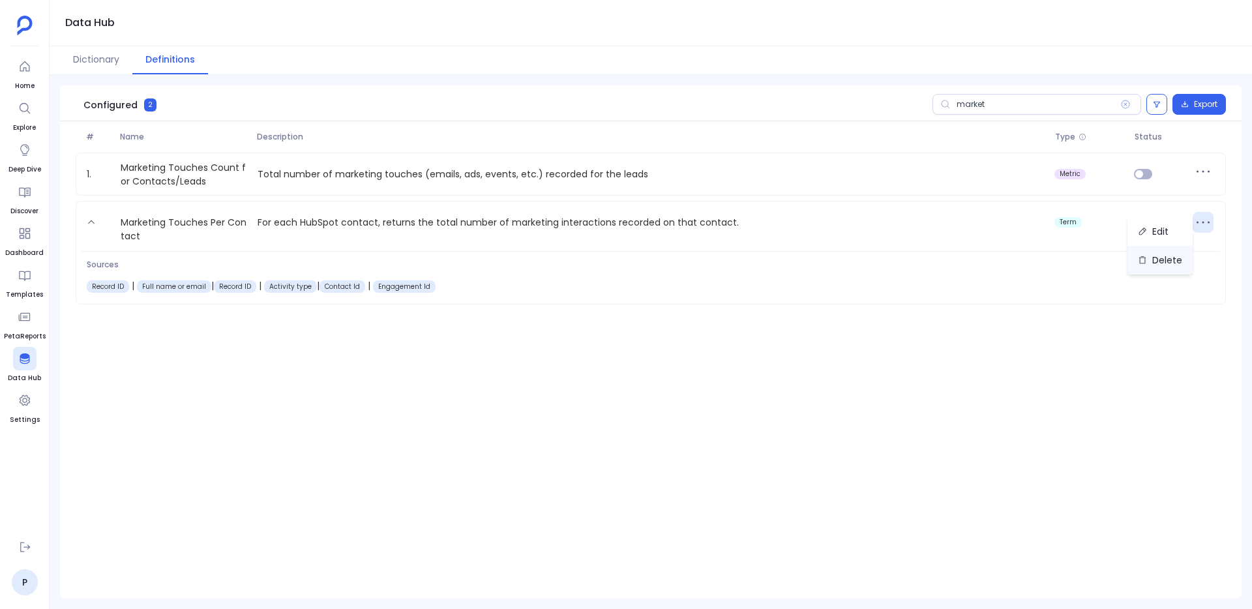
click at [1163, 266] on button "Delete" at bounding box center [1159, 260] width 65 height 29
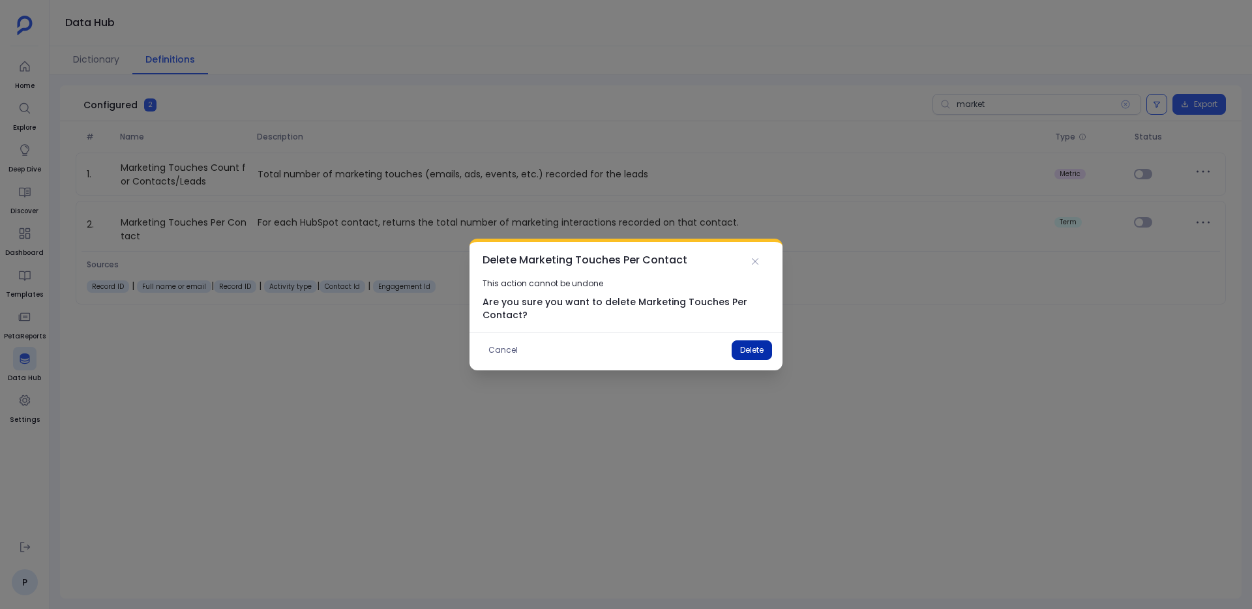
click at [755, 358] on button "Delete" at bounding box center [751, 350] width 40 height 20
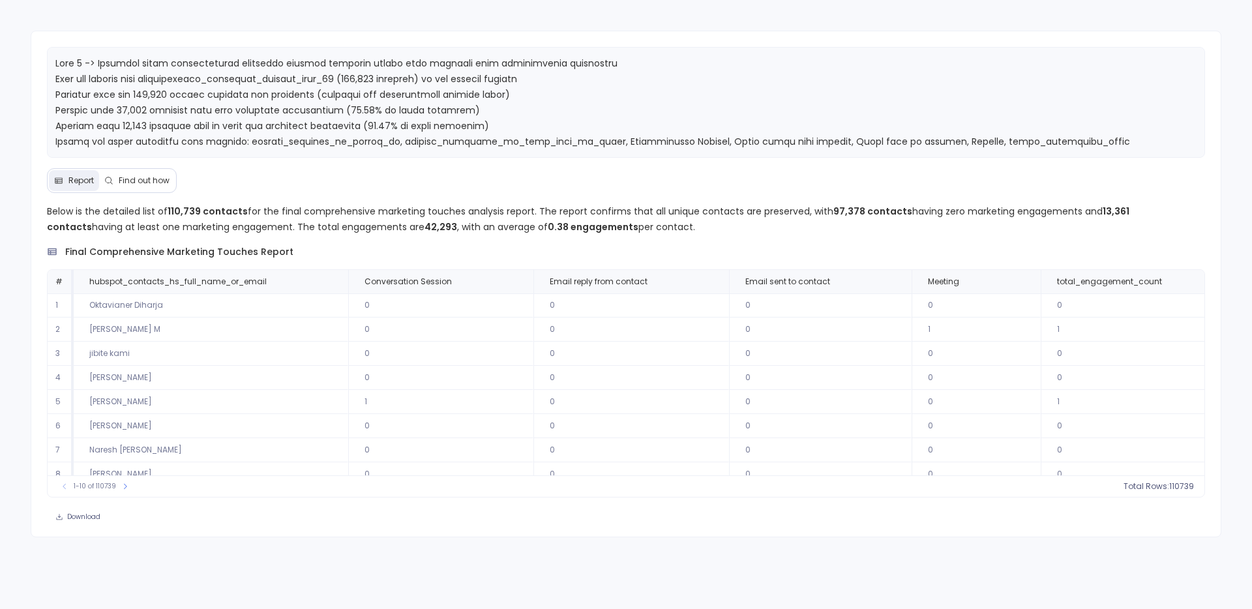
scroll to position [0, 31]
click at [674, 280] on button at bounding box center [682, 282] width 16 height 16
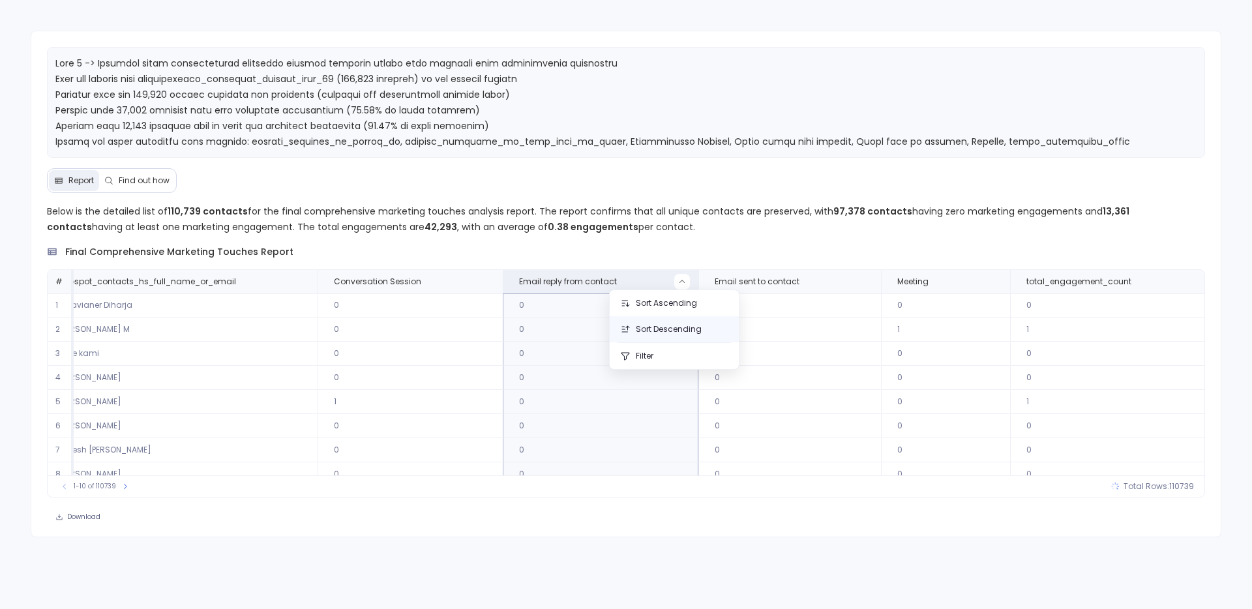
click at [664, 338] on button "Sort Descending" at bounding box center [673, 329] width 129 height 26
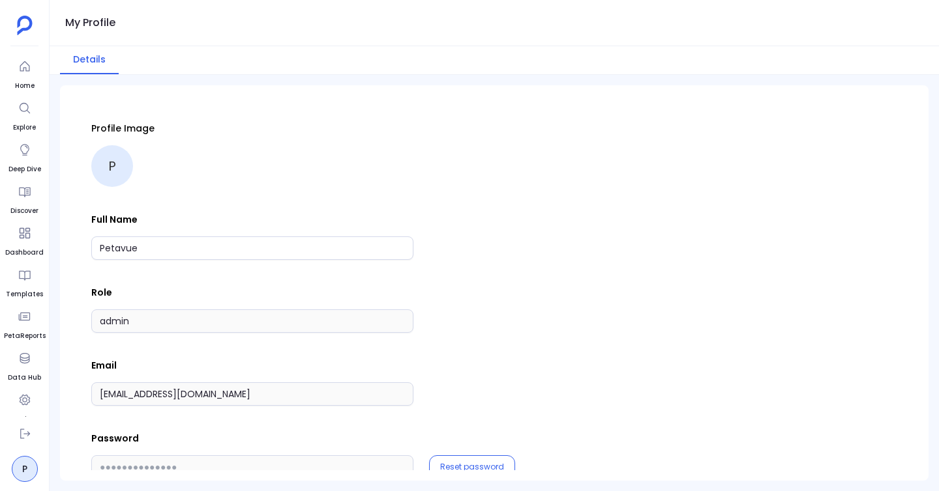
click at [36, 344] on ul "Home Explore Deep Dive Discover Dashboard Templates PetaReports Data Hub Settin…" at bounding box center [25, 236] width 42 height 362
click at [29, 362] on icon at bounding box center [24, 358] width 13 height 13
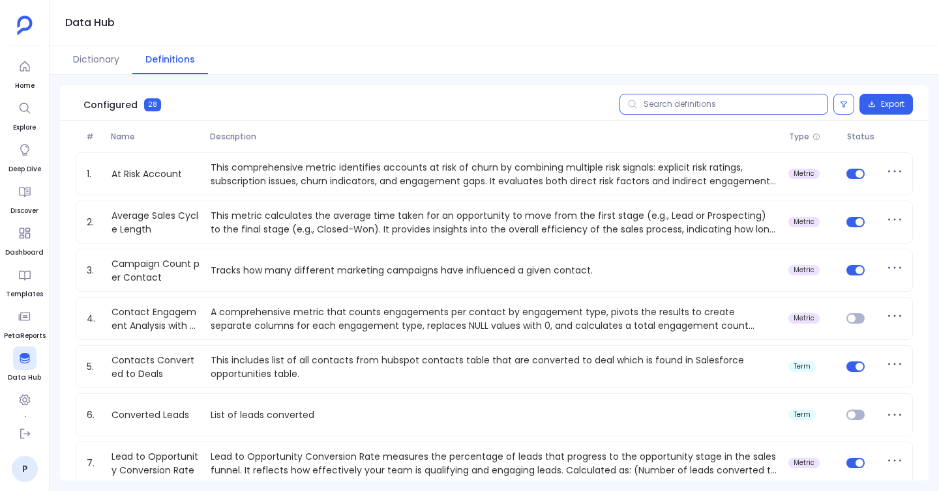
click at [709, 102] on input "text" at bounding box center [723, 104] width 209 height 21
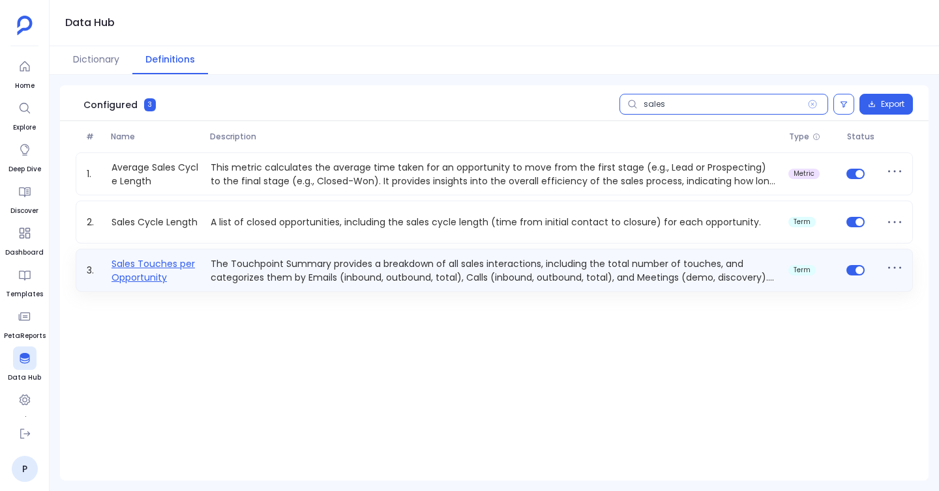
type input "sales"
click at [169, 278] on link "Sales Touches per Opportunity" at bounding box center [155, 270] width 99 height 26
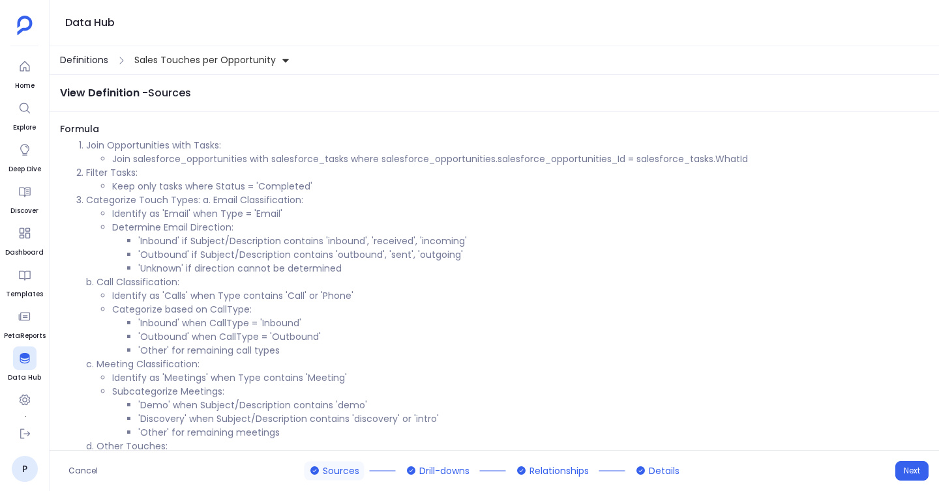
click at [91, 57] on span "Definitions" at bounding box center [84, 60] width 48 height 14
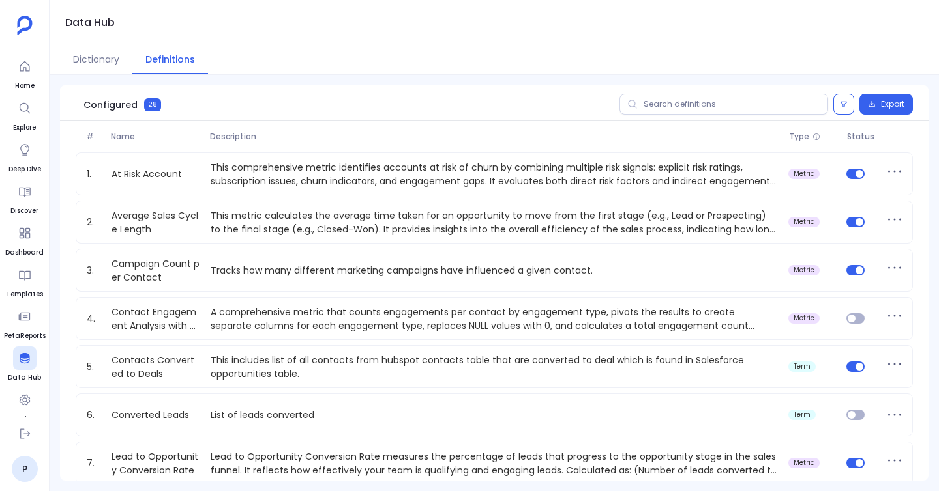
click at [91, 57] on button "Dictionary" at bounding box center [96, 60] width 72 height 28
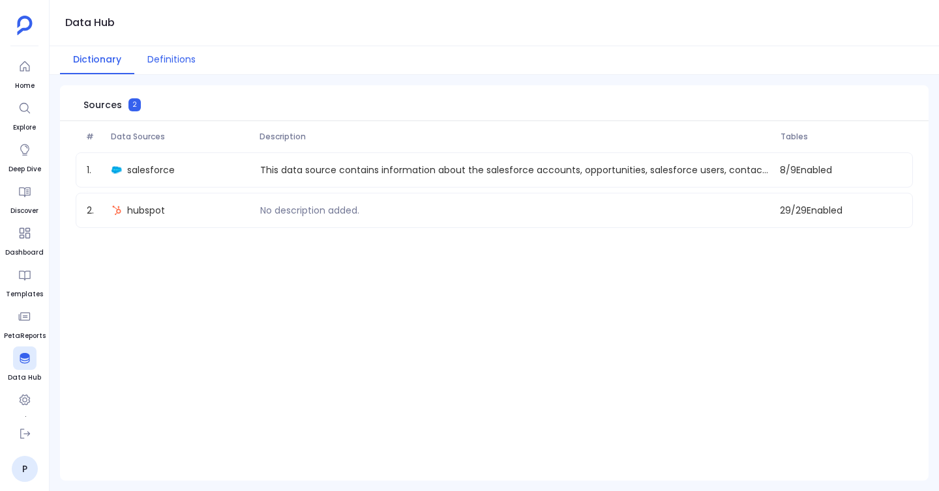
click at [166, 51] on button "Definitions" at bounding box center [171, 60] width 74 height 28
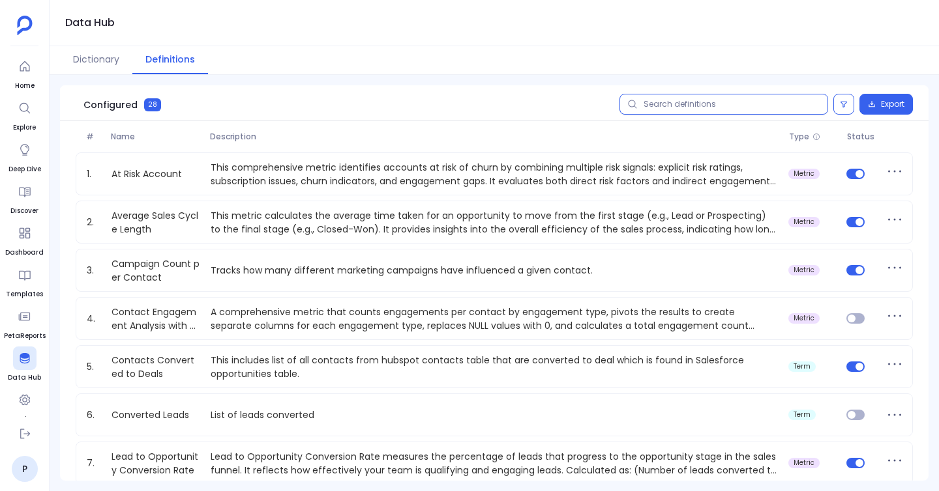
click at [760, 110] on input "text" at bounding box center [723, 104] width 209 height 21
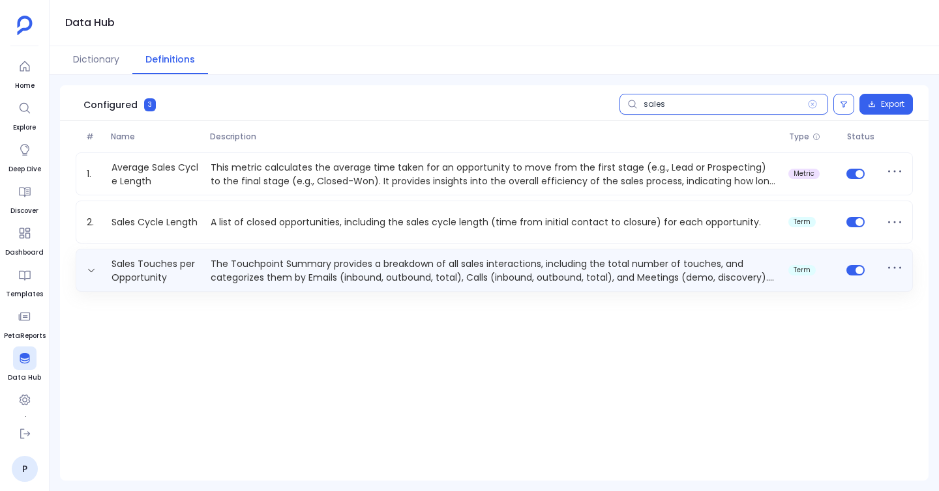
type input "sales"
click at [259, 265] on p "The Touchpoint Summary provides a breakdown of all sales interactions, includin…" at bounding box center [494, 270] width 578 height 26
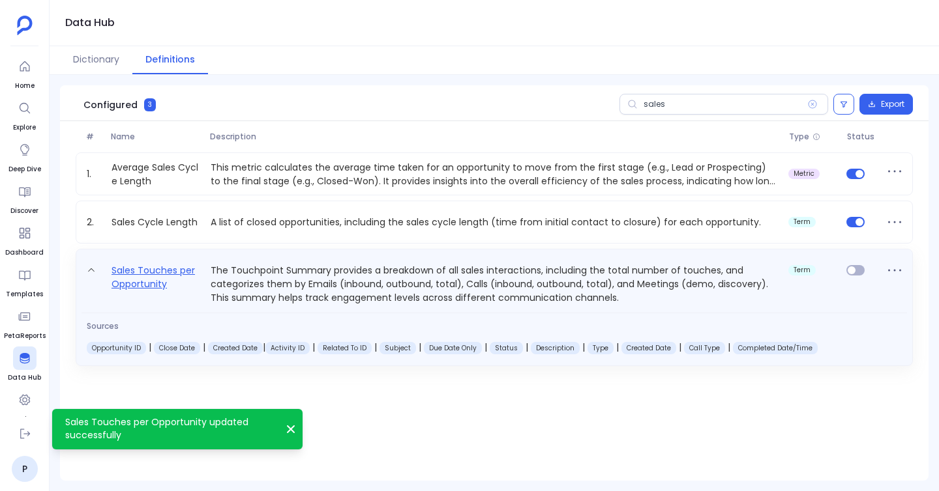
click at [158, 271] on link "Sales Touches per Opportunity" at bounding box center [155, 284] width 99 height 42
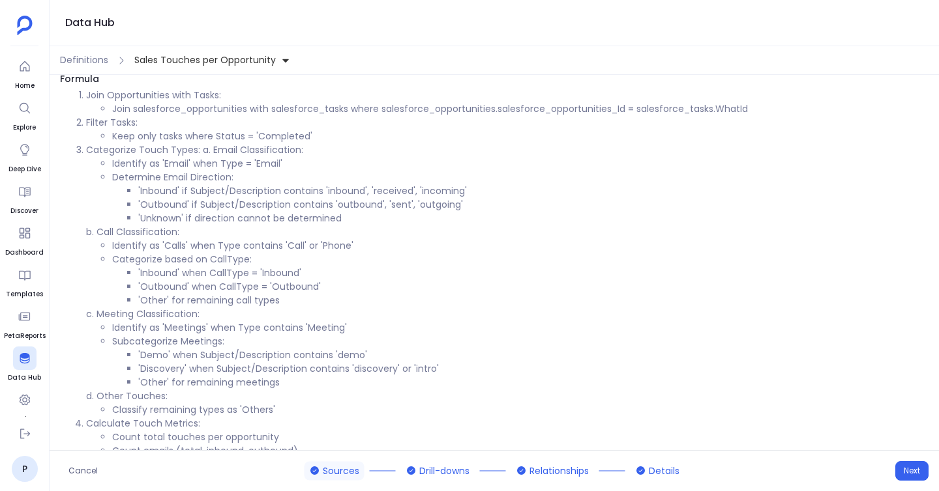
scroll to position [51, 0]
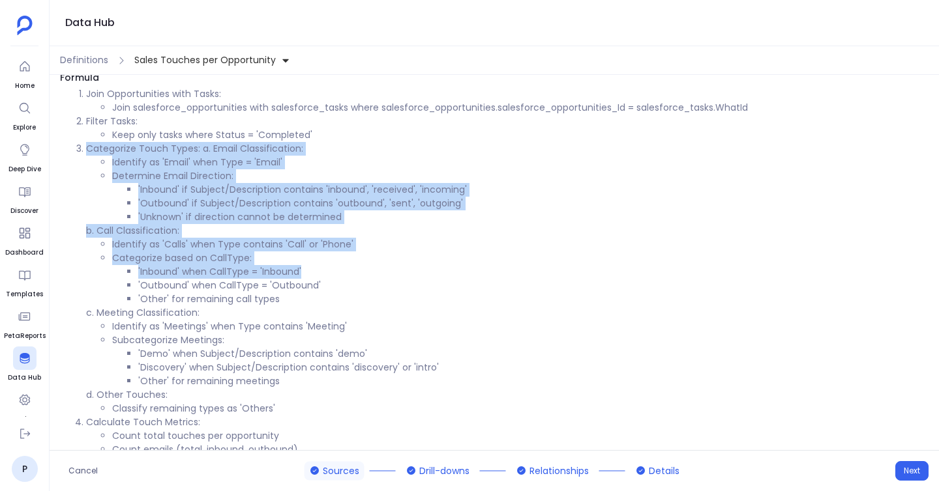
drag, startPoint x: 78, startPoint y: 145, endPoint x: 302, endPoint y: 278, distance: 259.8
click at [302, 278] on li "Categorize Touch Types: a. Email Classification: Identify as 'Email' when Type …" at bounding box center [507, 279] width 842 height 274
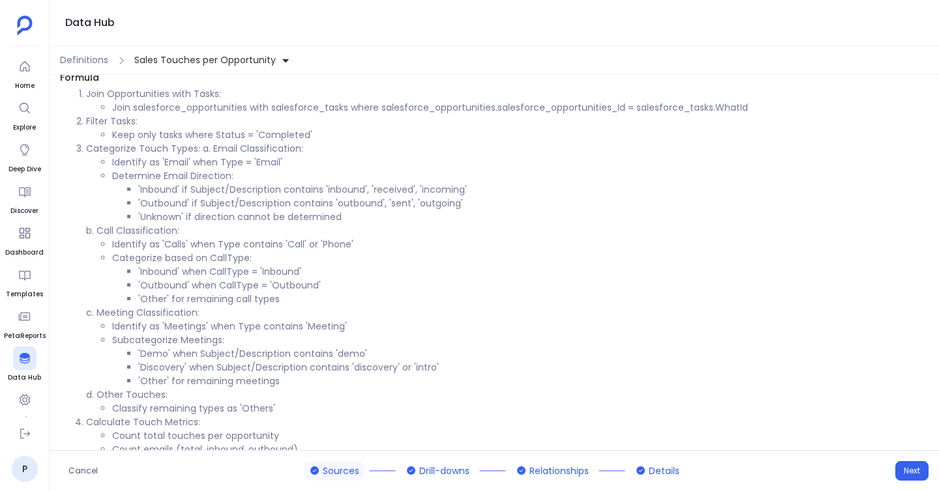
click at [324, 199] on li "'Outbound' if Subject/Description contains 'outbound', 'sent', 'outgoing'" at bounding box center [533, 204] width 790 height 14
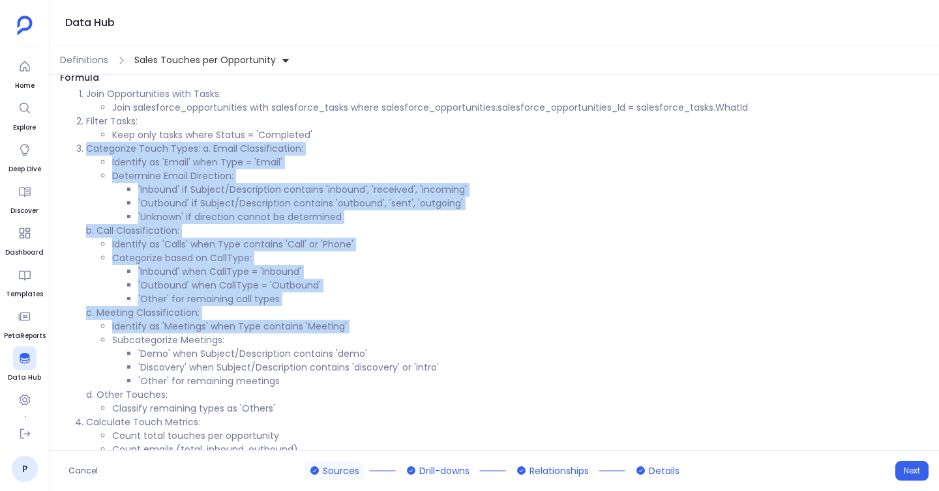
drag, startPoint x: 85, startPoint y: 146, endPoint x: 333, endPoint y: 334, distance: 311.2
click at [333, 334] on li "Categorize Touch Types: a. Email Classification: Identify as 'Email' when Type …" at bounding box center [507, 279] width 842 height 274
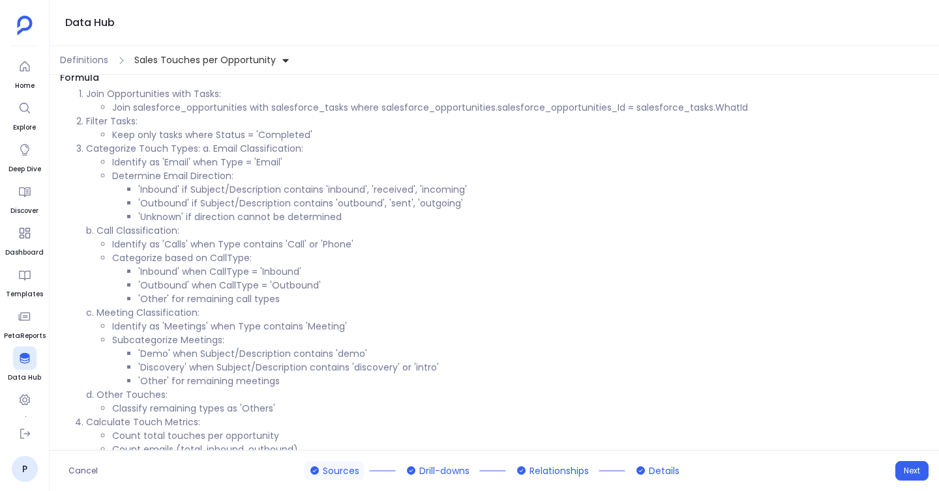
click at [359, 290] on li "'Outbound' when CallType = 'Outbound'" at bounding box center [533, 286] width 790 height 14
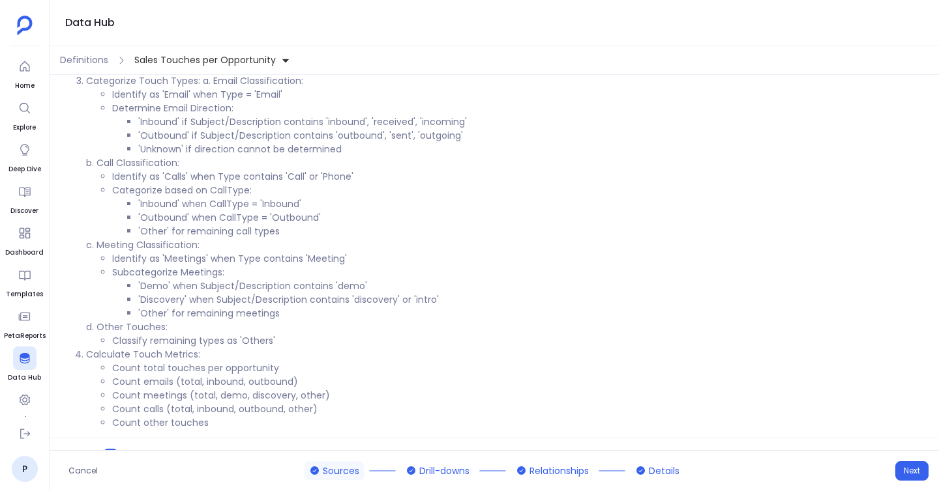
scroll to position [108, 0]
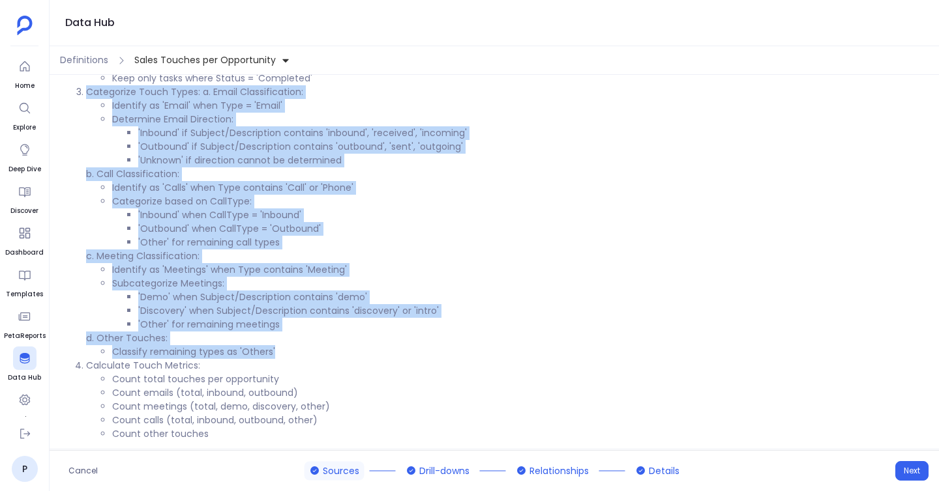
drag, startPoint x: 81, startPoint y: 87, endPoint x: 294, endPoint y: 350, distance: 338.3
click at [294, 350] on li "Categorize Touch Types: a. Email Classification: Identify as 'Email' when Type …" at bounding box center [507, 222] width 842 height 274
copy li "Categorize Touch Types: a. Email Classification: Identify as 'Email' when Type …"
click at [164, 111] on li "Identify as 'Email' when Type = 'Email'" at bounding box center [520, 106] width 816 height 14
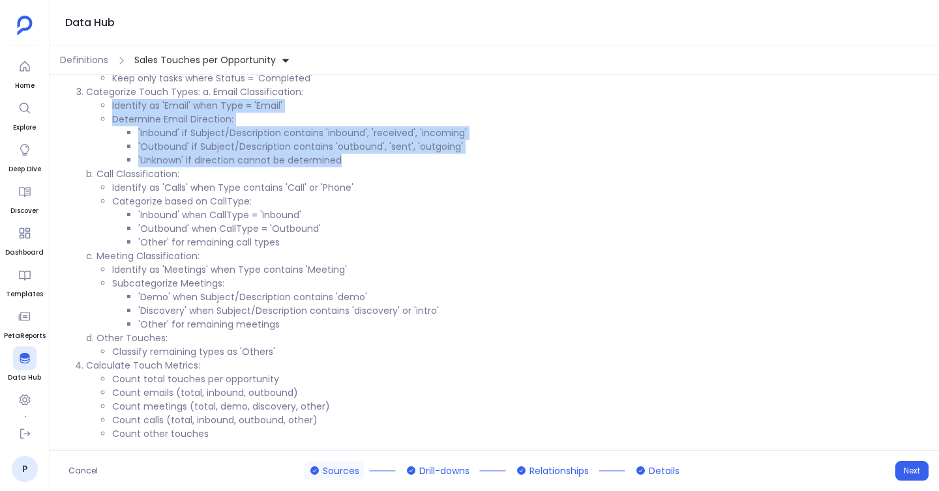
drag, startPoint x: 109, startPoint y: 107, endPoint x: 356, endPoint y: 162, distance: 253.0
click at [356, 162] on ul "Identify as 'Email' when Type = 'Email' Determine Email Direction: 'Inbound' if…" at bounding box center [507, 133] width 842 height 68
copy ul "Identify as 'Email' when Type = 'Email' Determine Email Direction: 'Inbound' if…"
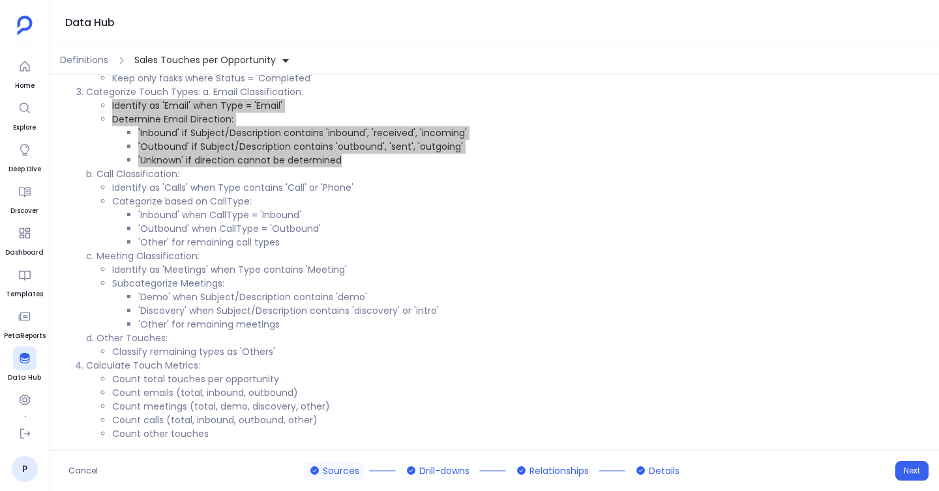
scroll to position [142, 0]
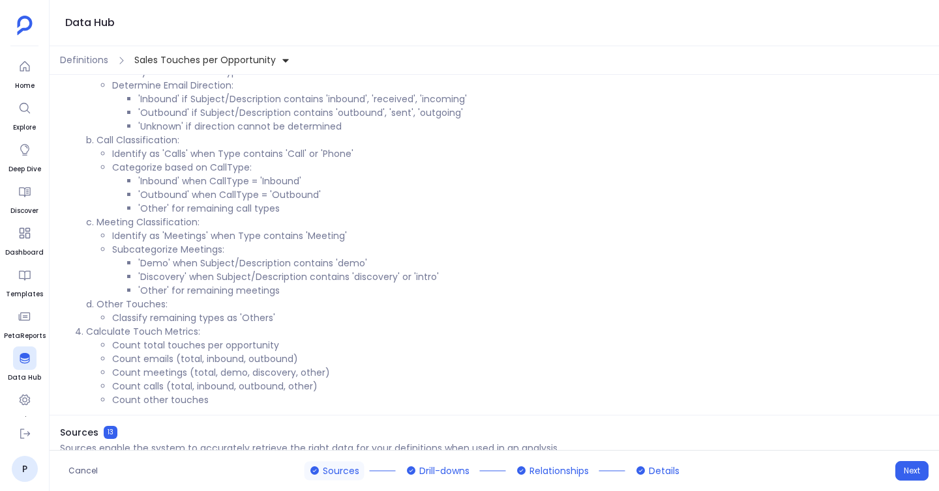
click at [143, 262] on li "'Demo' when Subject/Description contains 'demo'" at bounding box center [533, 264] width 790 height 14
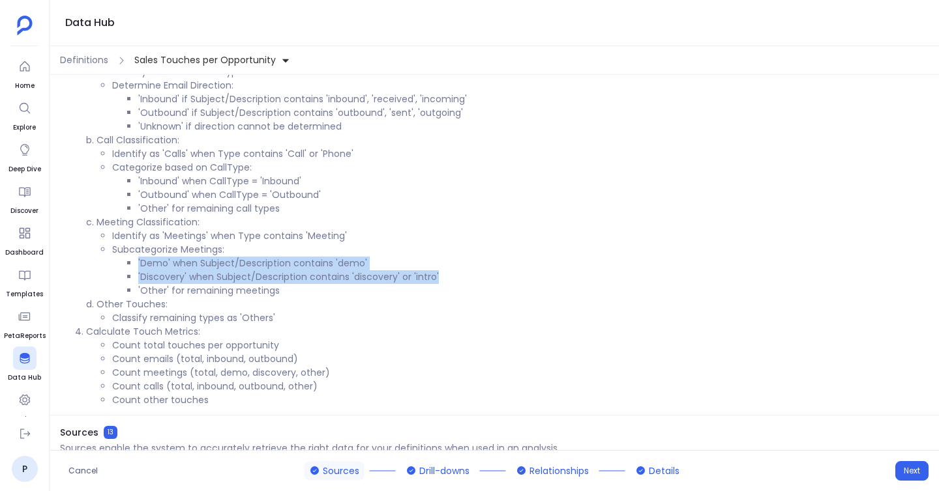
drag, startPoint x: 134, startPoint y: 262, endPoint x: 445, endPoint y: 278, distance: 312.0
click at [445, 278] on ul "'Demo' when Subject/Description contains 'demo' 'Discovery' when Subject/Descri…" at bounding box center [520, 277] width 816 height 41
copy ul "'Demo' when Subject/Description contains 'demo' 'Discovery' when Subject/Descri…"
click at [347, 293] on li "'Other' for remaining meetings" at bounding box center [533, 291] width 790 height 14
copy ul "'Demo' when Subject/Description contains 'demo' 'Discovery' when Subject/Descri…"
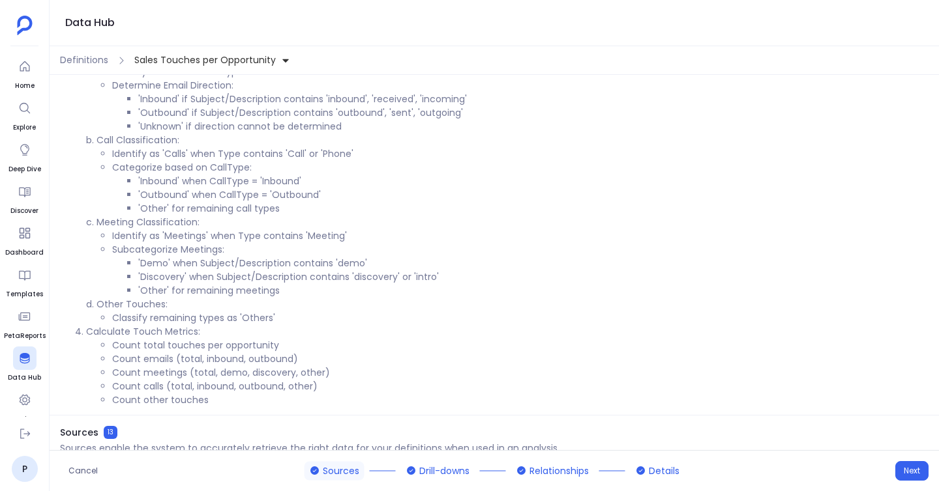
click at [126, 241] on li "Identify as 'Meetings' when Type contains 'Meeting'" at bounding box center [520, 236] width 816 height 14
click at [114, 250] on li "Subcategorize Meetings: 'Demo' when Subject/Description contains 'demo' 'Discov…" at bounding box center [520, 270] width 816 height 55
drag, startPoint x: 113, startPoint y: 250, endPoint x: 256, endPoint y: 248, distance: 142.8
click at [257, 248] on li "Subcategorize Meetings: 'Demo' when Subject/Description contains 'demo' 'Discov…" at bounding box center [520, 270] width 816 height 55
drag, startPoint x: 256, startPoint y: 248, endPoint x: 107, endPoint y: 235, distance: 149.8
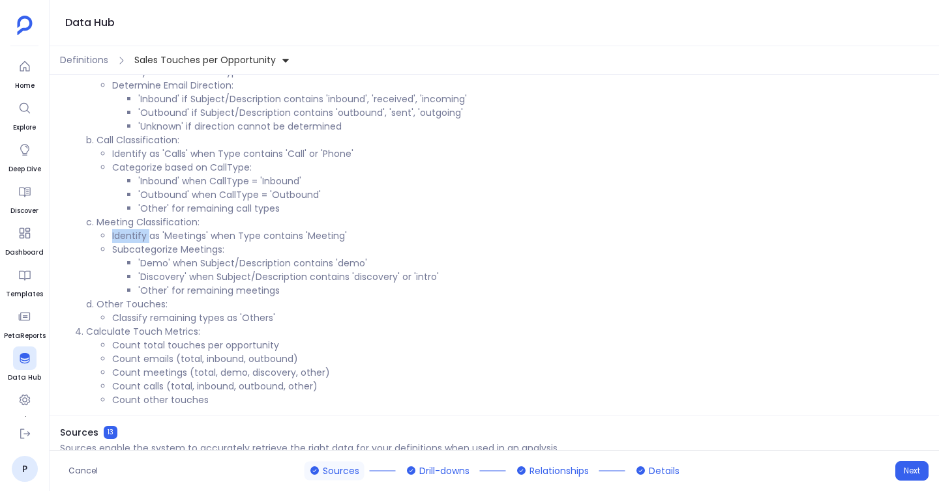
click at [107, 235] on ul "Identify as 'Meetings' when Type contains 'Meeting' Subcategorize Meetings: 'De…" at bounding box center [507, 263] width 842 height 68
click at [112, 235] on li "Identify as 'Meetings' when Type contains 'Meeting'" at bounding box center [520, 236] width 816 height 14
drag, startPoint x: 107, startPoint y: 235, endPoint x: 238, endPoint y: 251, distance: 131.9
click at [238, 251] on ul "Identify as 'Meetings' when Type contains 'Meeting' Subcategorize Meetings: 'De…" at bounding box center [507, 263] width 842 height 68
click at [219, 249] on li "Subcategorize Meetings: 'Demo' when Subject/Description contains 'demo' 'Discov…" at bounding box center [520, 270] width 816 height 55
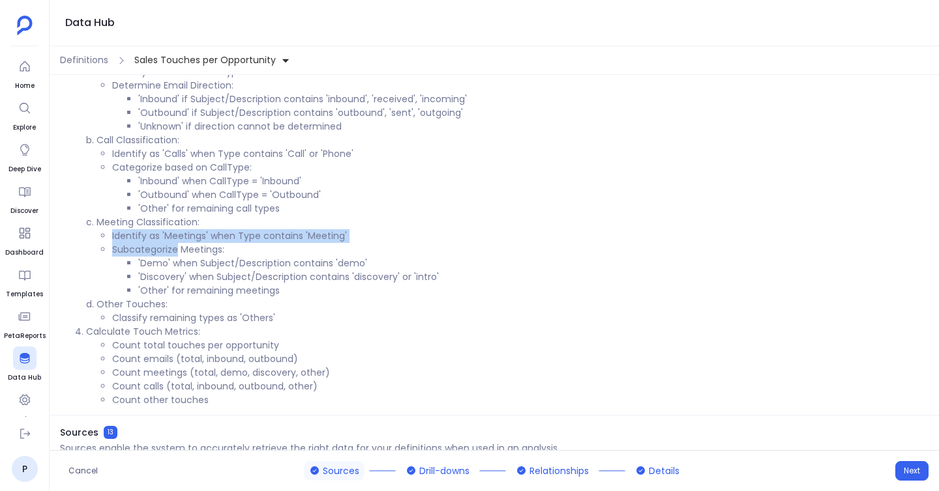
click at [237, 249] on li "Subcategorize Meetings: 'Demo' when Subject/Description contains 'demo' 'Discov…" at bounding box center [520, 270] width 816 height 55
click at [226, 250] on li "Subcategorize Meetings: 'Demo' when Subject/Description contains 'demo' 'Discov…" at bounding box center [520, 270] width 816 height 55
click at [222, 248] on li "Subcategorize Meetings: 'Demo' when Subject/Description contains 'demo' 'Discov…" at bounding box center [520, 270] width 816 height 55
drag, startPoint x: 131, startPoint y: 55, endPoint x: 383, endPoint y: 54, distance: 252.3
click at [383, 54] on div "Definitions Sales Touches per Opportunity" at bounding box center [494, 60] width 889 height 29
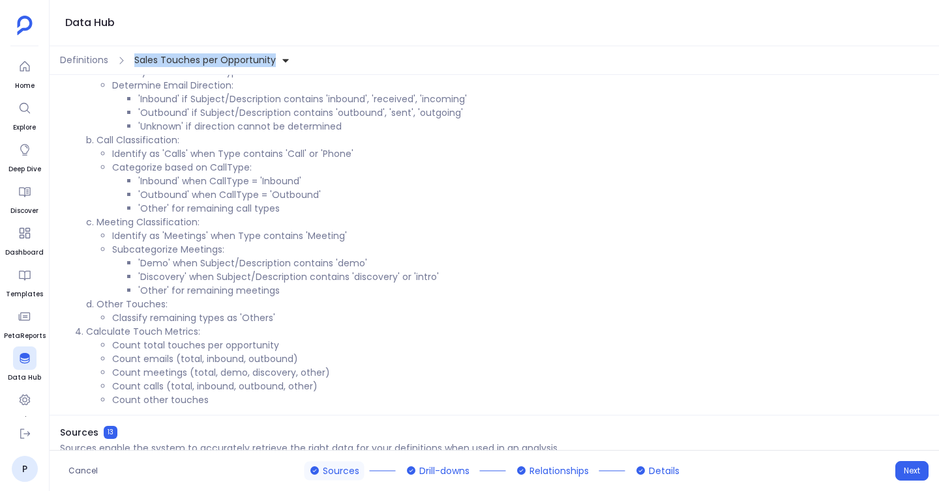
drag, startPoint x: 373, startPoint y: 54, endPoint x: 131, endPoint y: 60, distance: 241.9
click at [130, 60] on div "Definitions Sales Touches per Opportunity" at bounding box center [494, 60] width 889 height 29
copy span "Sales Touches per Opportunity"
click at [93, 60] on span "Definitions" at bounding box center [84, 60] width 48 height 14
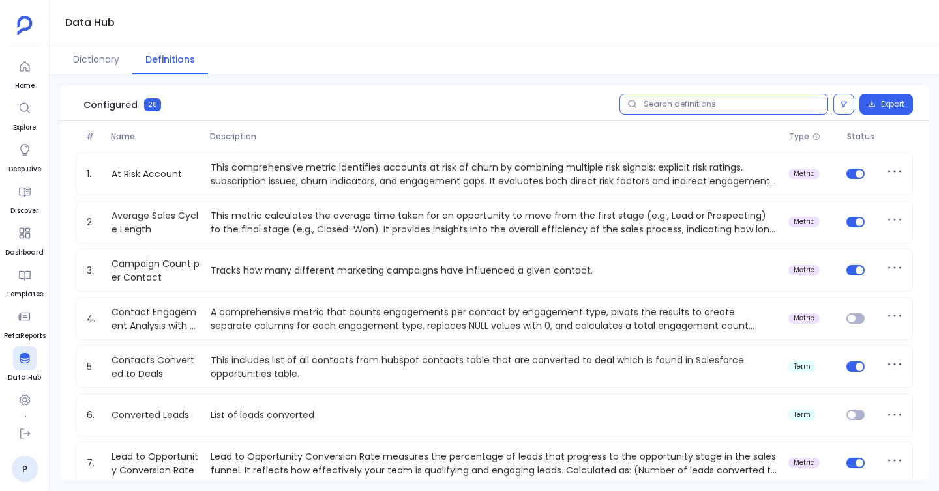
click at [681, 108] on input "text" at bounding box center [723, 104] width 209 height 21
paste input "Sales Touches per Opportunity"
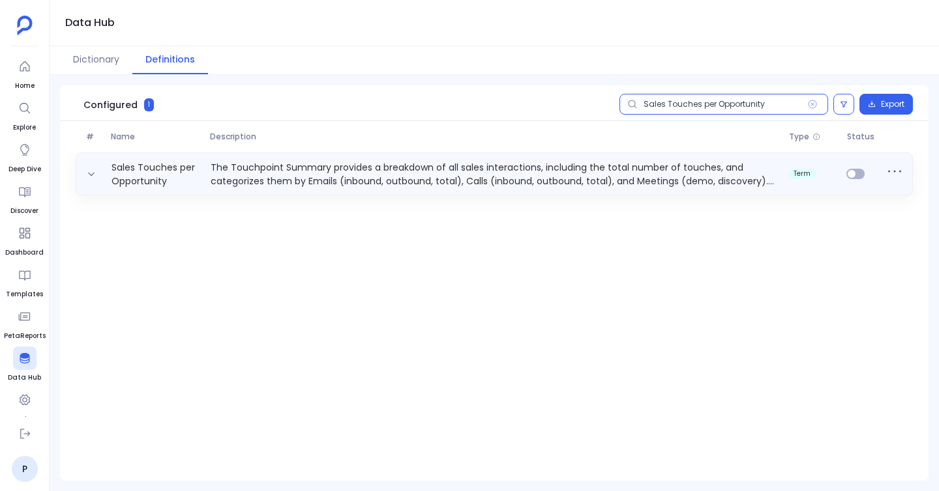
type input "Sales Touches per Opportunity"
click at [865, 175] on span at bounding box center [861, 174] width 41 height 10
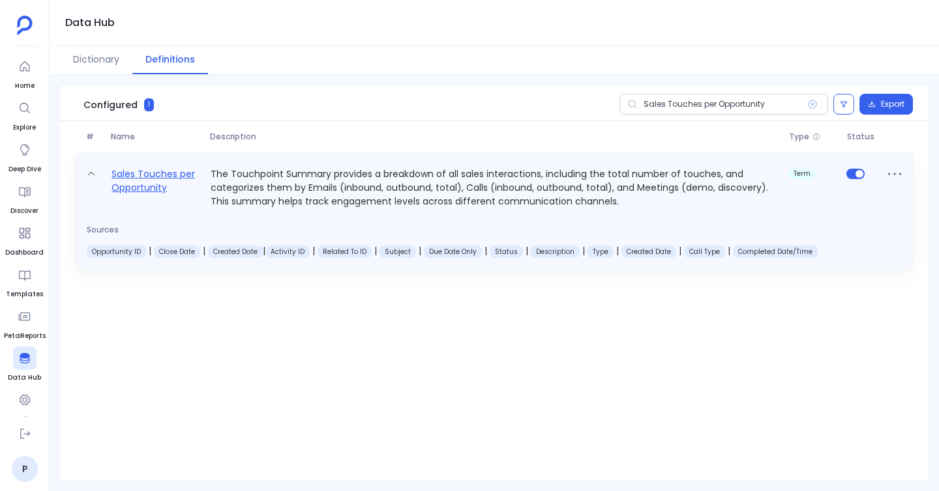
click at [160, 175] on link "Sales Touches per Opportunity" at bounding box center [155, 187] width 99 height 42
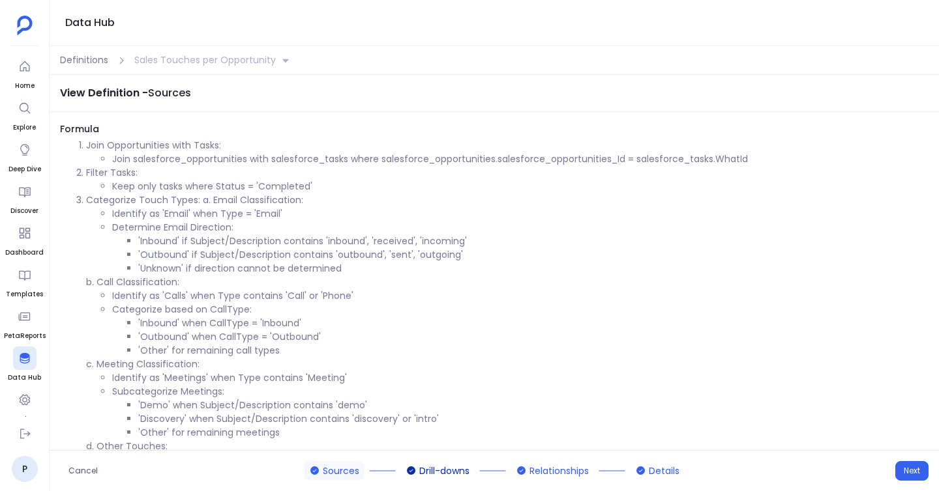
click at [407, 463] on button "Drill-downs" at bounding box center [438, 470] width 74 height 19
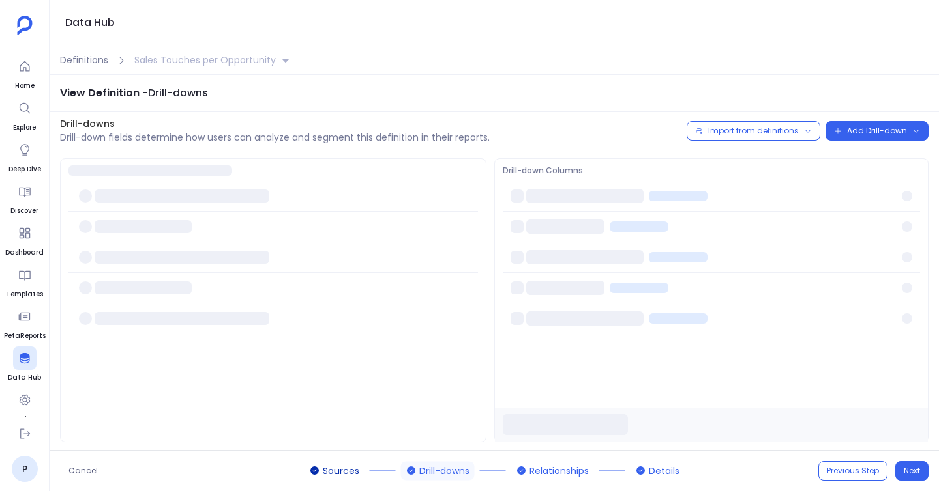
click at [342, 474] on span "Sources" at bounding box center [341, 471] width 37 height 14
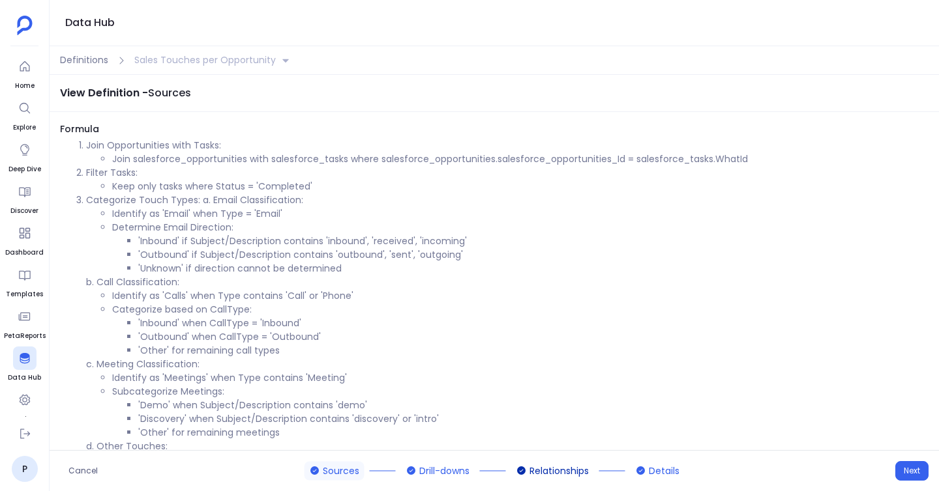
click at [551, 470] on span "Relationships" at bounding box center [558, 471] width 59 height 14
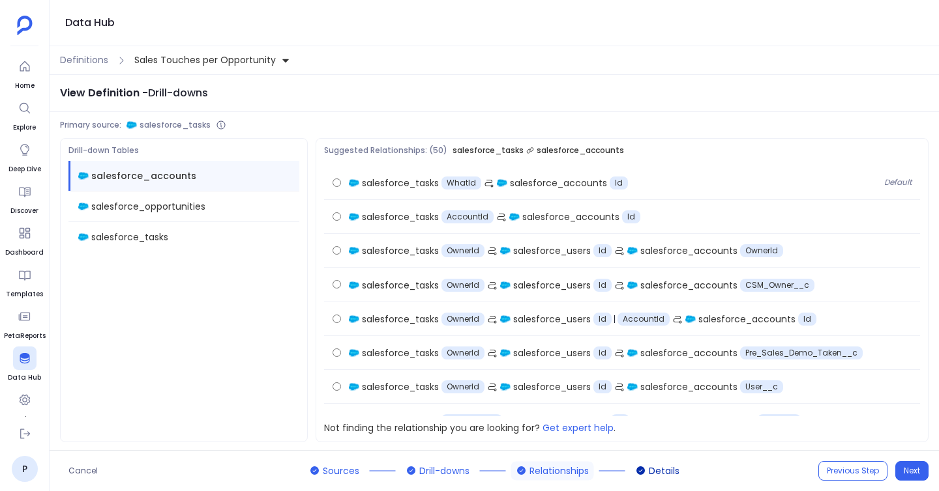
click at [647, 469] on button "Details" at bounding box center [657, 470] width 54 height 19
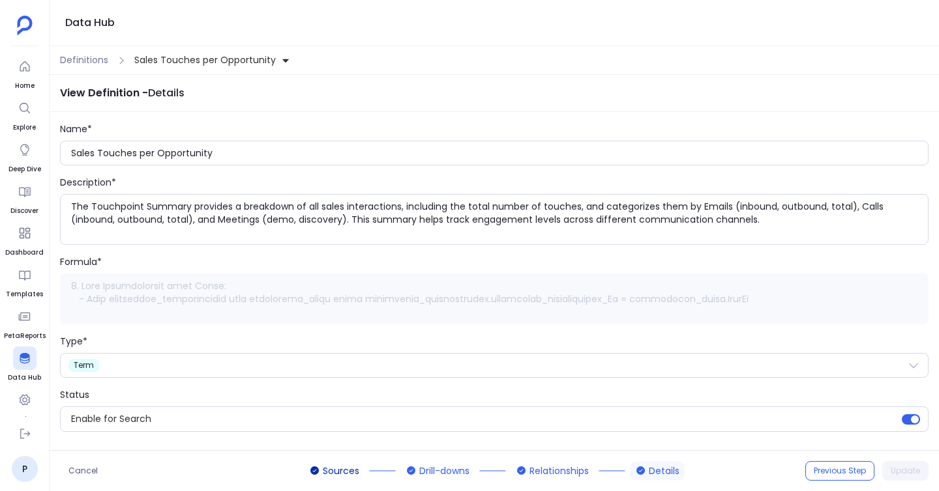
click at [358, 471] on button "Sources" at bounding box center [334, 470] width 60 height 19
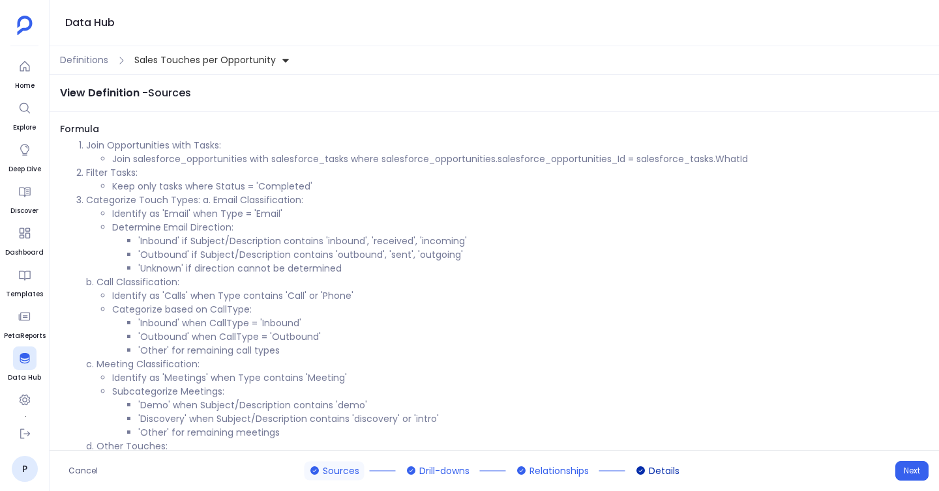
click at [636, 472] on icon at bounding box center [641, 471] width 10 height 10
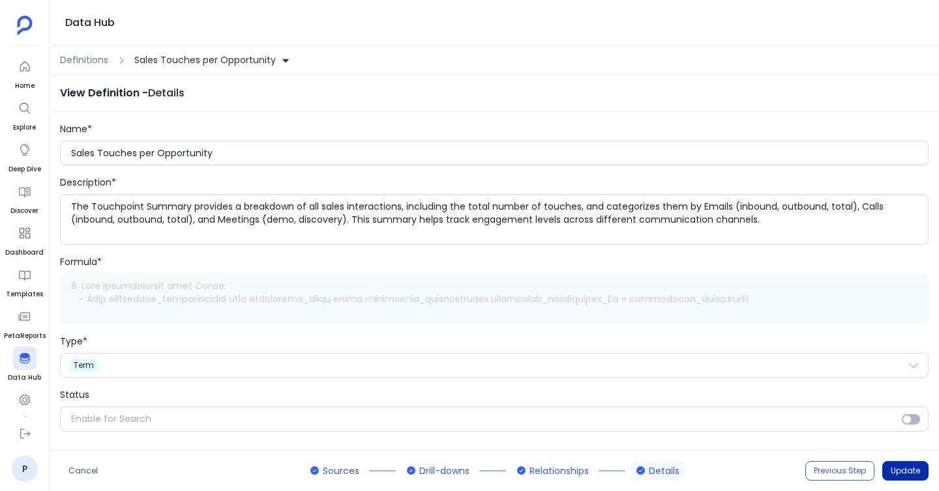
click at [915, 467] on button "Update" at bounding box center [905, 471] width 46 height 20
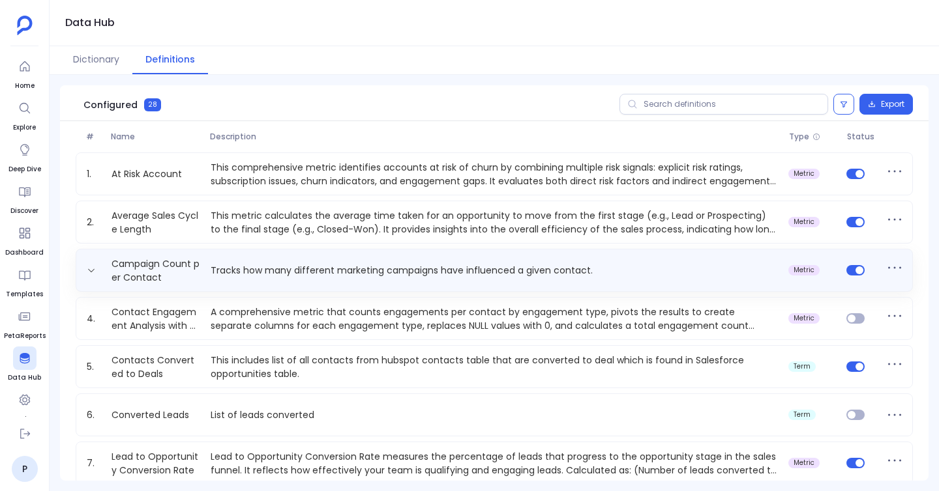
scroll to position [64, 0]
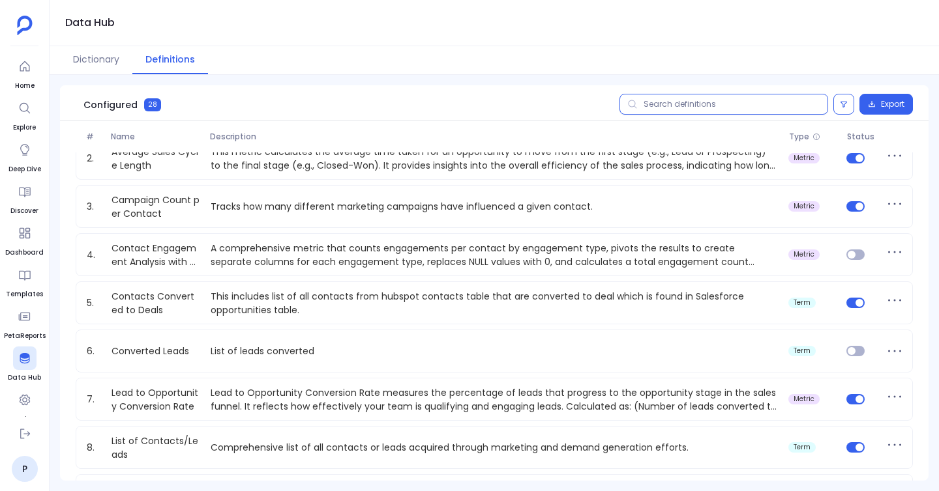
click at [717, 104] on input "text" at bounding box center [723, 104] width 209 height 21
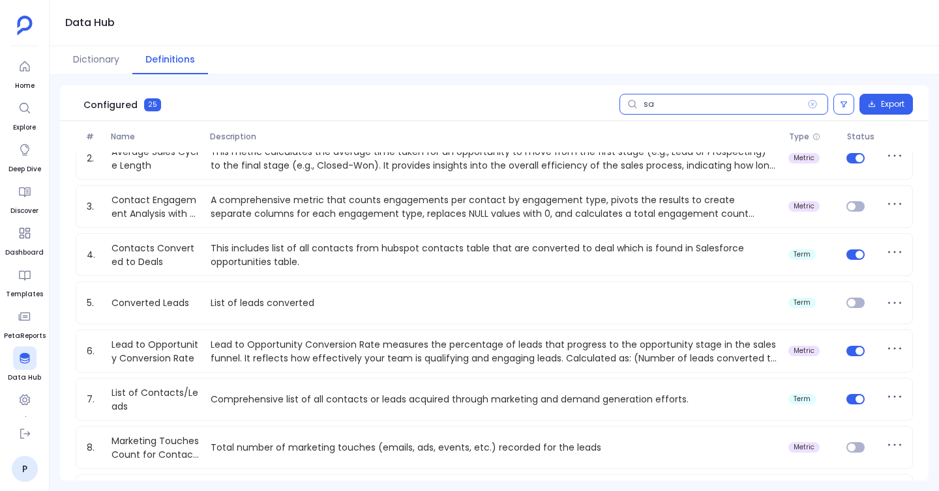
scroll to position [0, 0]
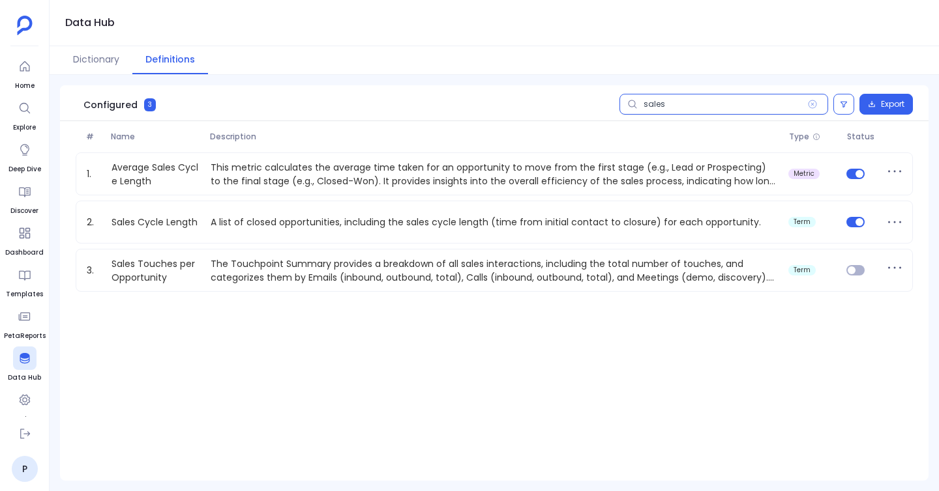
type input "sales"
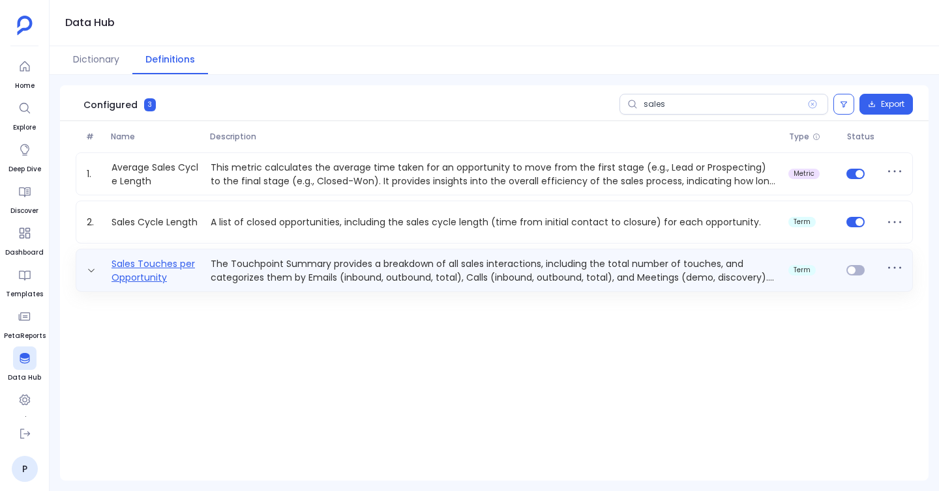
click at [150, 265] on link "Sales Touches per Opportunity" at bounding box center [155, 270] width 99 height 26
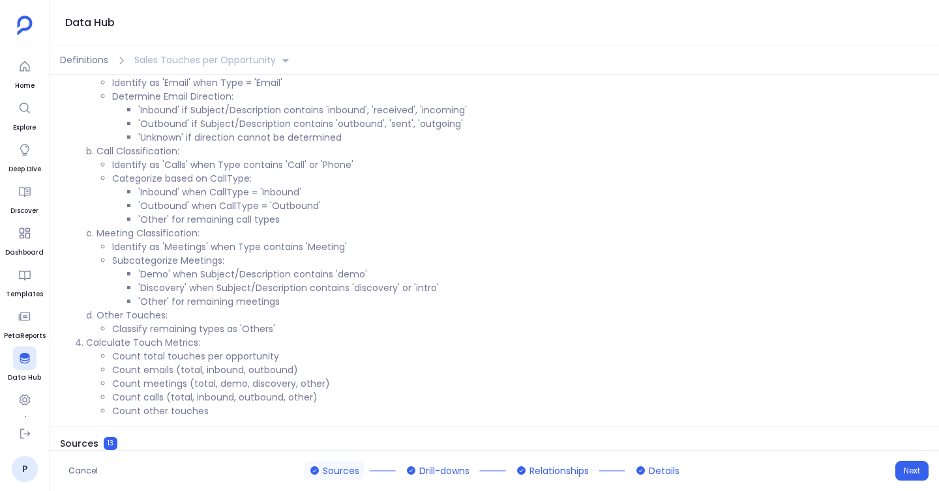
scroll to position [136, 0]
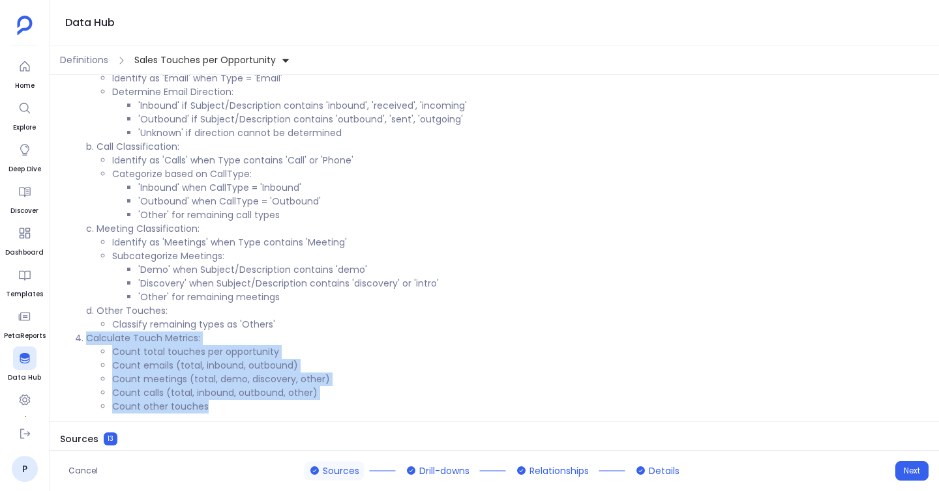
drag, startPoint x: 75, startPoint y: 338, endPoint x: 228, endPoint y: 409, distance: 168.9
click at [228, 409] on ol "Join Opportunities with Tasks: Join salesforce_opportunities with salesforce_ta…" at bounding box center [494, 208] width 868 height 411
copy li "Calculate Touch Metrics: Count total touches per opportunity Count emails (tota…"
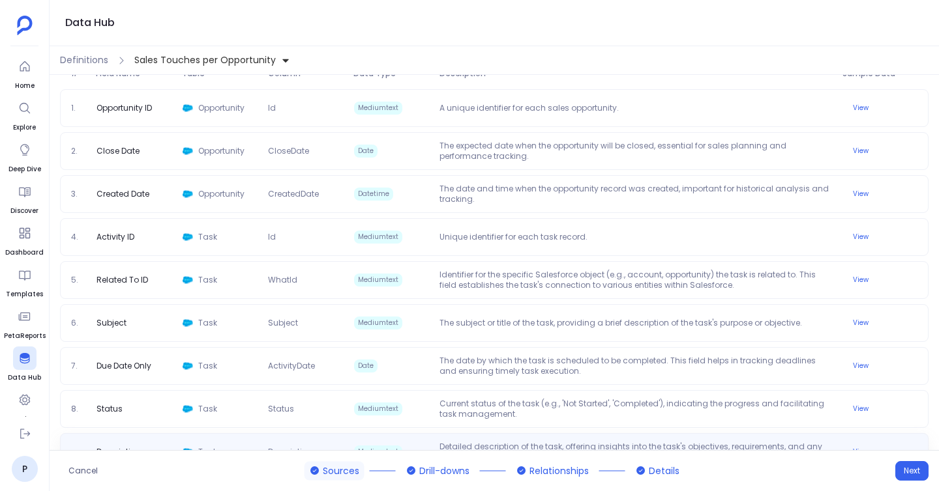
scroll to position [571, 0]
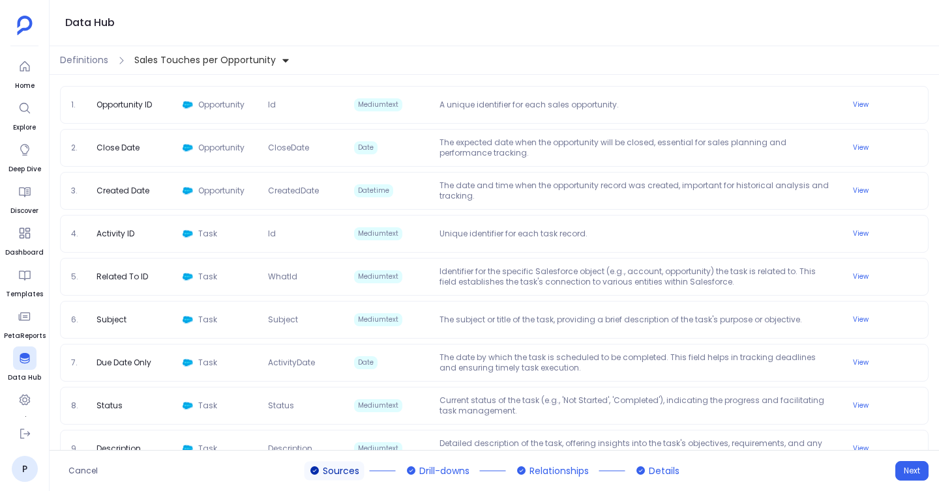
click at [343, 462] on button "Sources" at bounding box center [334, 470] width 60 height 19
click at [328, 473] on span "Sources" at bounding box center [341, 471] width 37 height 14
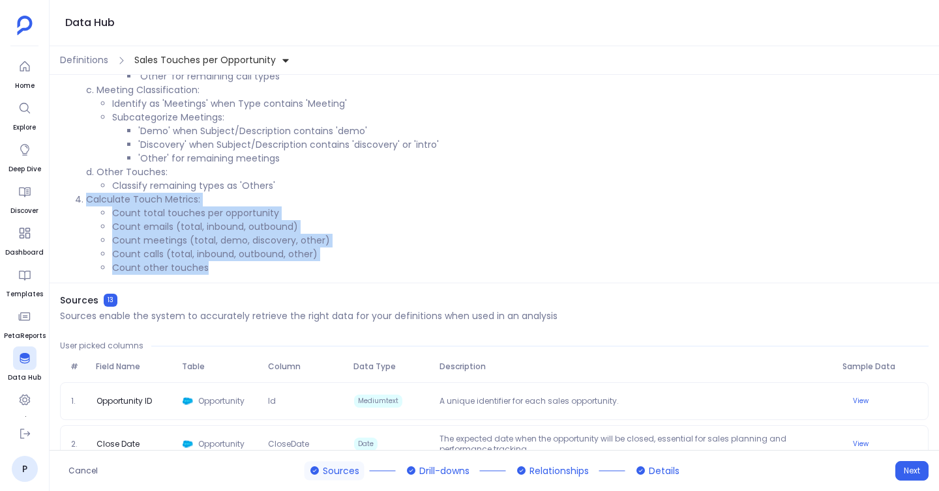
scroll to position [299, 0]
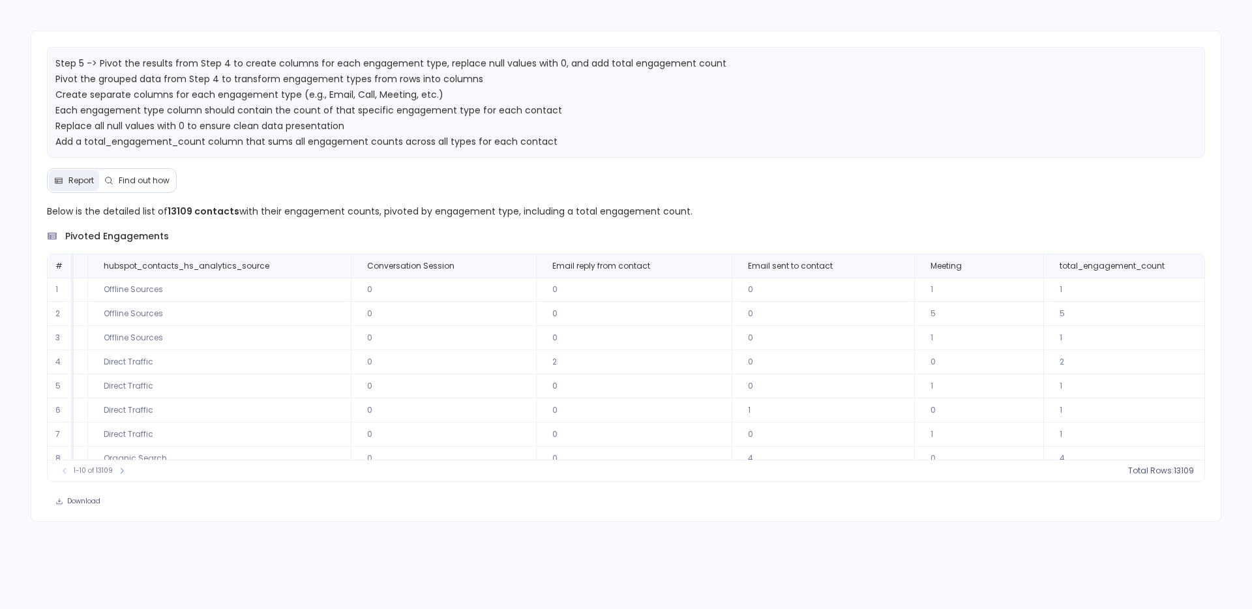
scroll to position [0, 520]
click at [682, 271] on button at bounding box center [690, 266] width 16 height 16
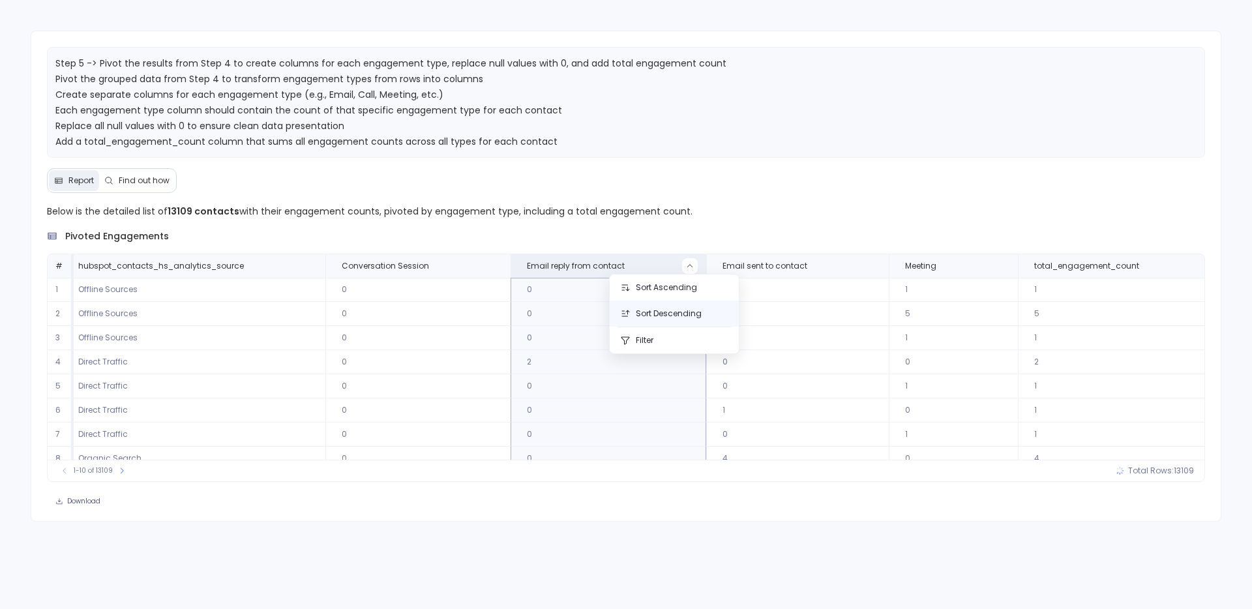
click at [684, 317] on button "Sort Descending" at bounding box center [673, 313] width 129 height 26
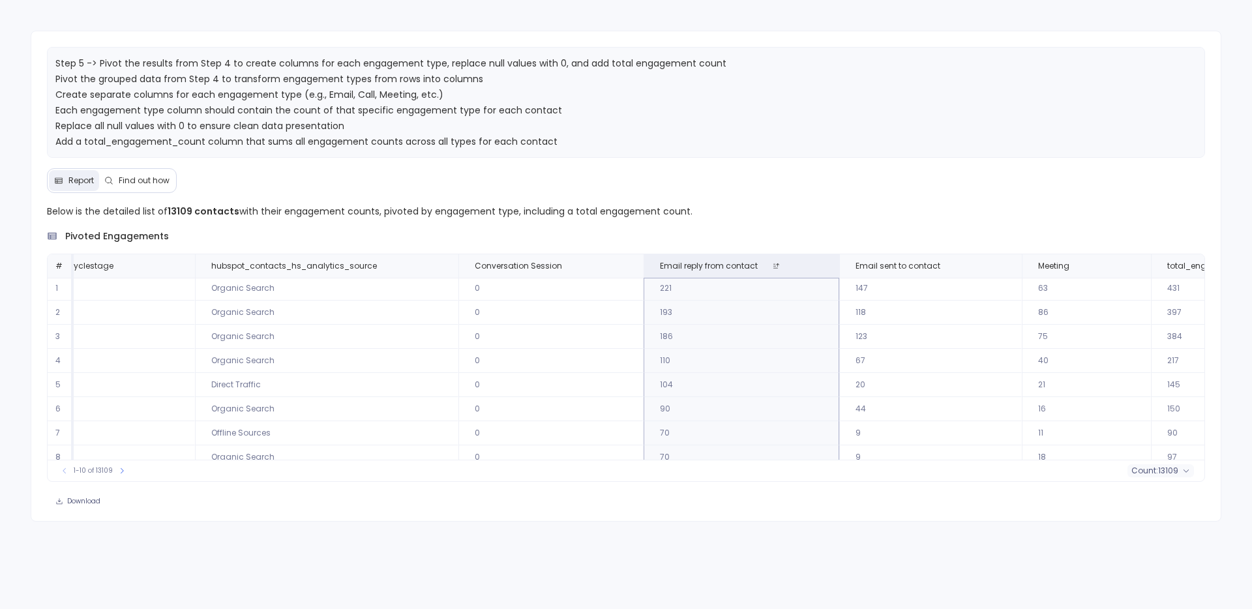
scroll to position [1, 520]
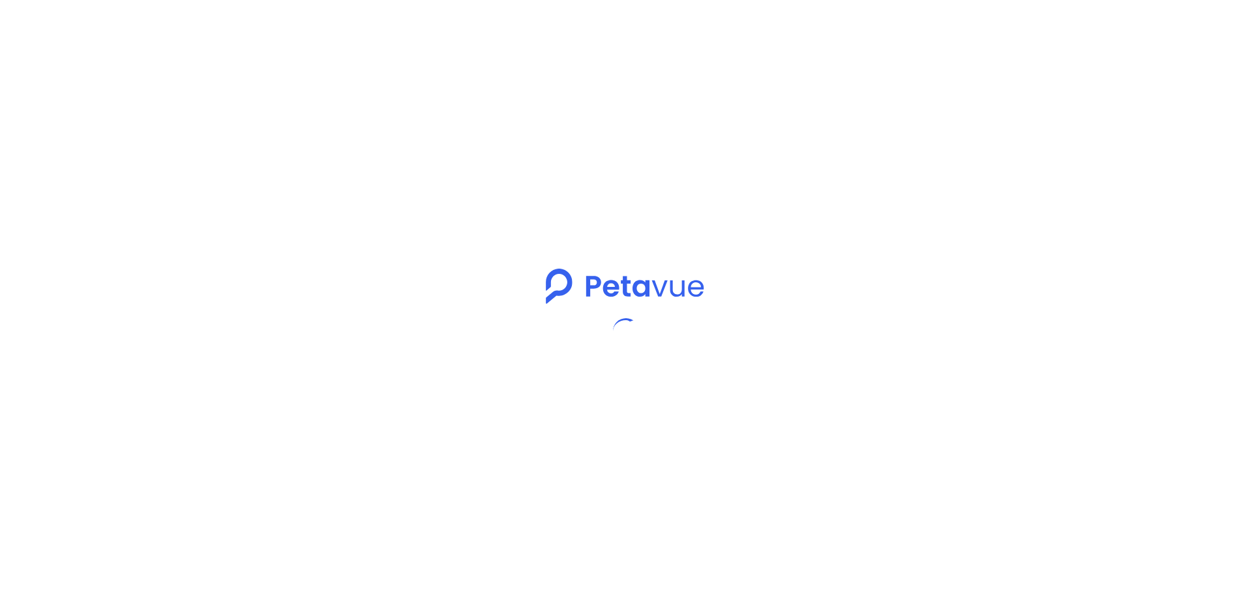
click at [1003, 107] on div at bounding box center [626, 304] width 1252 height 609
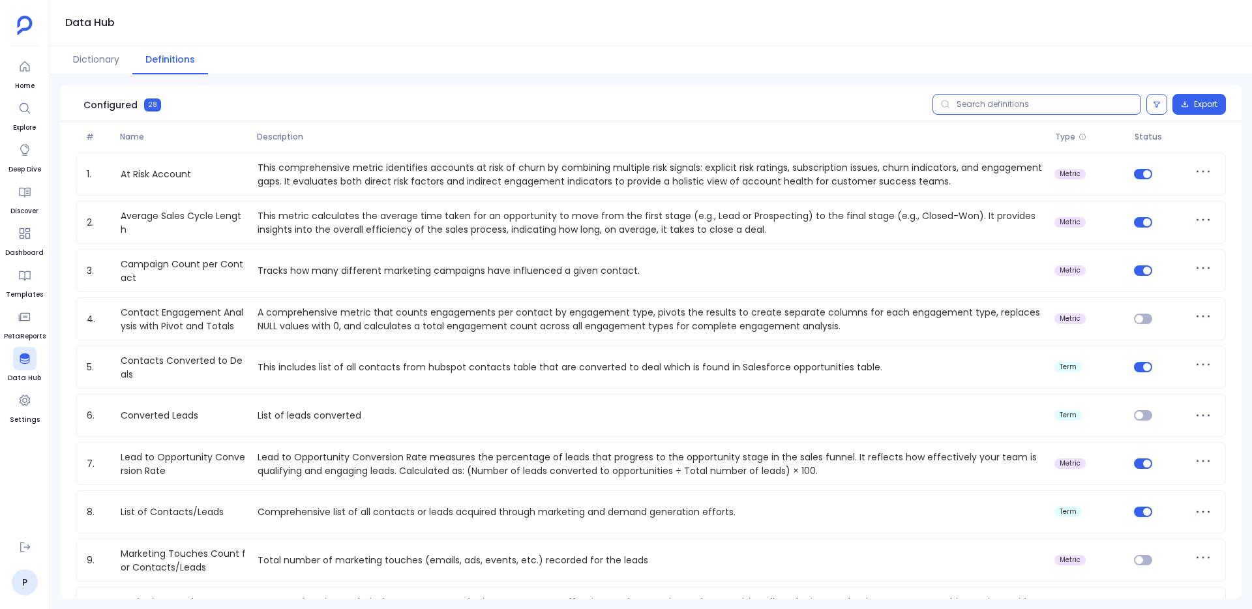
click at [995, 112] on input "text" at bounding box center [1036, 104] width 209 height 21
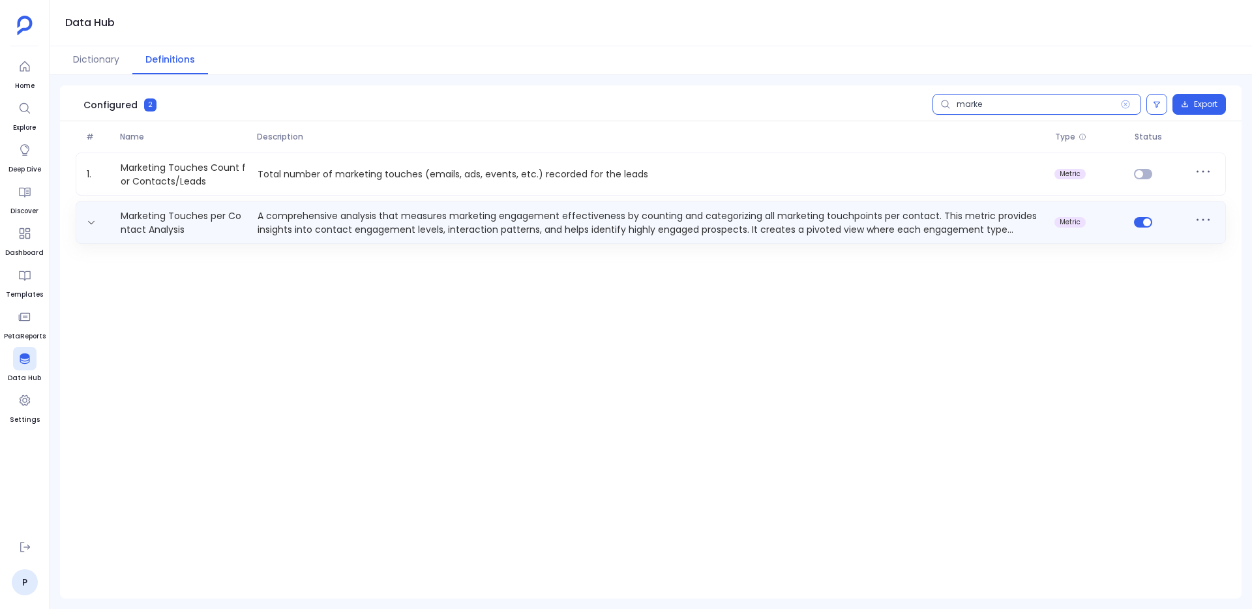
type input "marke"
click at [520, 217] on p "A comprehensive analysis that measures marketing engagement effectiveness by co…" at bounding box center [650, 222] width 797 height 26
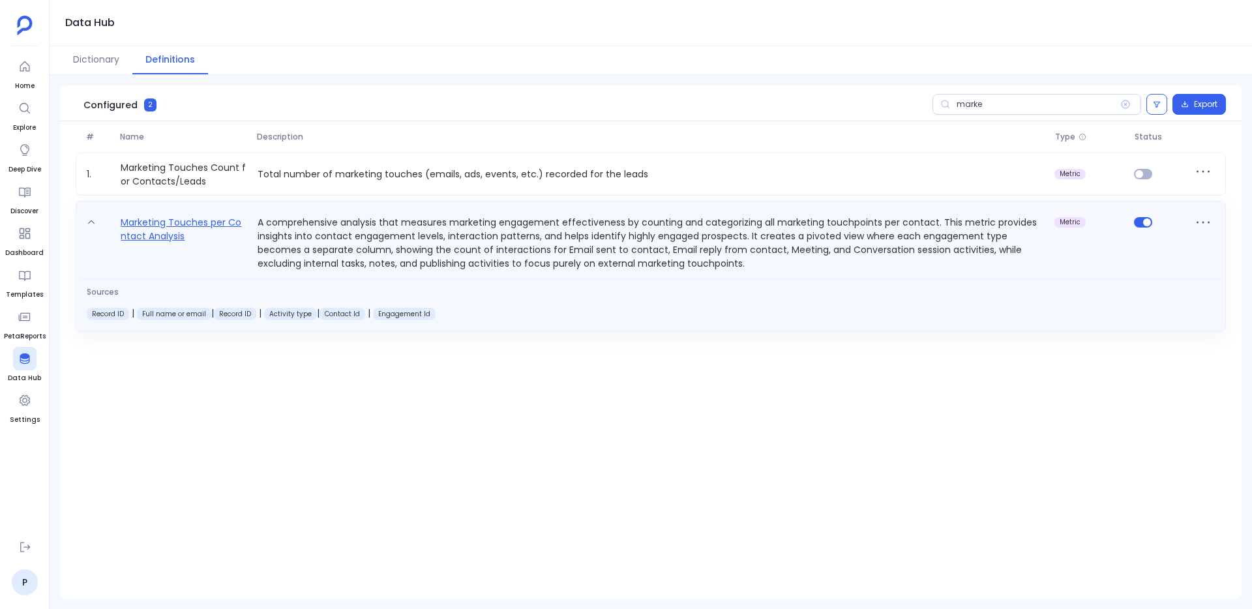
click at [130, 246] on link "Marketing Touches per Contact Analysis" at bounding box center [183, 242] width 137 height 56
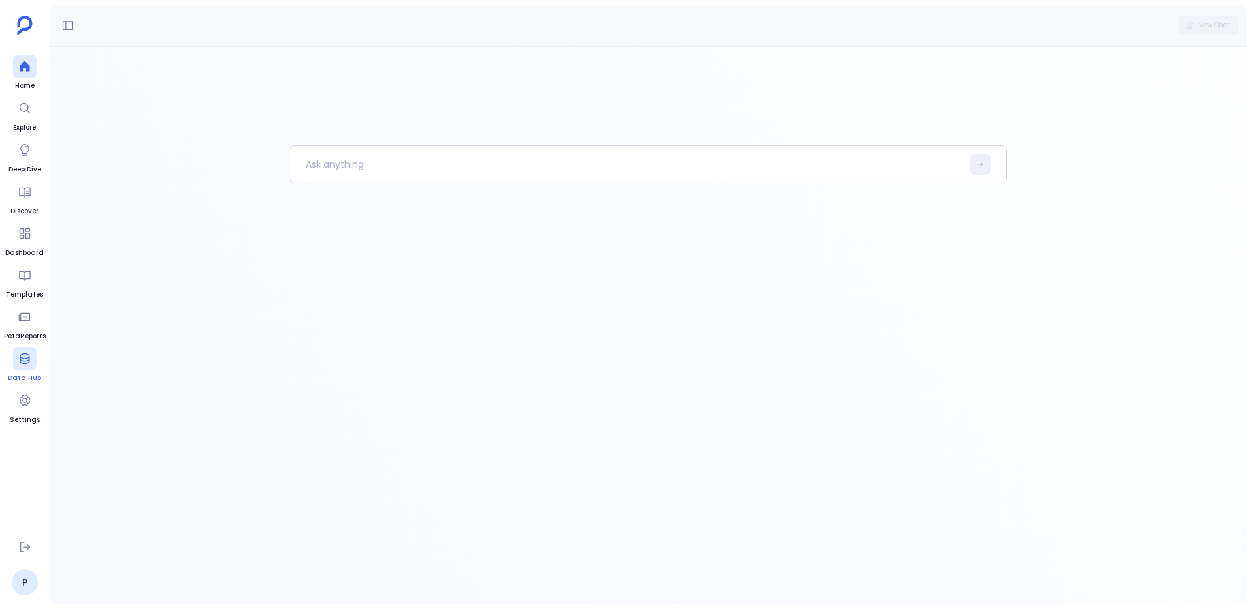
click at [29, 381] on span "Data Hub" at bounding box center [24, 378] width 33 height 10
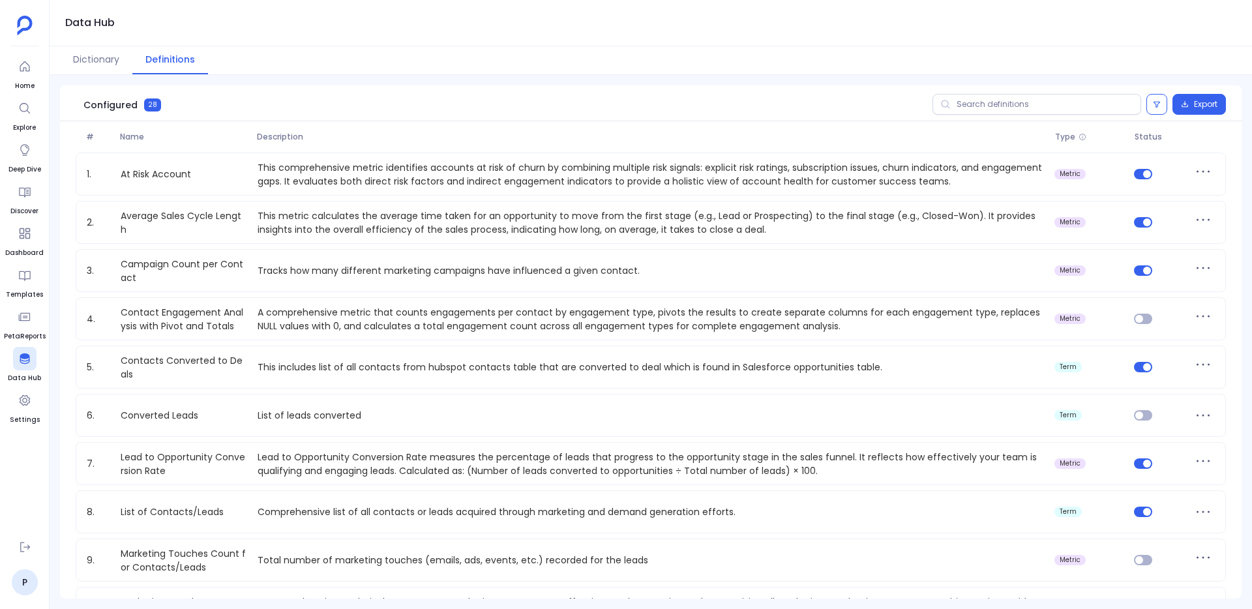
click at [176, 60] on button "Definitions" at bounding box center [170, 60] width 76 height 28
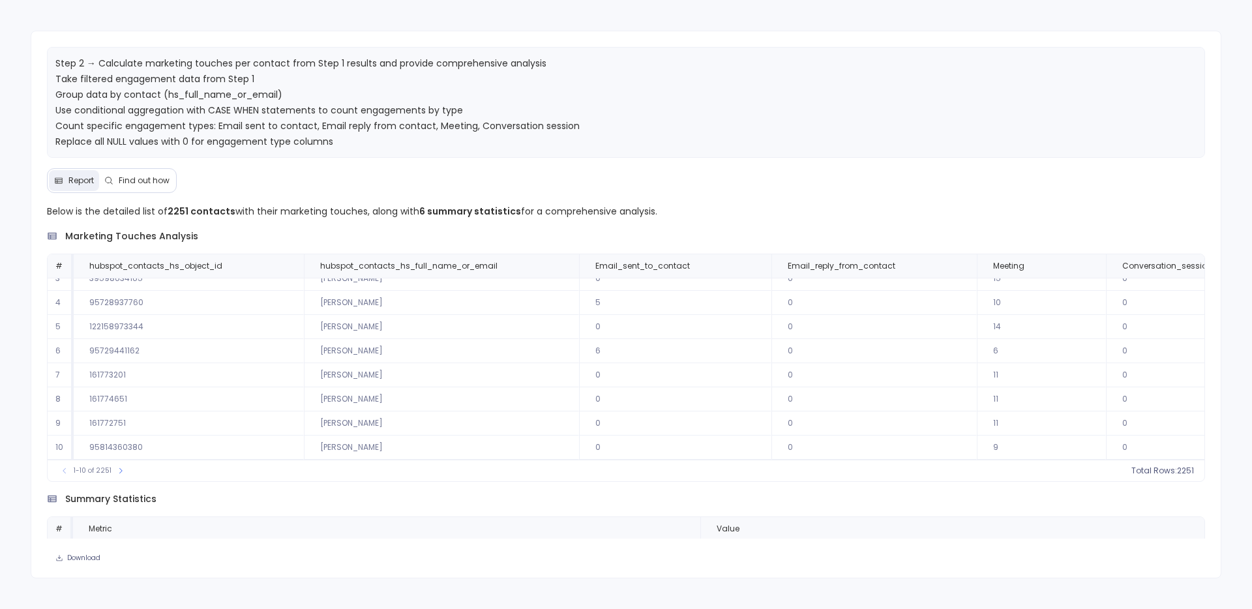
scroll to position [168, 0]
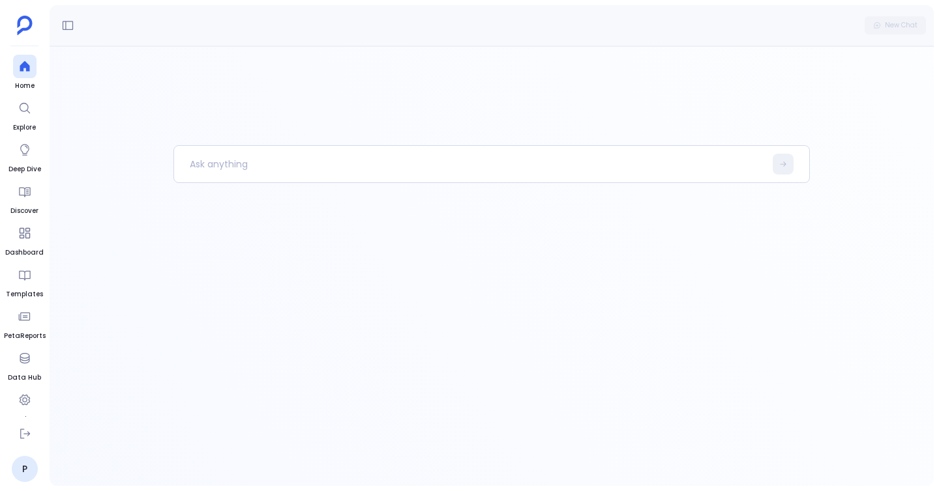
click at [24, 62] on icon at bounding box center [25, 66] width 10 height 10
click at [204, 165] on p at bounding box center [469, 164] width 591 height 34
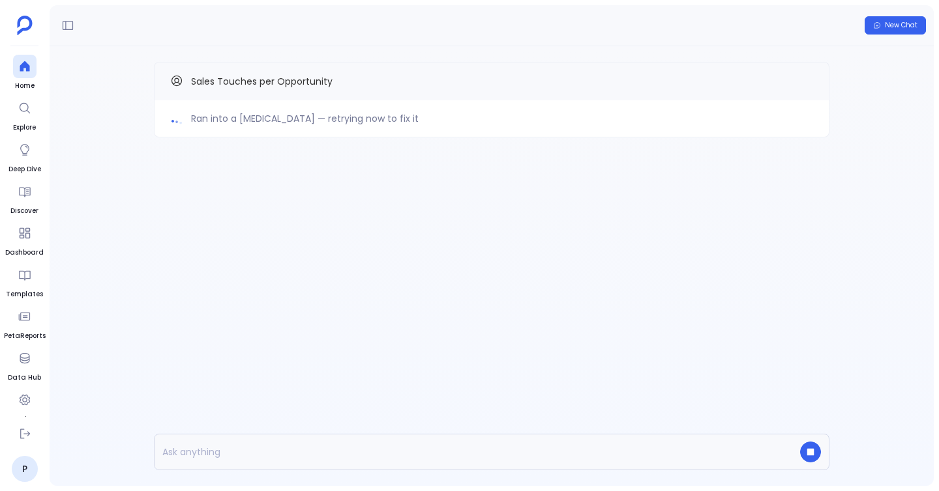
click at [306, 157] on div "Ran into a hiccup — retrying now to fix it Sales Touches per Opportunity" at bounding box center [492, 125] width 884 height 159
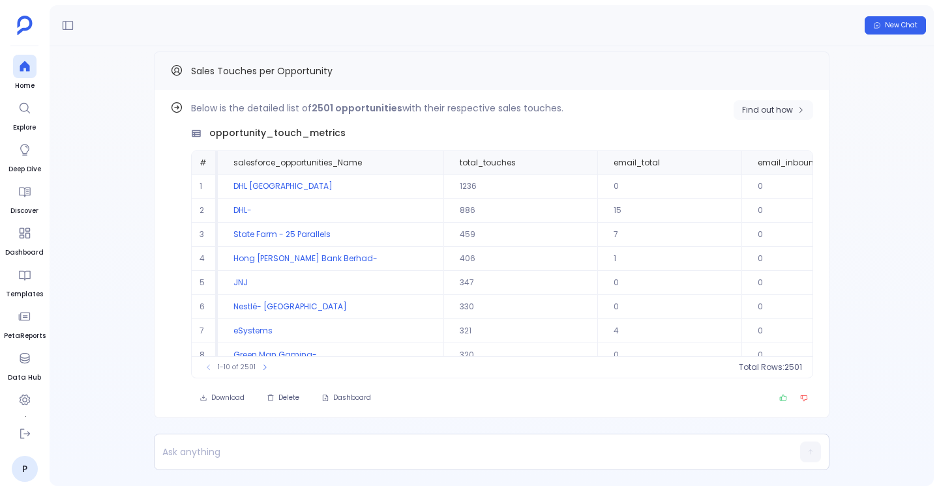
click at [739, 105] on button "Find out how" at bounding box center [773, 110] width 80 height 20
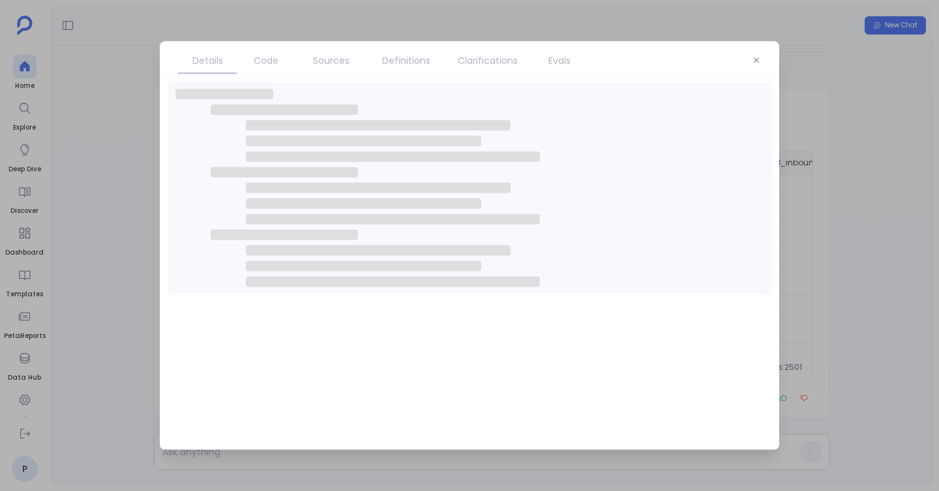
click at [260, 65] on span "Code" at bounding box center [266, 60] width 25 height 14
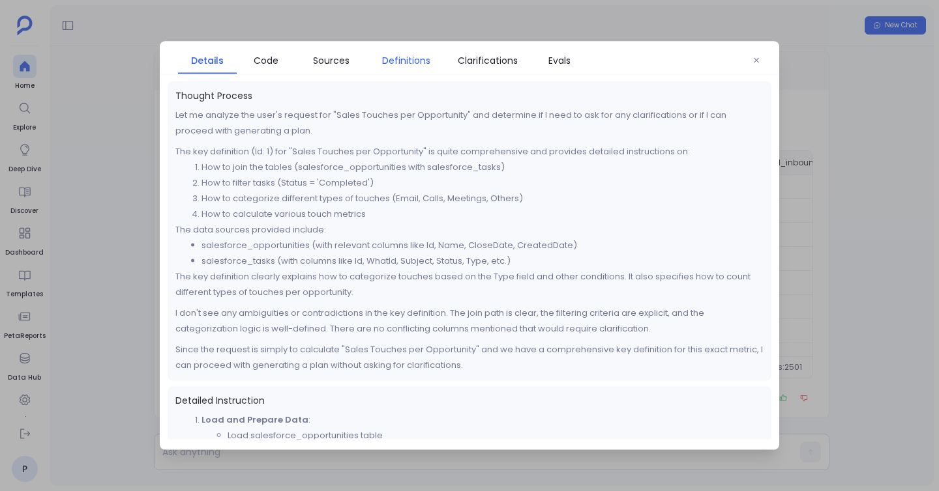
click at [381, 63] on span "Definitions" at bounding box center [405, 60] width 65 height 14
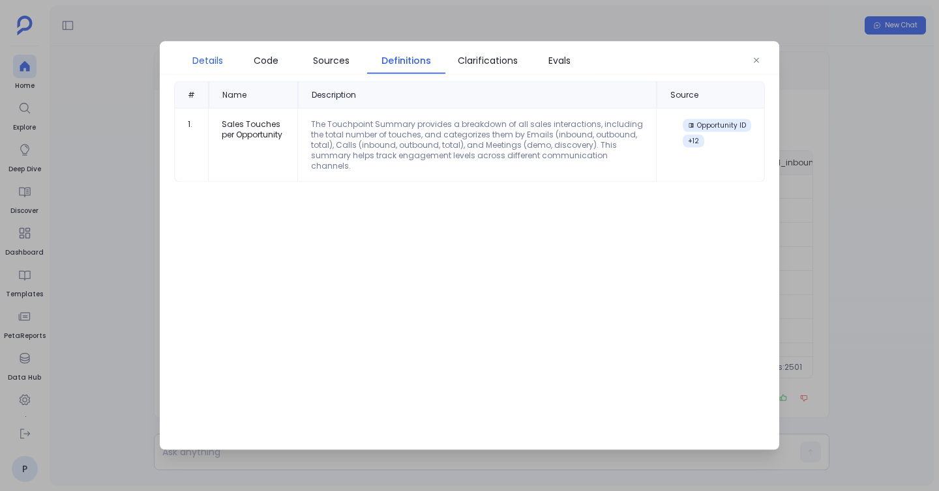
click at [227, 66] on span "Details" at bounding box center [207, 60] width 46 height 14
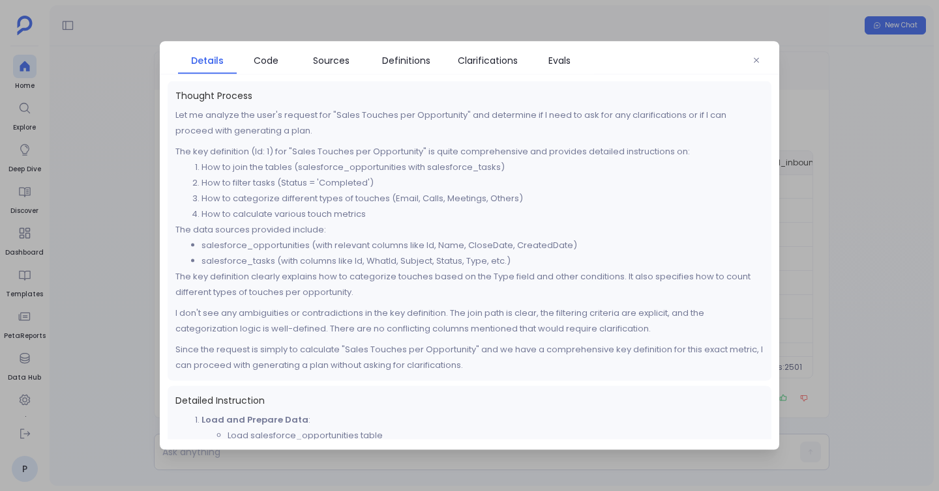
click at [206, 70] on link "Details" at bounding box center [207, 60] width 59 height 27
click at [126, 107] on div at bounding box center [469, 245] width 939 height 491
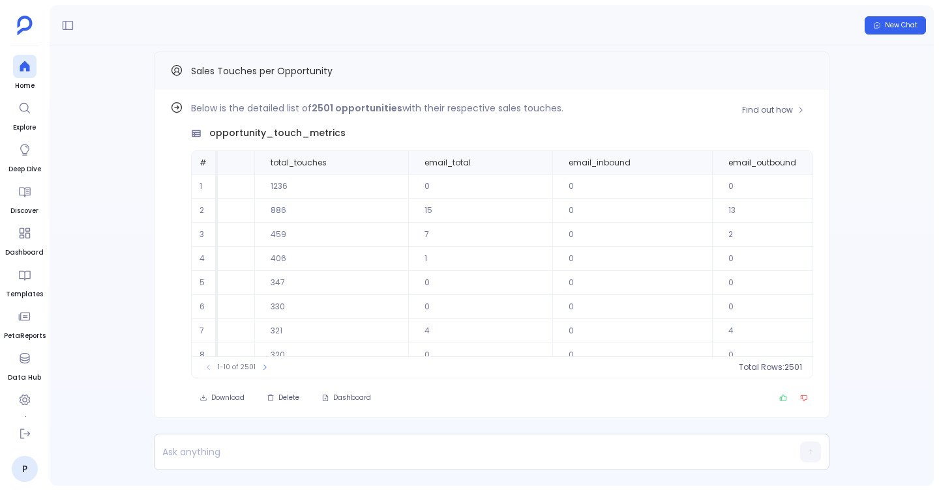
scroll to position [0, 229]
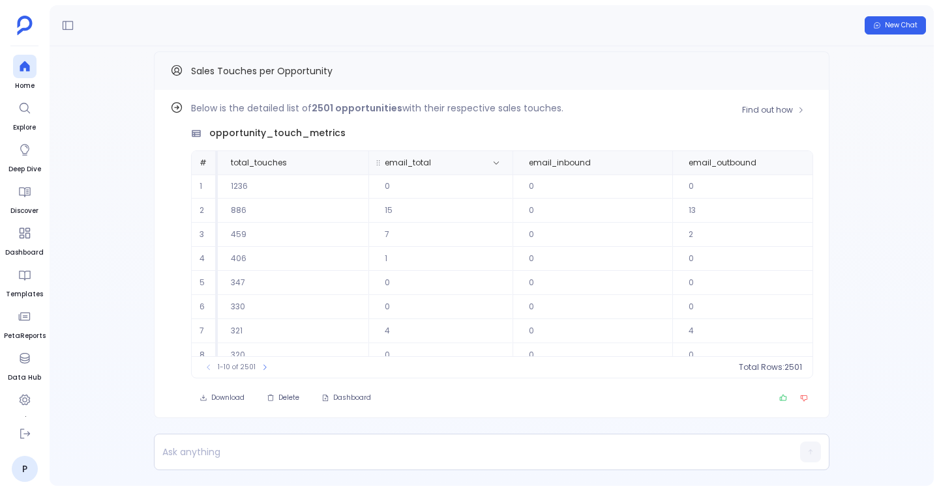
click at [468, 163] on span "email_total" at bounding box center [426, 163] width 104 height 10
click at [769, 366] on span "2501" at bounding box center [778, 367] width 18 height 10
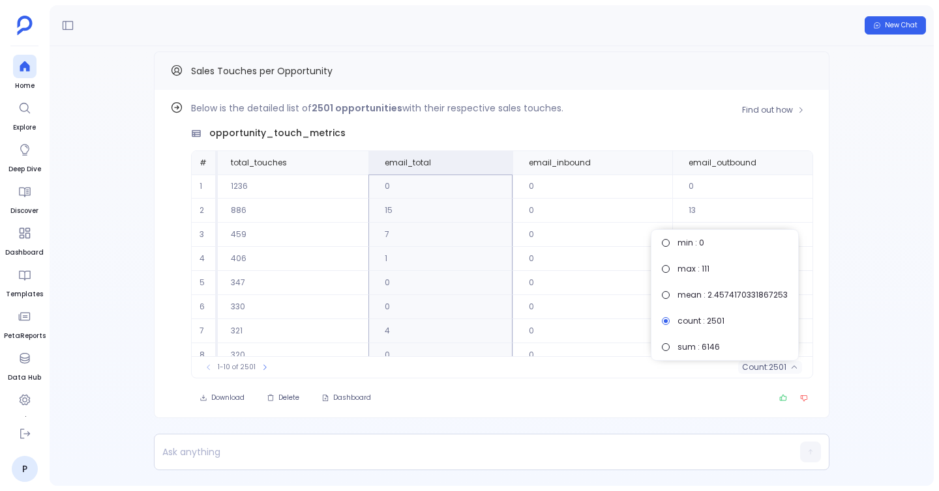
click at [642, 107] on p "Below is the detailed list of 2501 opportunities with their respective sales to…" at bounding box center [502, 108] width 622 height 16
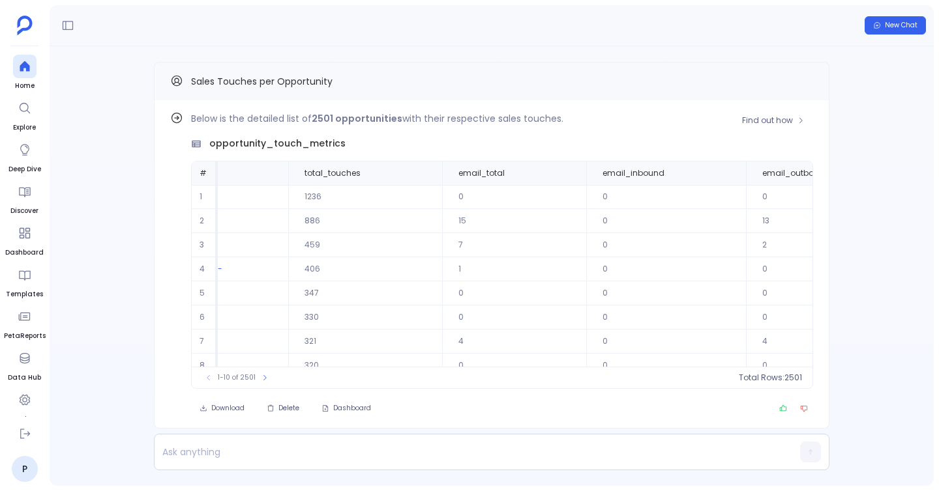
scroll to position [0, 9]
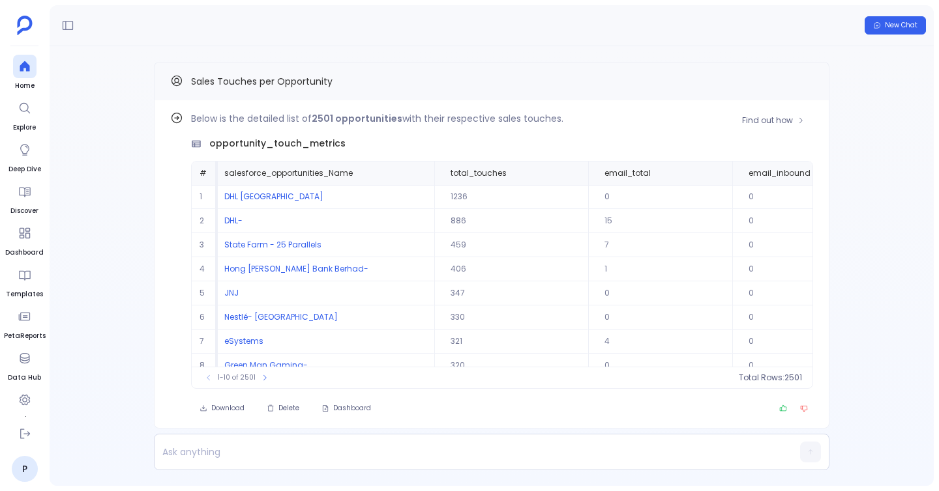
click at [216, 170] on th "#" at bounding box center [205, 173] width 26 height 23
drag, startPoint x: 222, startPoint y: 172, endPoint x: 495, endPoint y: 172, distance: 273.8
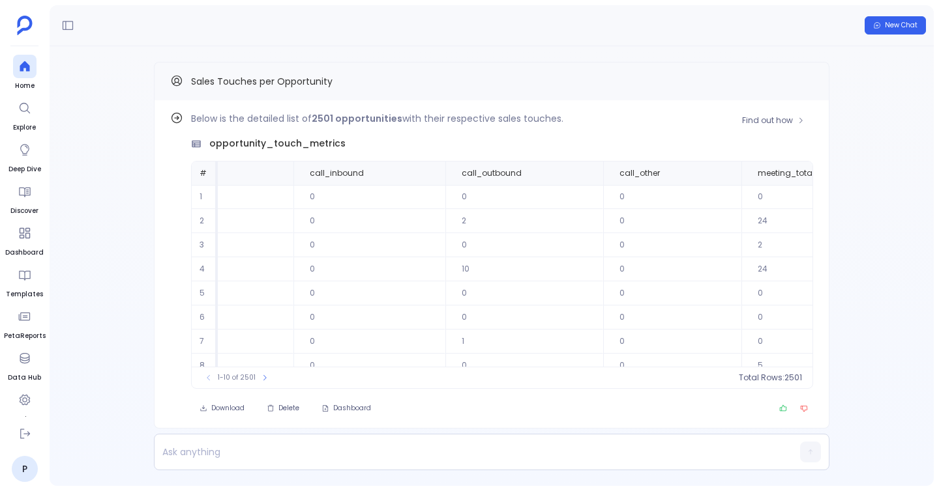
scroll to position [0, 1795]
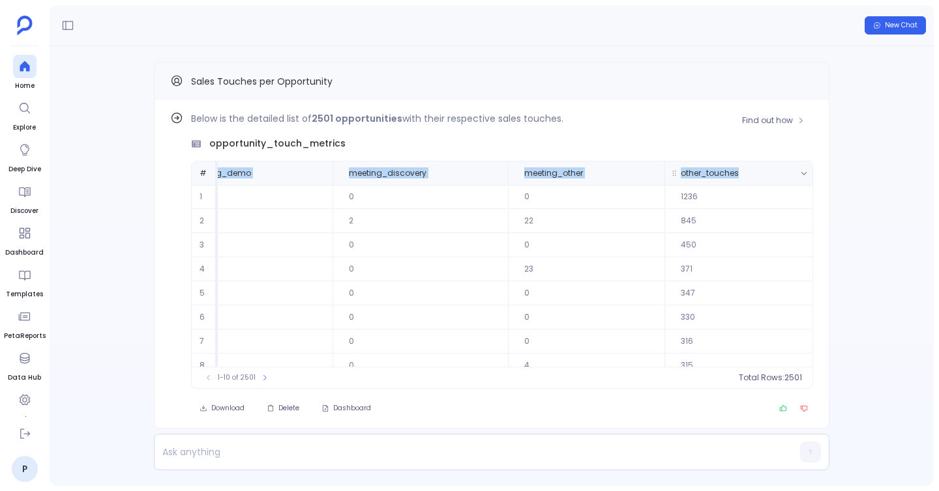
click at [727, 171] on span "other_touches" at bounding box center [727, 173] width 115 height 10
copy tr "salesforce_opportunities_Name total_touches email_total email_inbound email_out…"
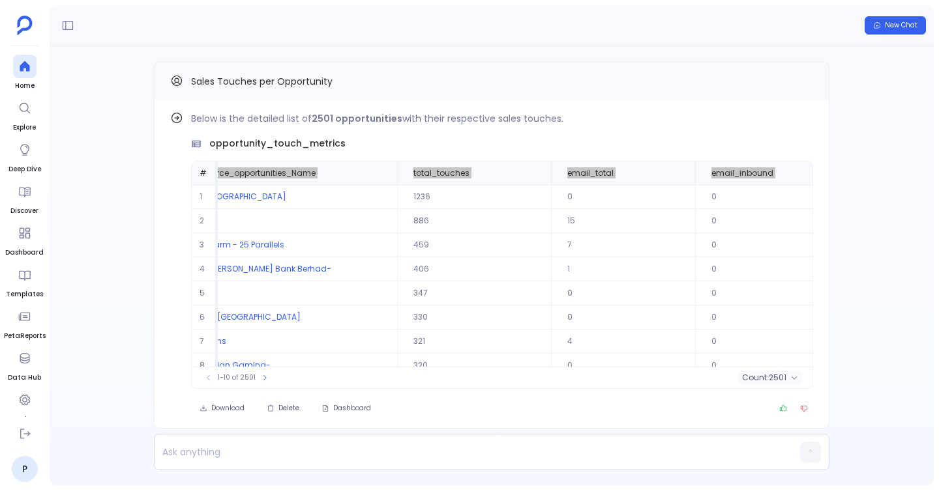
scroll to position [0, 0]
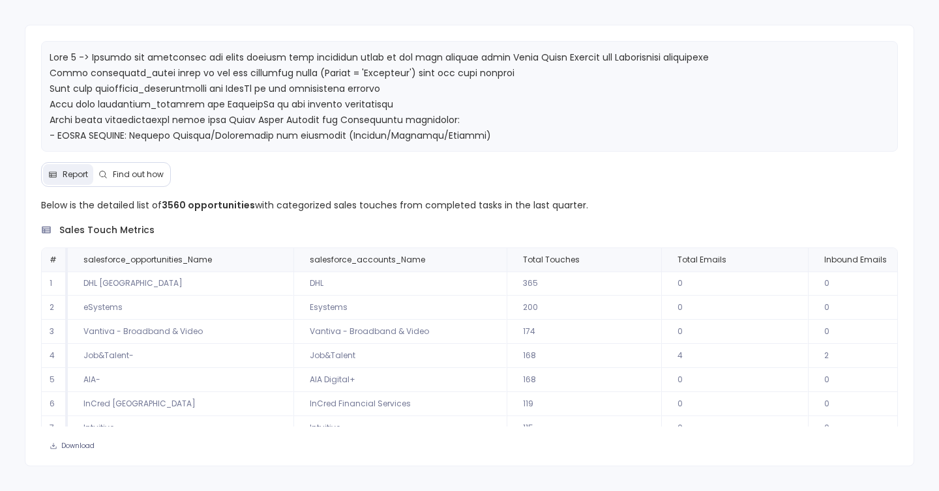
click at [556, 208] on p "Below is the detailed list of 3560 opportunities with categorized sales touches…" at bounding box center [469, 206] width 857 height 16
drag, startPoint x: 556, startPoint y: 208, endPoint x: 72, endPoint y: 222, distance: 484.5
click at [72, 223] on div "Below is the detailed list of 3560 opportunities with categorized sales touches…" at bounding box center [469, 337] width 857 height 278
click at [39, 204] on div "Below is the detailed list of 3560 opportunities with categorized sales touches…" at bounding box center [469, 313] width 888 height 230
drag, startPoint x: 39, startPoint y: 204, endPoint x: 579, endPoint y: 209, distance: 539.7
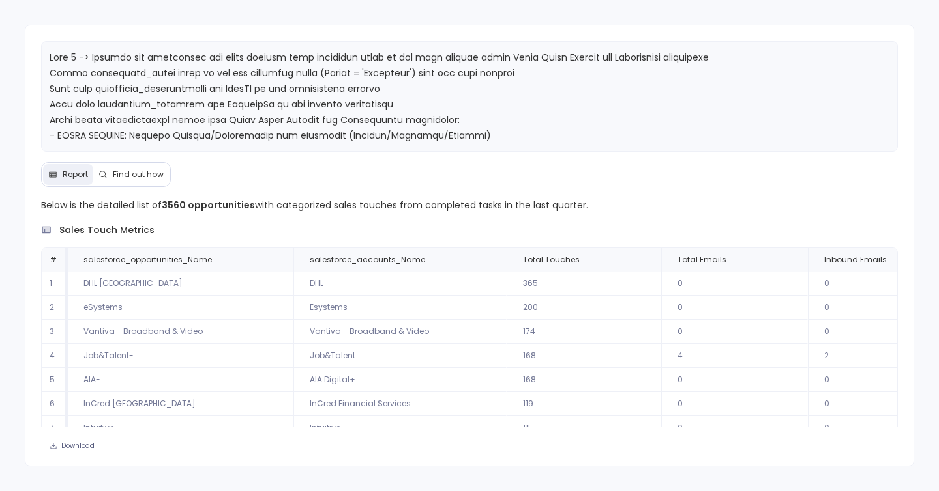
click at [579, 209] on div "Below is the detailed list of 3560 opportunities with categorized sales touches…" at bounding box center [469, 313] width 888 height 230
click at [579, 209] on p "Below is the detailed list of 3560 opportunities with categorized sales touches…" at bounding box center [469, 206] width 857 height 16
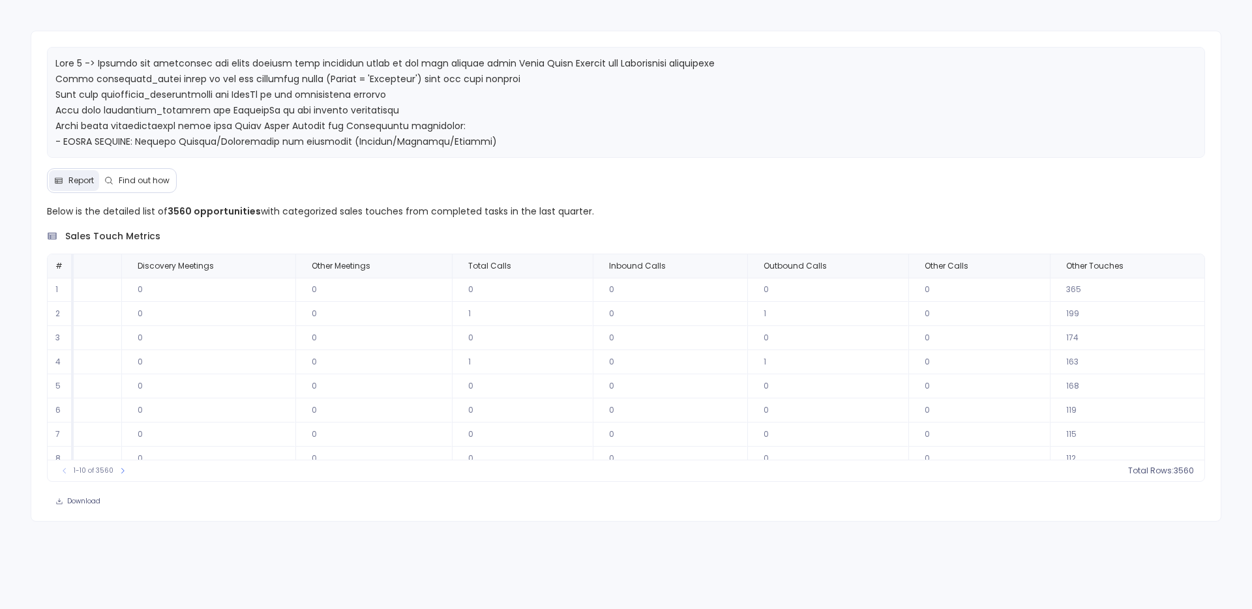
scroll to position [0, 1314]
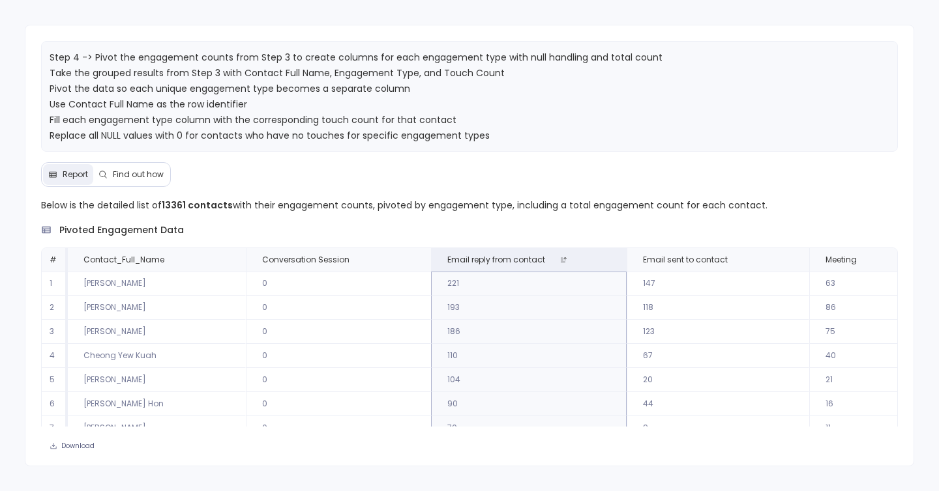
scroll to position [59, 0]
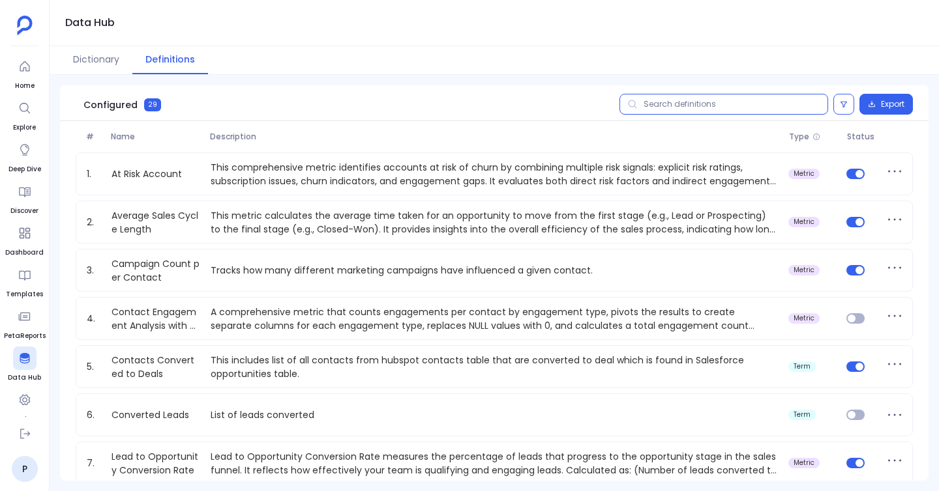
click at [688, 103] on input "text" at bounding box center [723, 104] width 209 height 21
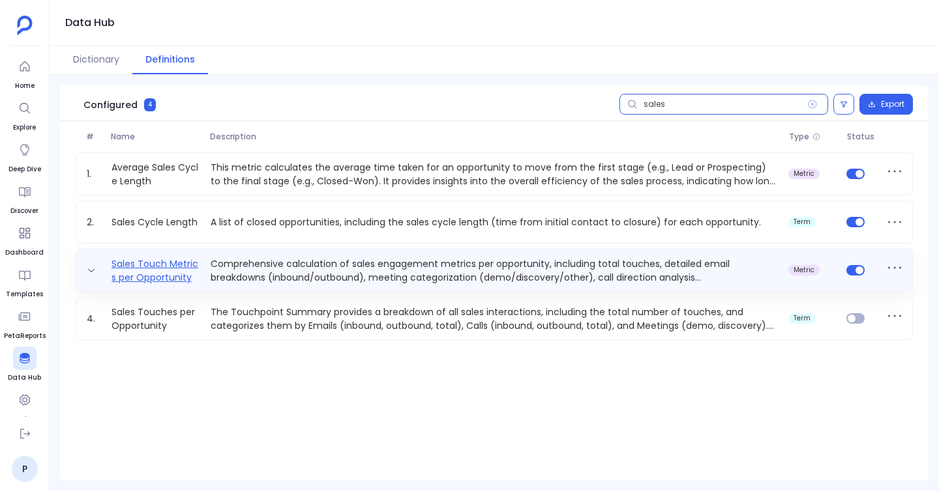
type input "sales"
click at [183, 269] on link "Sales Touch Metrics per Opportunity" at bounding box center [155, 270] width 99 height 26
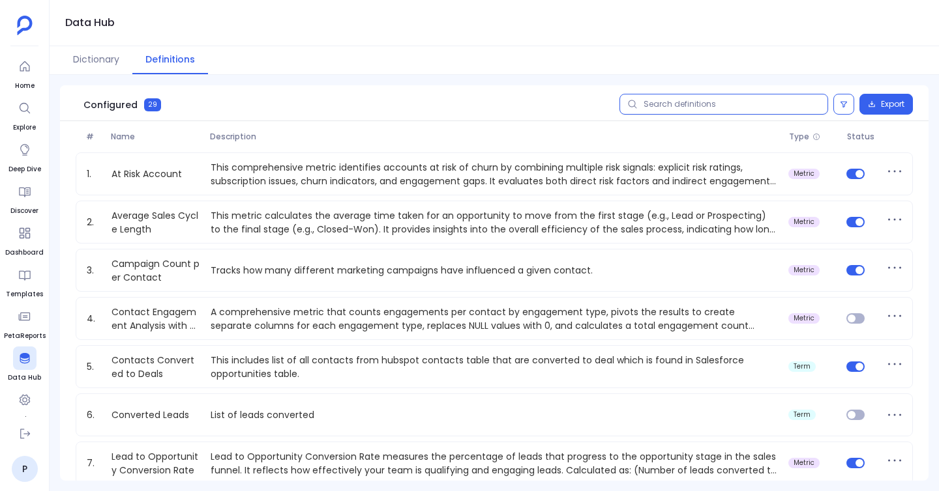
click at [738, 108] on input "text" at bounding box center [723, 104] width 209 height 21
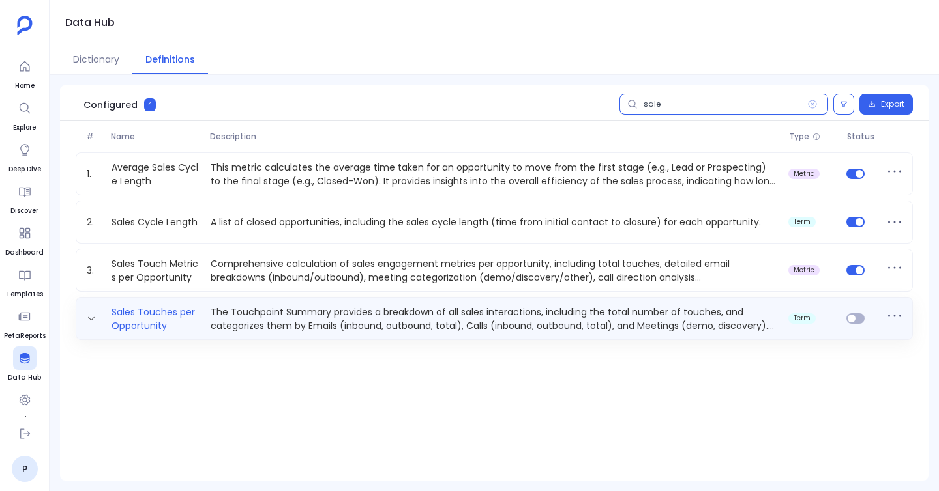
type input "sale"
click at [150, 320] on link "Sales Touches per Opportunity" at bounding box center [155, 319] width 99 height 26
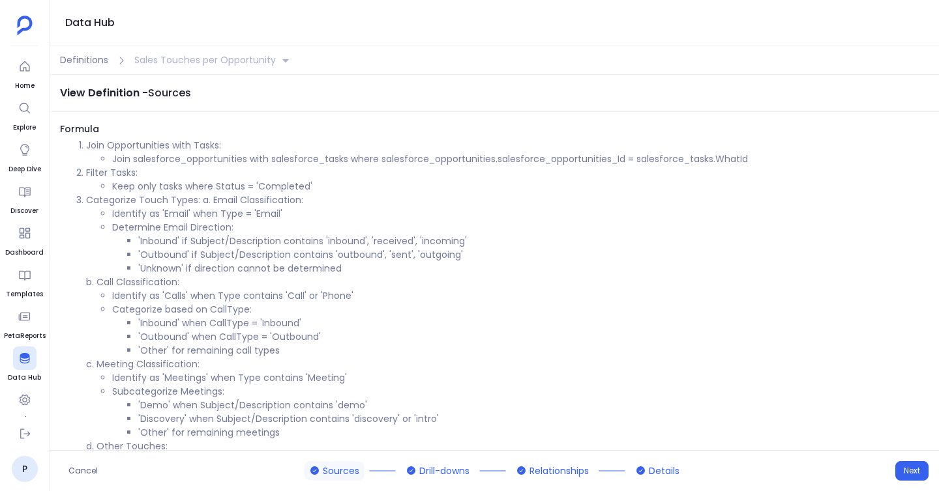
click at [83, 68] on div "Definitions Sales Touches per Opportunity" at bounding box center [494, 60] width 889 height 29
click at [80, 61] on span "Definitions" at bounding box center [84, 60] width 48 height 14
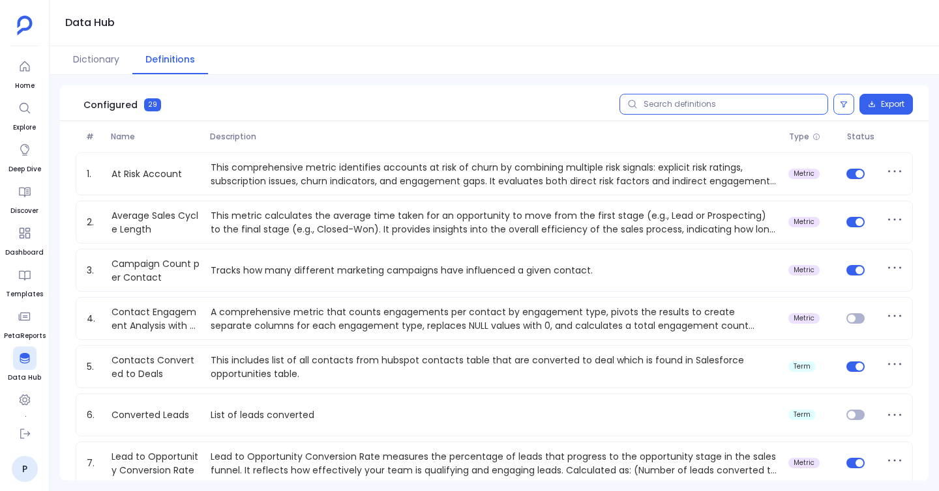
click at [737, 105] on input "text" at bounding box center [723, 104] width 209 height 21
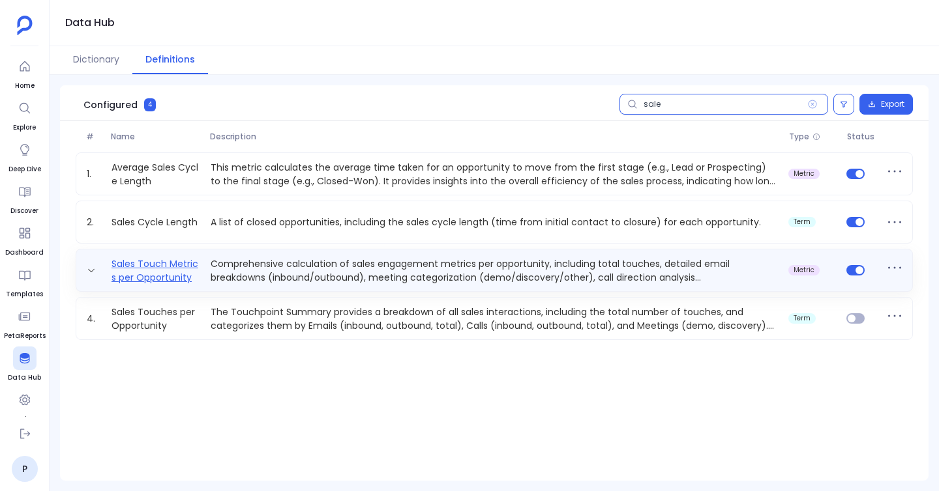
type input "sale"
click at [181, 271] on link "Sales Touch Metrics per Opportunity" at bounding box center [155, 270] width 99 height 26
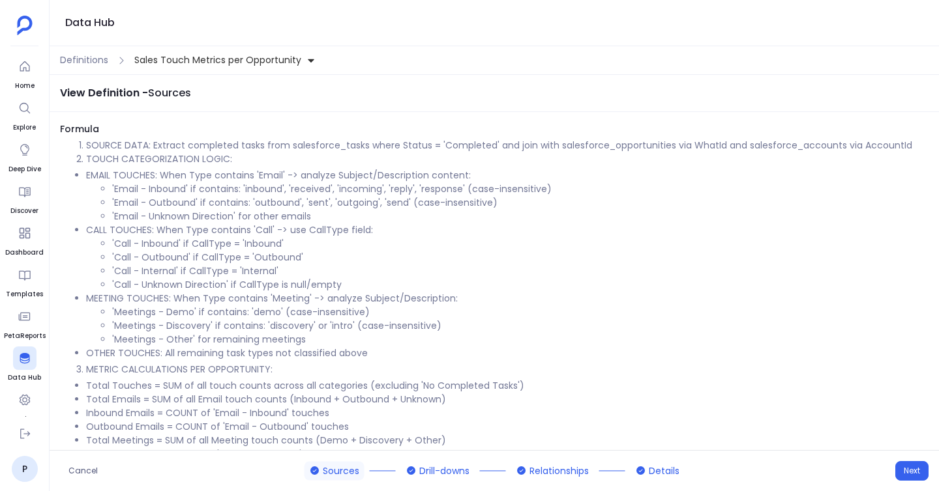
scroll to position [27, 0]
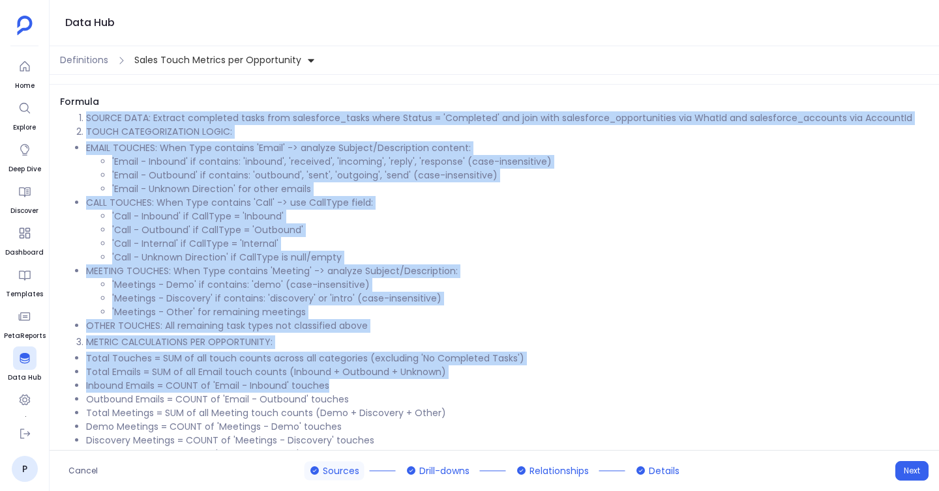
drag, startPoint x: 75, startPoint y: 112, endPoint x: 356, endPoint y: 390, distance: 395.0
click at [356, 390] on div "Formula SOURCE DATA: Extract completed tasks from salesforce_tasks where Status…" at bounding box center [494, 331] width 889 height 473
click at [409, 303] on li "'Meetings - Discovery' if contains: 'discovery' or 'intro' (case-insensitive)" at bounding box center [520, 299] width 816 height 14
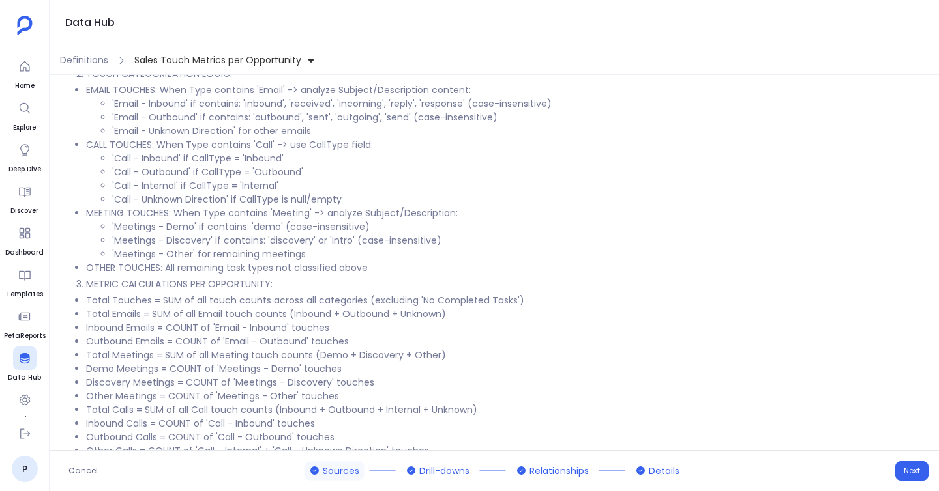
scroll to position [0, 0]
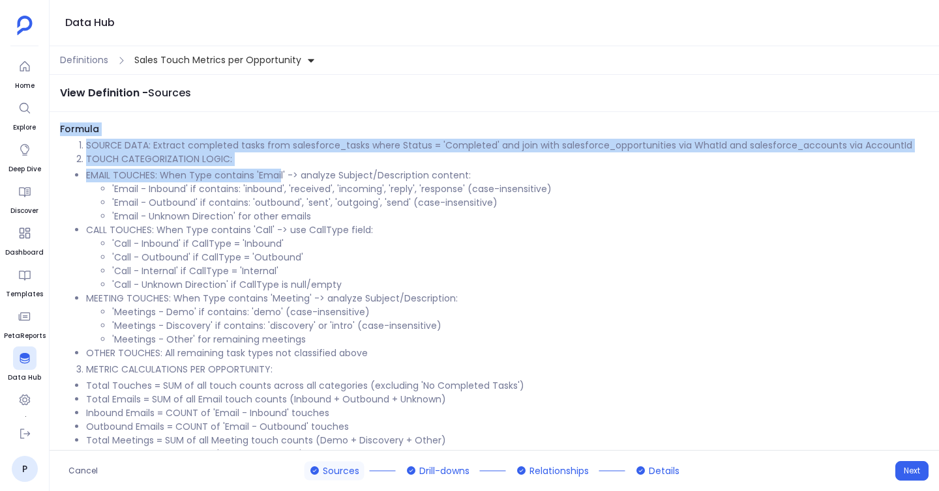
drag, startPoint x: 60, startPoint y: 128, endPoint x: 282, endPoint y: 177, distance: 226.9
click at [282, 177] on div "Formula SOURCE DATA: Extract completed tasks from salesforce_tasks where Status…" at bounding box center [494, 359] width 889 height 473
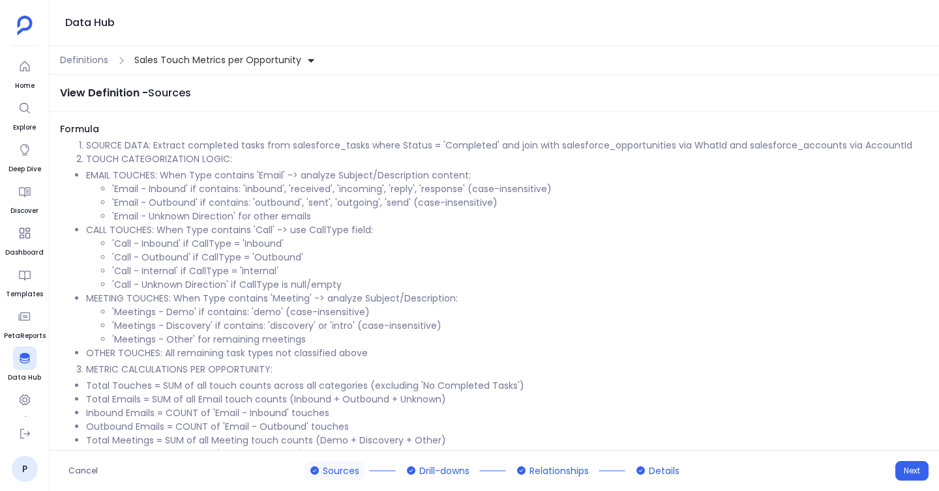
click at [341, 224] on li "CALL TOUCHES: When Type contains 'Call' -> use CallType field: 'Call - Inbound'…" at bounding box center [507, 258] width 842 height 68
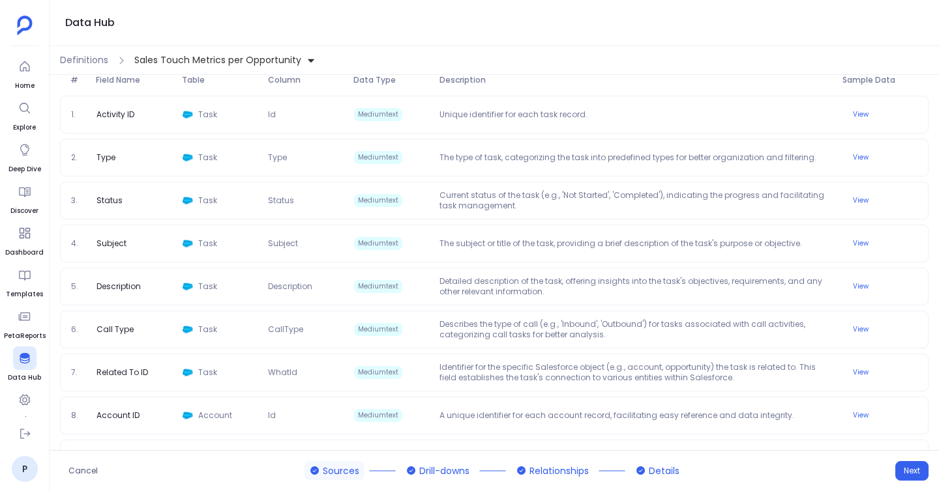
scroll to position [766, 0]
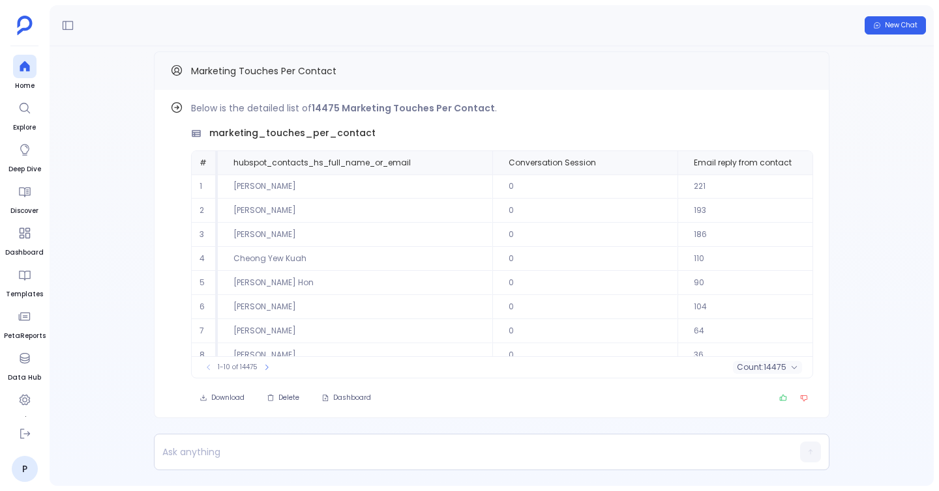
scroll to position [63, 0]
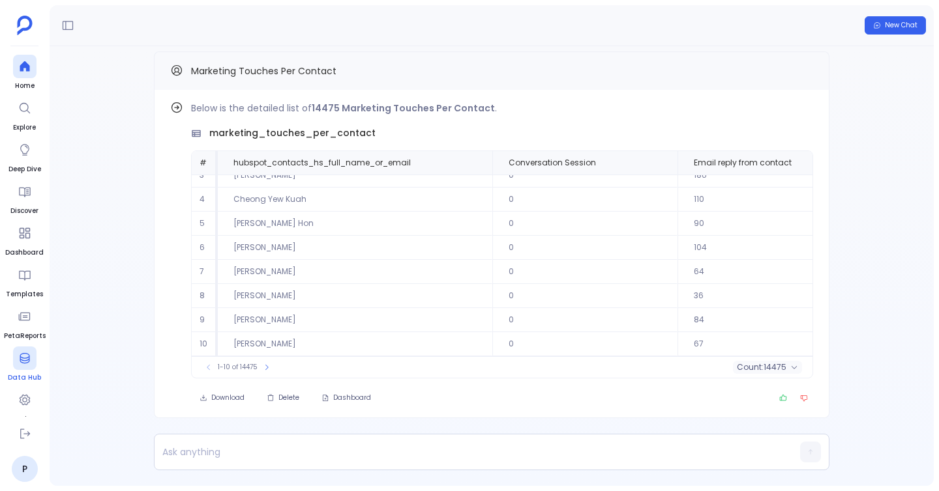
click at [28, 363] on icon at bounding box center [24, 358] width 13 height 13
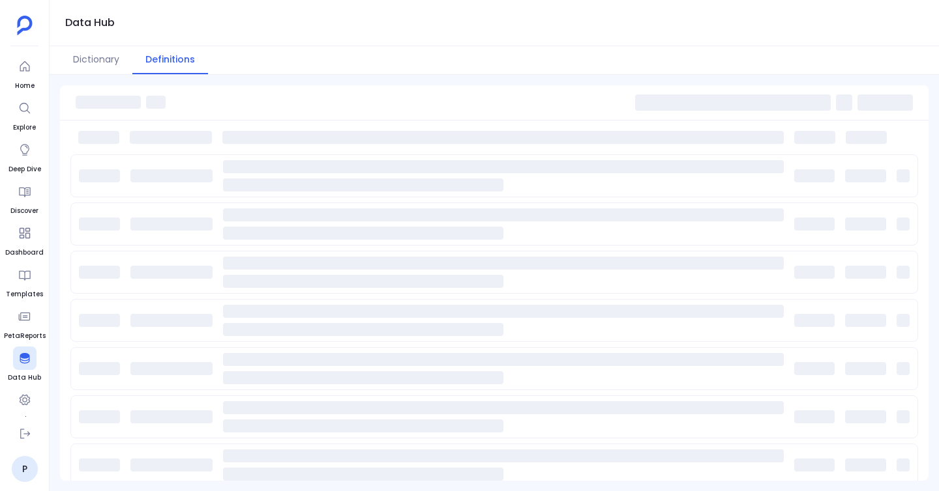
click at [709, 96] on span at bounding box center [733, 103] width 196 height 16
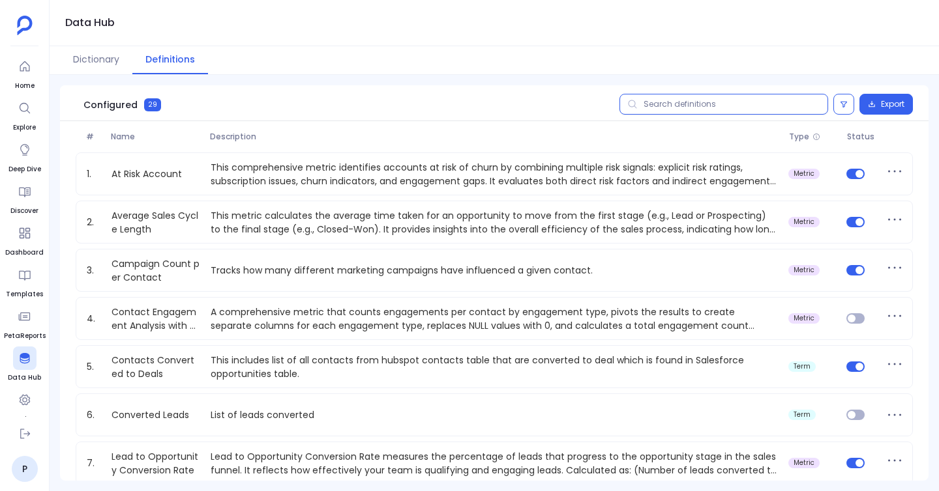
click at [708, 101] on input "text" at bounding box center [723, 104] width 209 height 21
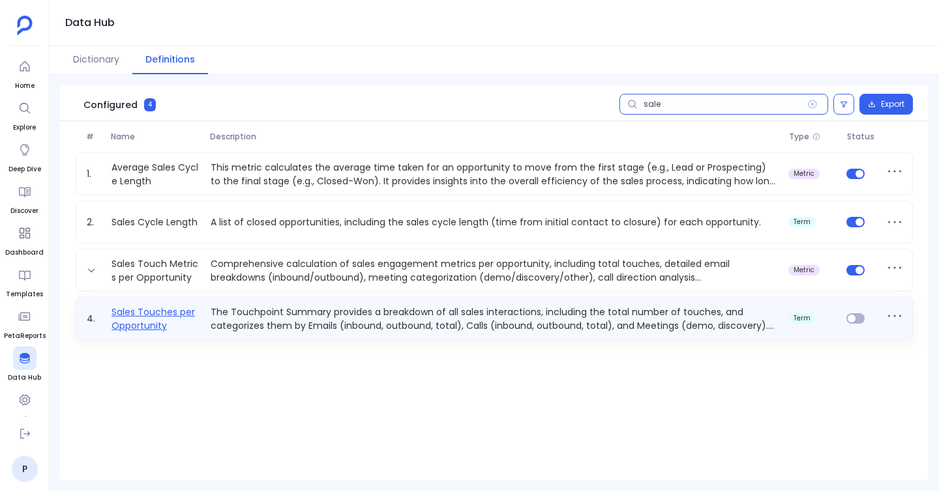
type input "sale"
click at [161, 313] on link "Sales Touches per Opportunity" at bounding box center [155, 319] width 99 height 26
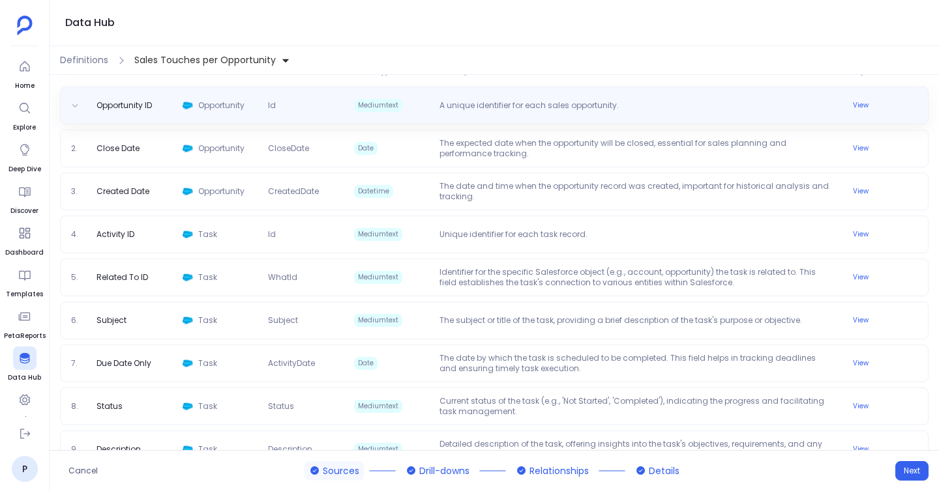
scroll to position [771, 0]
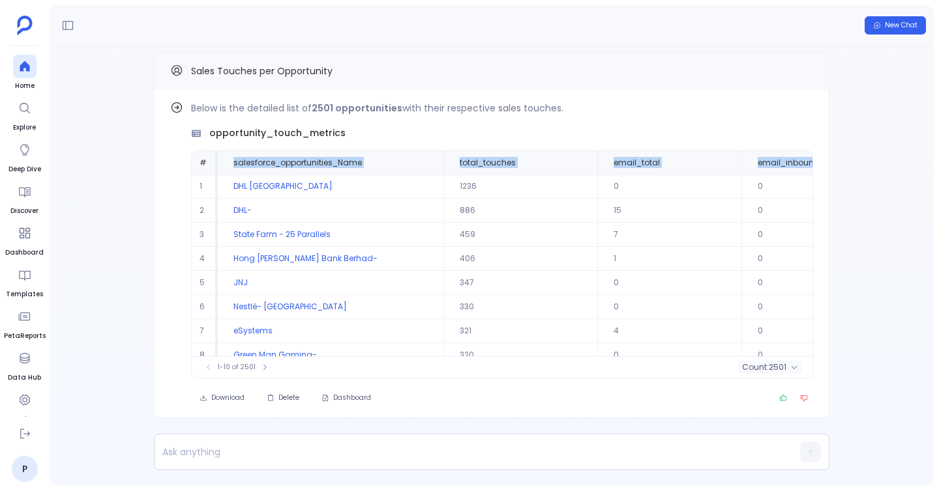
scroll to position [-10, 0]
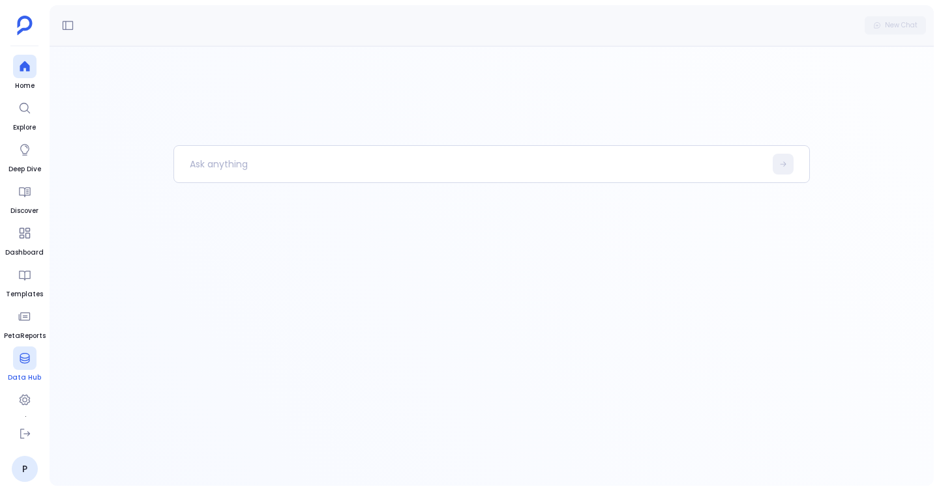
click at [20, 377] on span "Data Hub" at bounding box center [24, 378] width 33 height 10
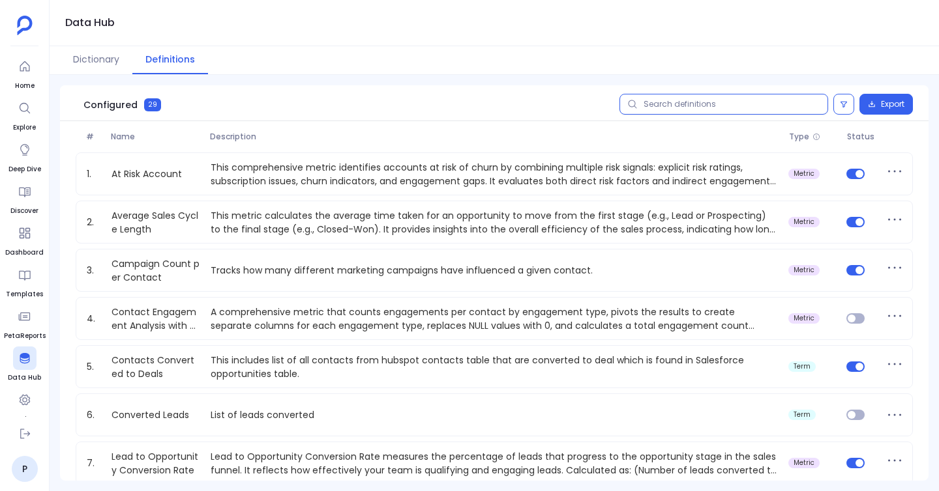
click at [696, 107] on input "text" at bounding box center [723, 104] width 209 height 21
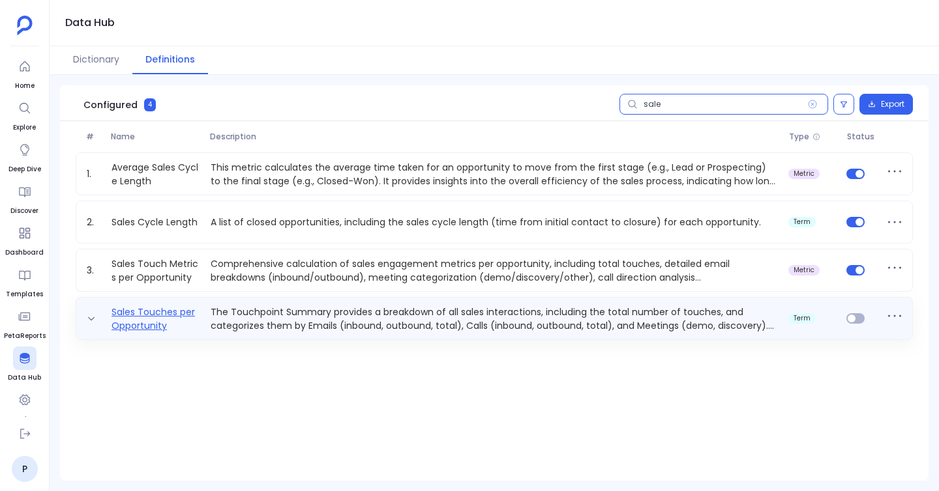
type input "sale"
click at [153, 322] on link "Sales Touches per Opportunity" at bounding box center [155, 319] width 99 height 26
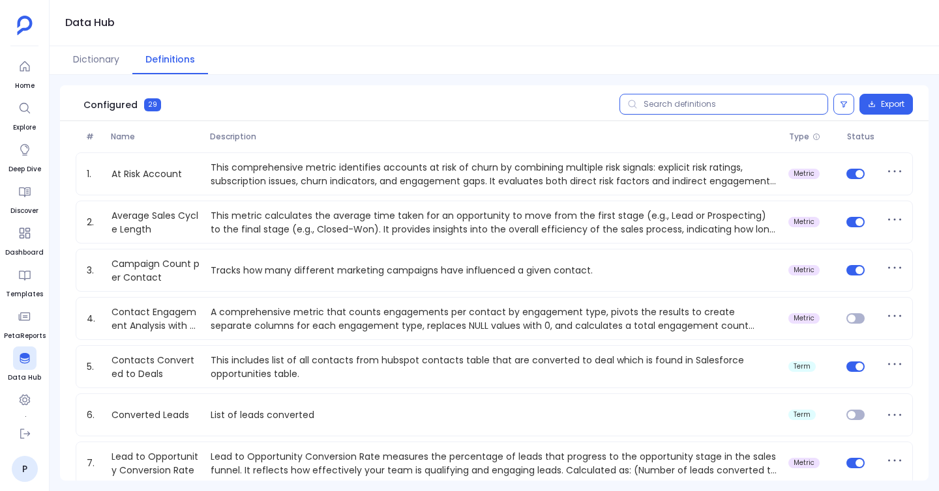
click at [694, 110] on input "text" at bounding box center [723, 104] width 209 height 21
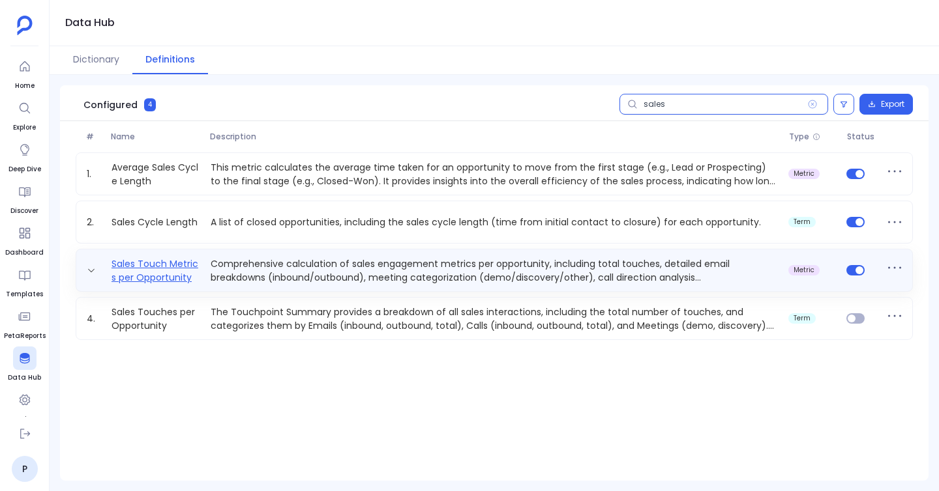
type input "sales"
click at [154, 259] on link "Sales Touch Metrics per Opportunity" at bounding box center [155, 270] width 99 height 26
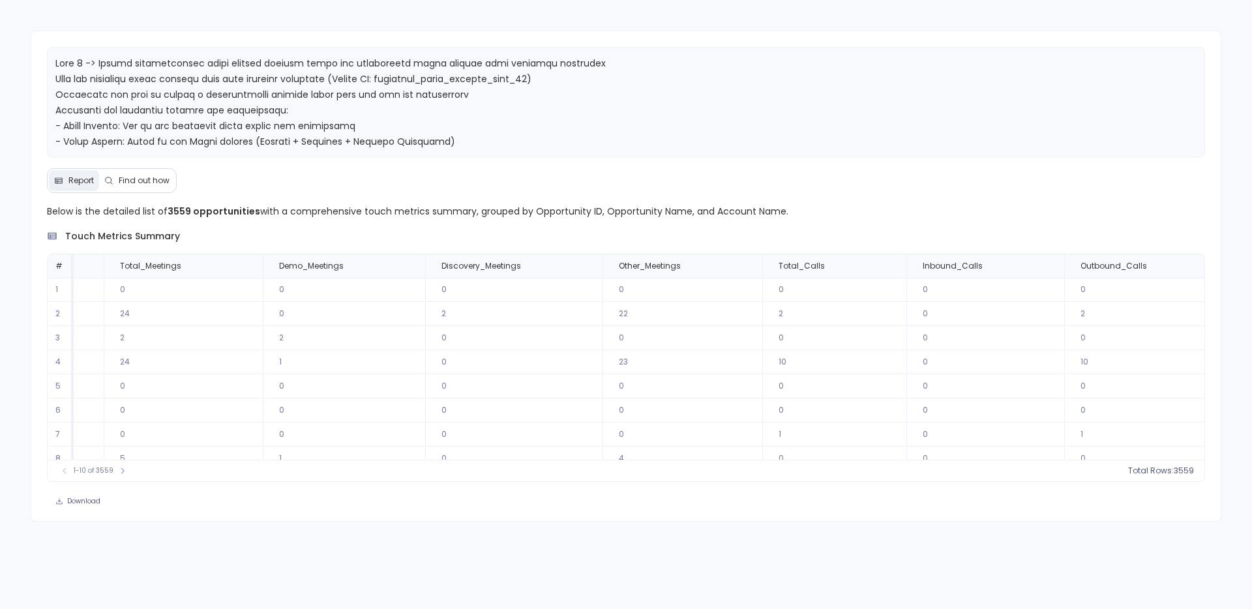
scroll to position [0, 1068]
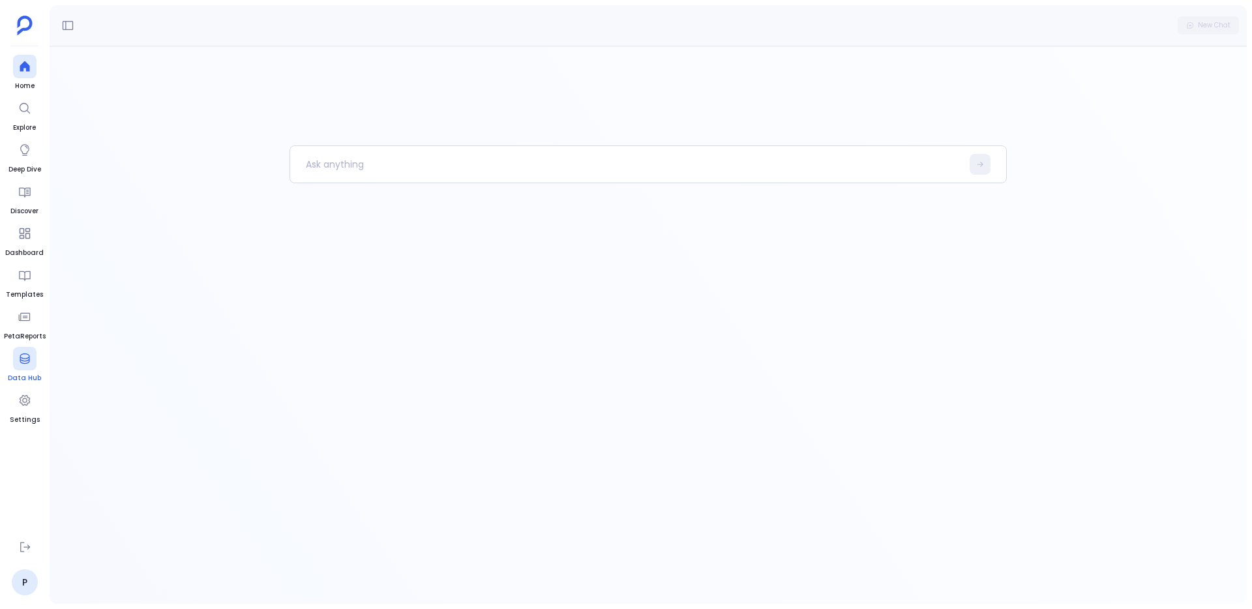
click at [17, 366] on div at bounding box center [24, 358] width 23 height 23
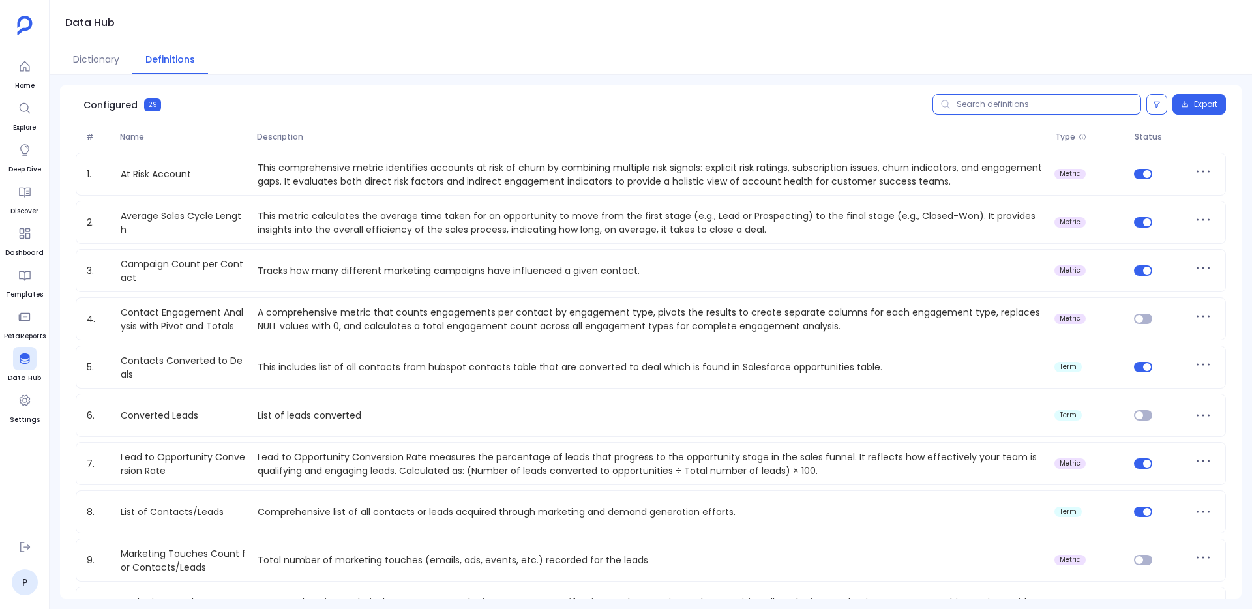
click at [966, 108] on input "text" at bounding box center [1036, 104] width 209 height 21
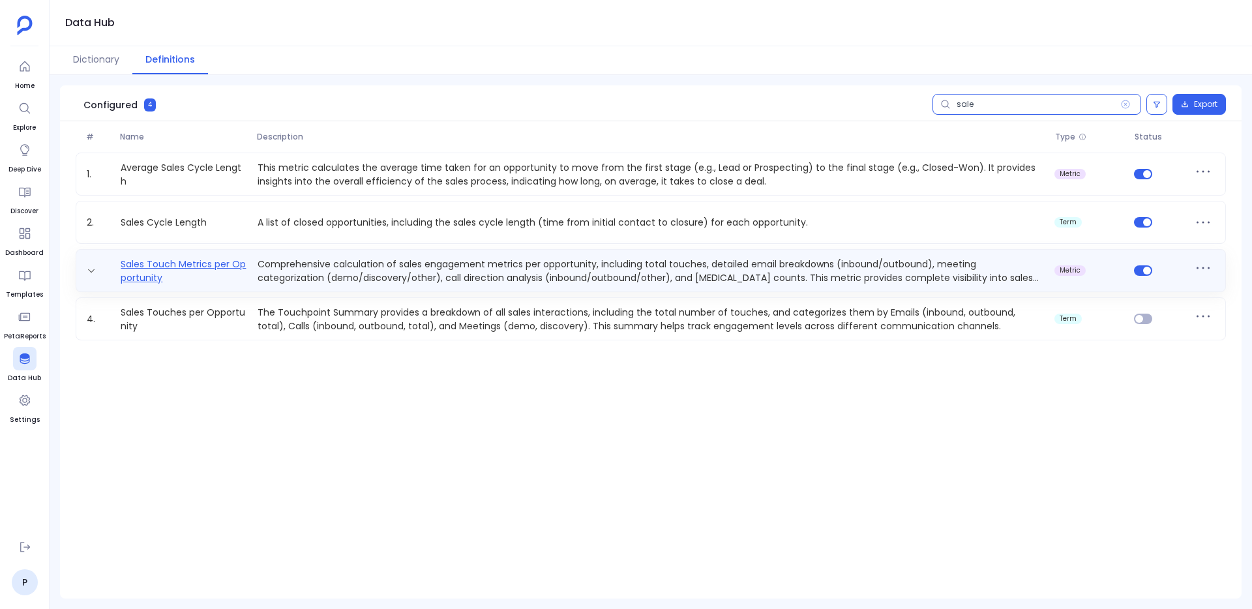
type input "sale"
click at [190, 263] on link "Sales Touch Metrics per Opportunity" at bounding box center [183, 270] width 137 height 26
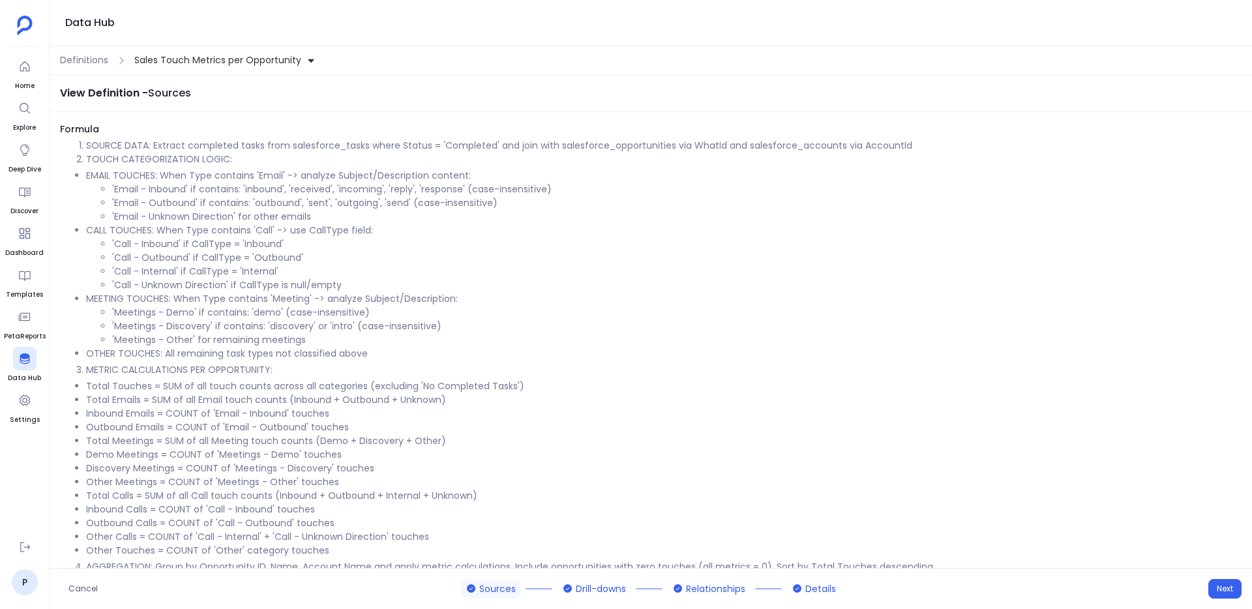
drag, startPoint x: 87, startPoint y: 173, endPoint x: 242, endPoint y: 168, distance: 155.2
click at [242, 169] on li "EMAIL TOUCHES: When Type contains 'Email' -> analyze Subject/Description conten…" at bounding box center [663, 196] width 1155 height 55
click at [204, 171] on li "EMAIL TOUCHES: When Type contains 'Email' -> analyze Subject/Description conten…" at bounding box center [663, 196] width 1155 height 55
click at [340, 181] on li "EMAIL TOUCHES: When Type contains 'Email' -> analyze Subject/Description conten…" at bounding box center [663, 196] width 1155 height 55
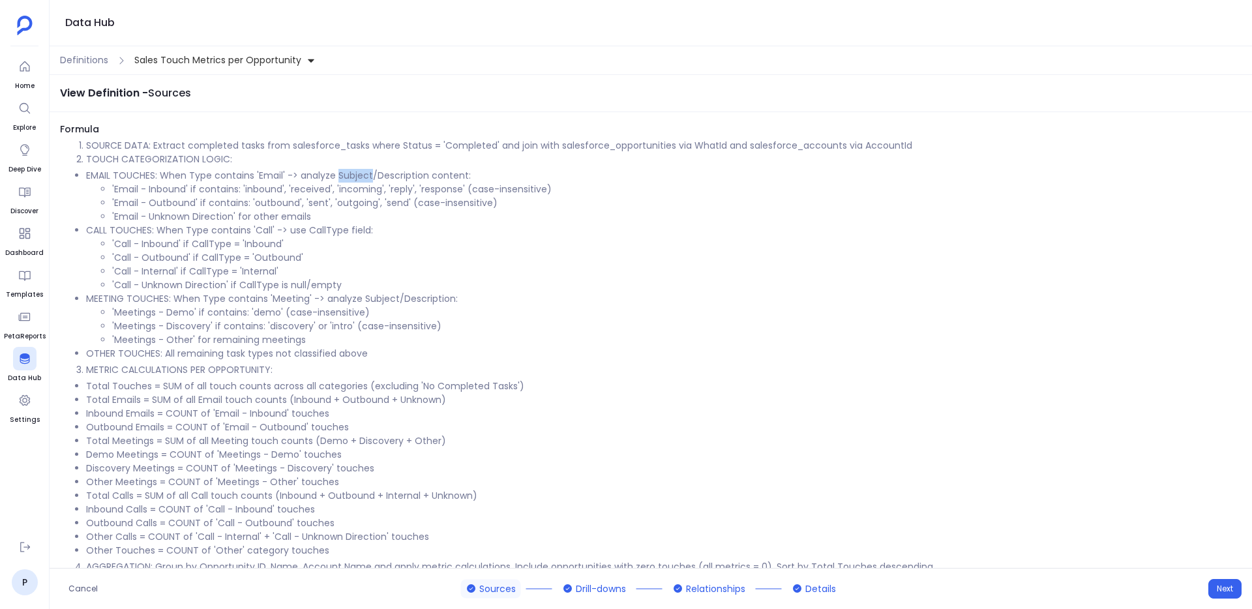
click at [340, 181] on li "EMAIL TOUCHES: When Type contains 'Email' -> analyze Subject/Description conten…" at bounding box center [663, 196] width 1155 height 55
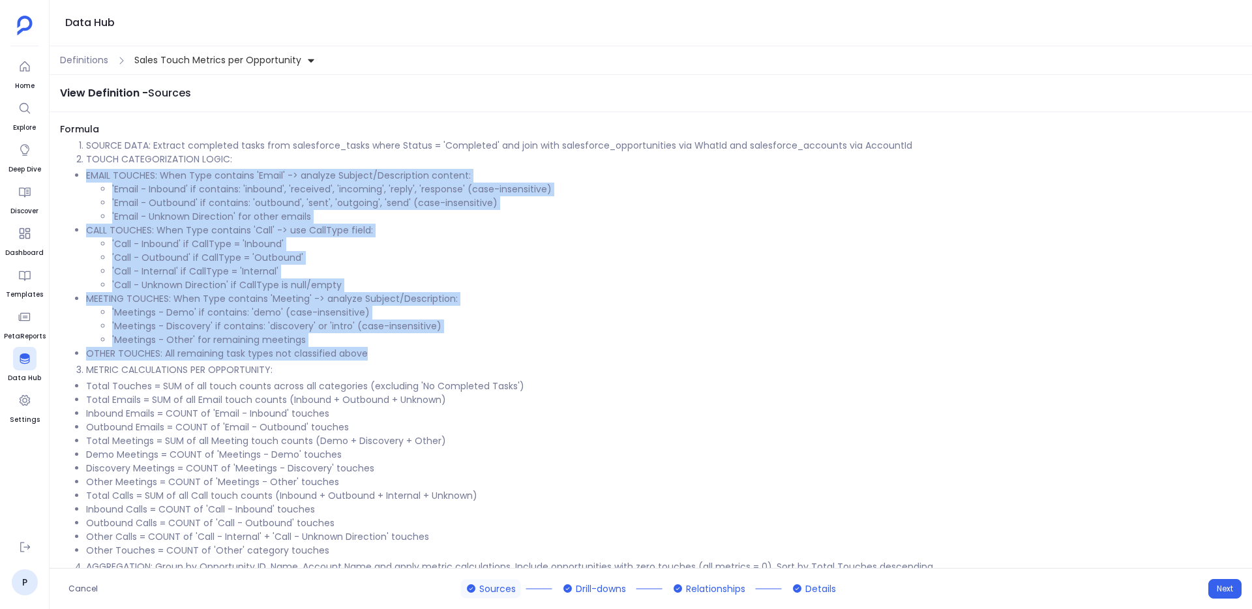
drag, startPoint x: 85, startPoint y: 170, endPoint x: 375, endPoint y: 353, distance: 342.7
click at [376, 353] on ul "EMAIL TOUCHES: When Type contains 'Email' -> analyze Subject/Description conten…" at bounding box center [650, 265] width 1181 height 192
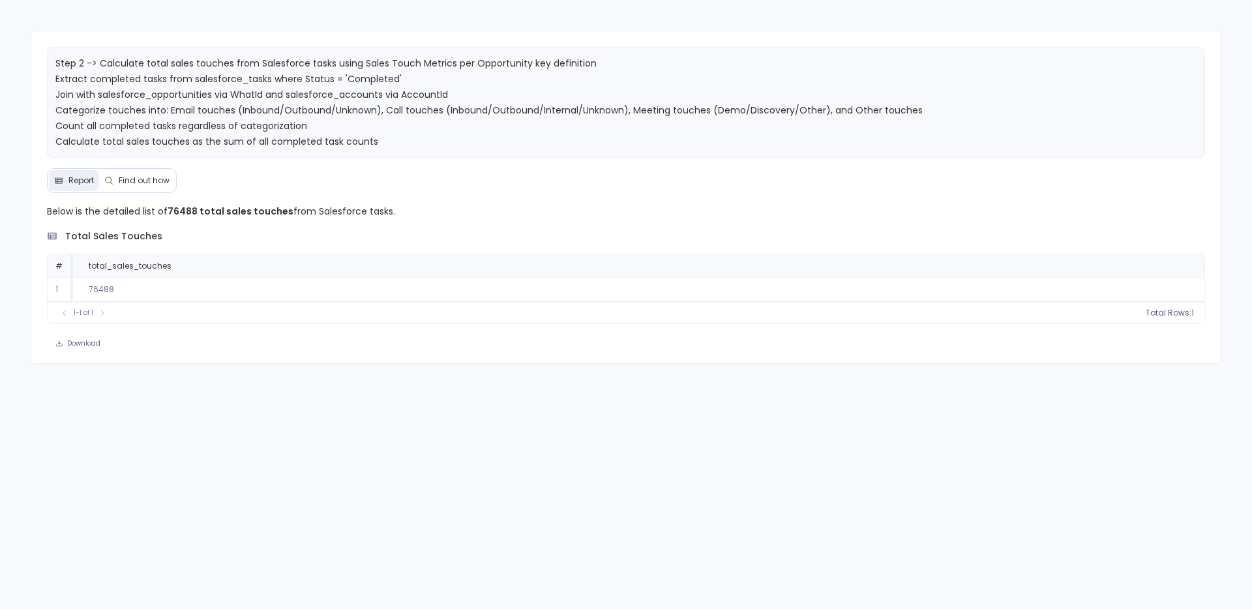
click at [162, 175] on span "Find out how" at bounding box center [144, 180] width 51 height 10
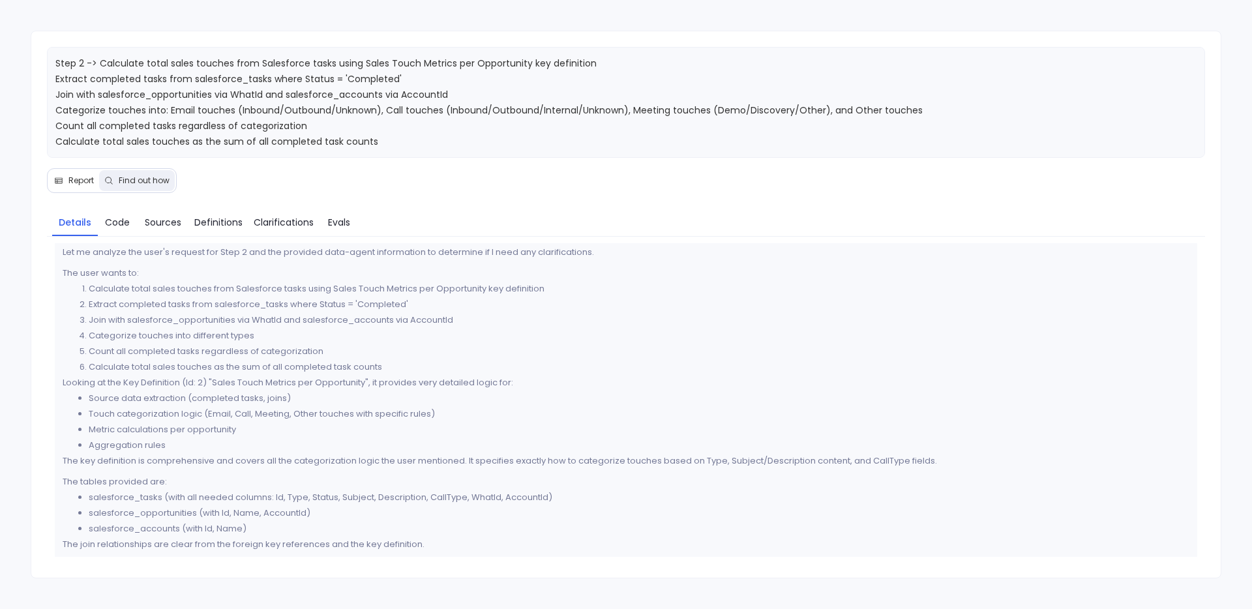
scroll to position [37, 0]
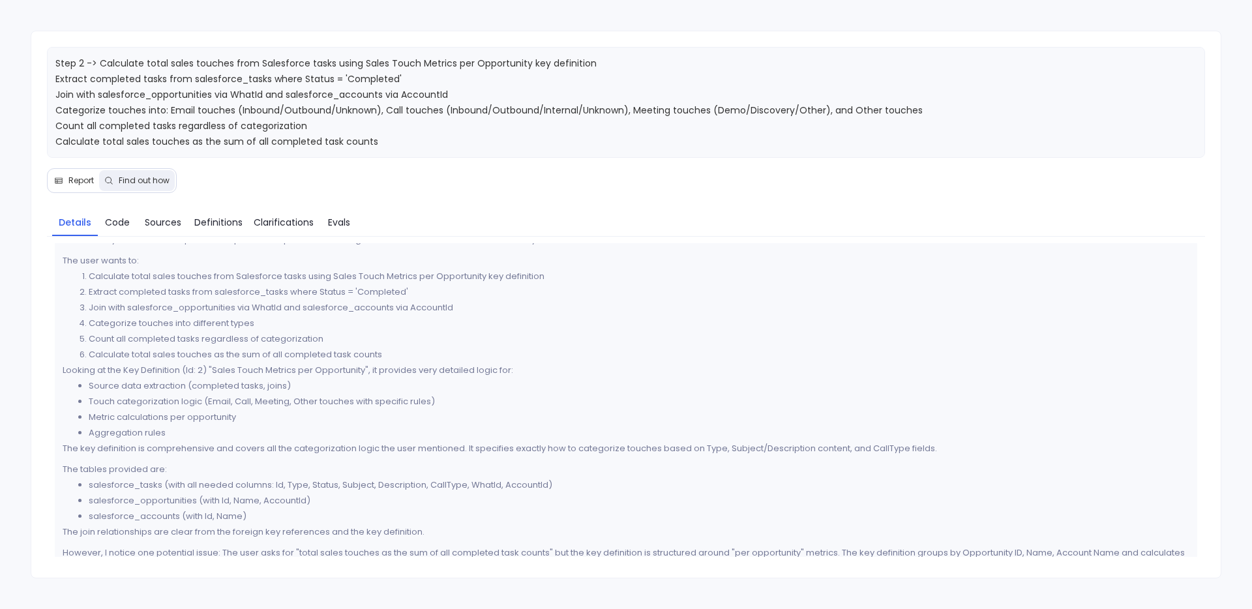
click at [57, 441] on div "Thought Process Let me analyze the user's request for Step 2 and the provided d…" at bounding box center [626, 426] width 1143 height 441
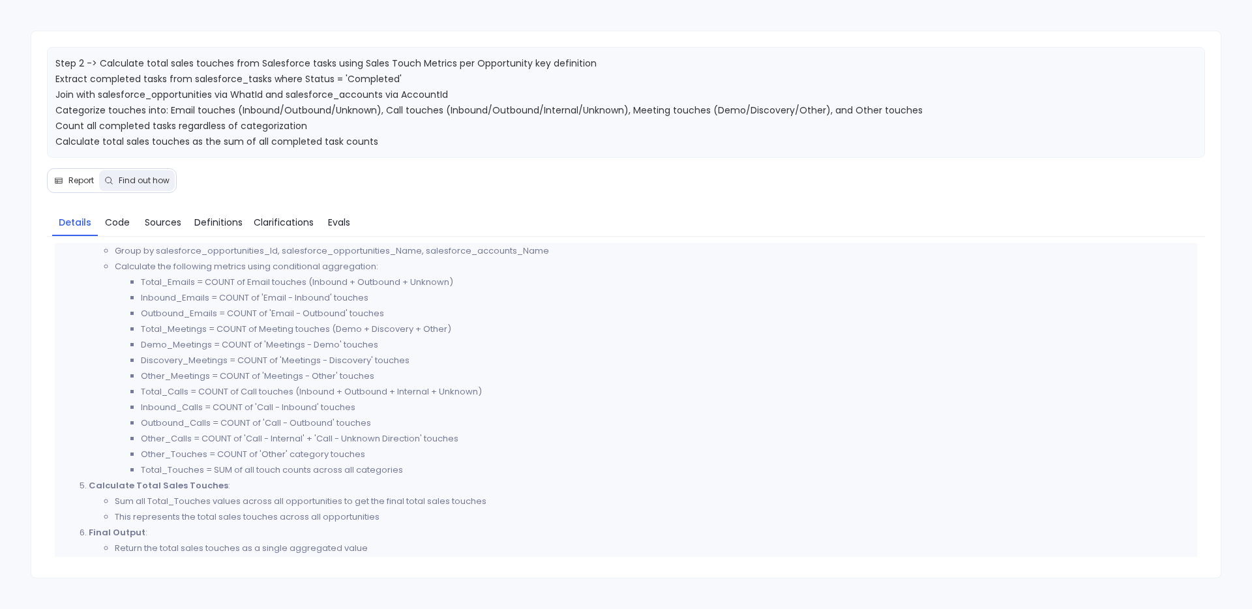
scroll to position [885, 0]
